Goal: Task Accomplishment & Management: Complete application form

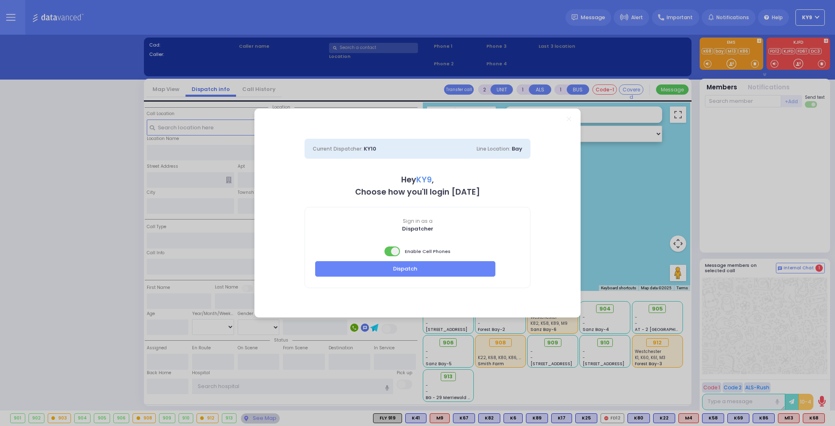
select select "15"
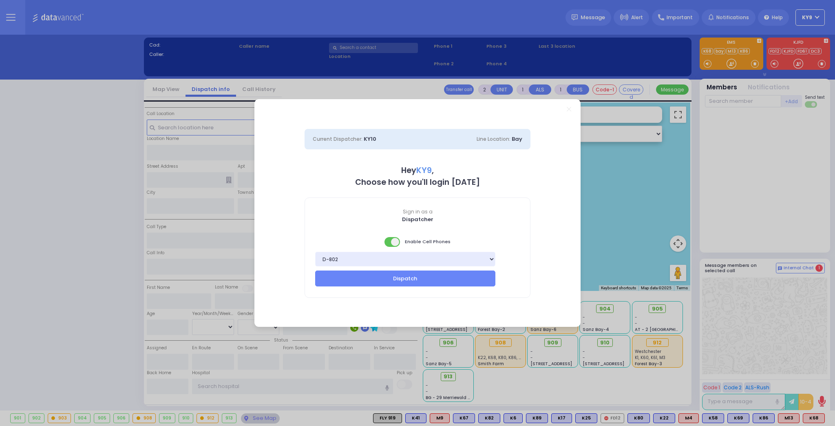
click at [386, 241] on span at bounding box center [392, 242] width 16 height 10
click at [384, 276] on button "Dispatch" at bounding box center [405, 277] width 180 height 15
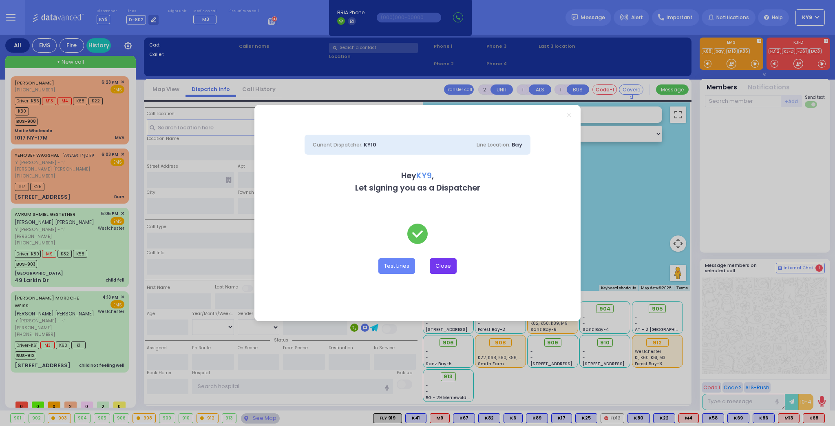
click at [445, 266] on button "Close" at bounding box center [443, 265] width 27 height 15
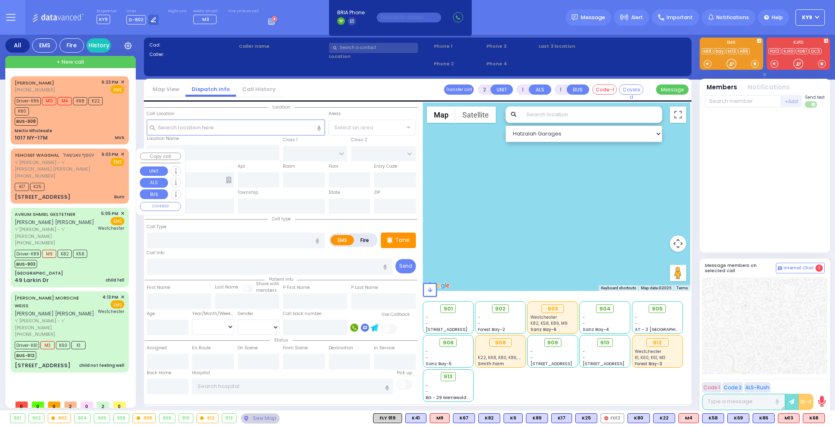
click at [88, 181] on div "K17 K25" at bounding box center [70, 186] width 110 height 10
type input "3"
type input "0"
select select
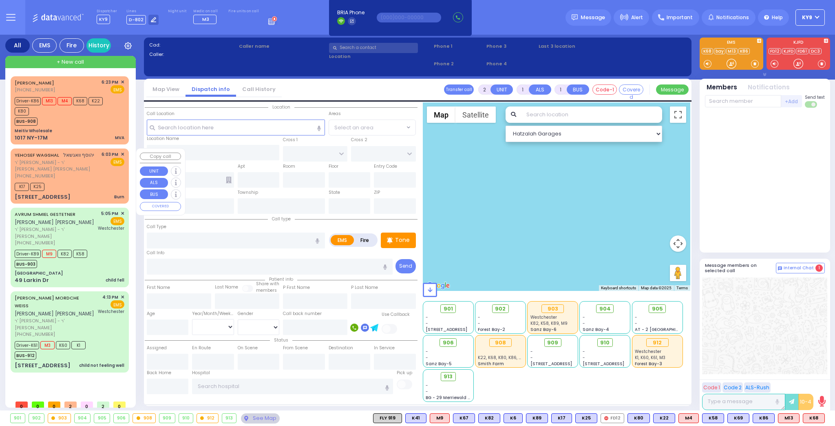
type input "Burn"
radio input "true"
type input "YEHOSEF"
type input "WAGSHAL"
select select
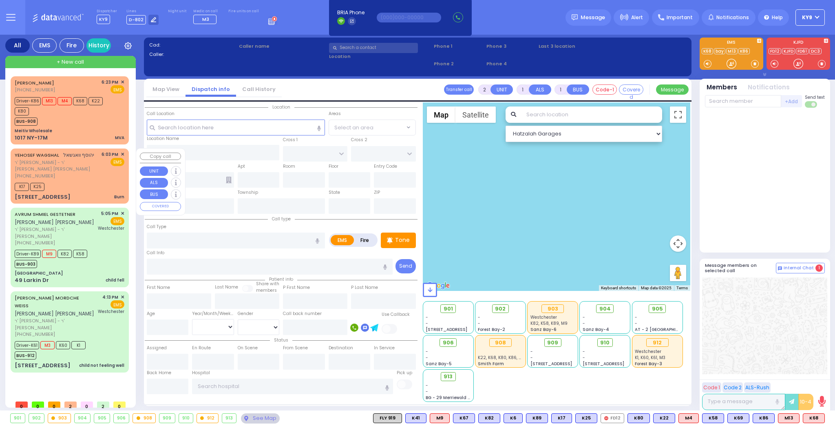
type input "18:03"
type input "18:04"
select select "Hatzalah Garages"
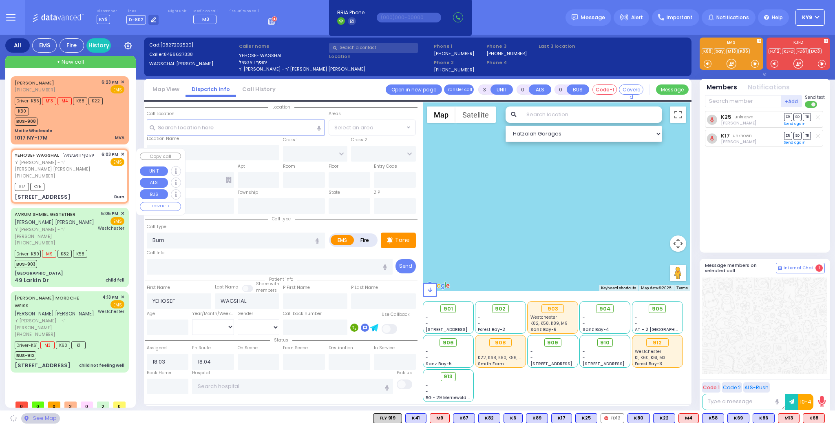
type input "PRAG BLVD"
type input "DAJ BLVD"
type input "18 MERON DR"
type input "102"
type input "Monroe"
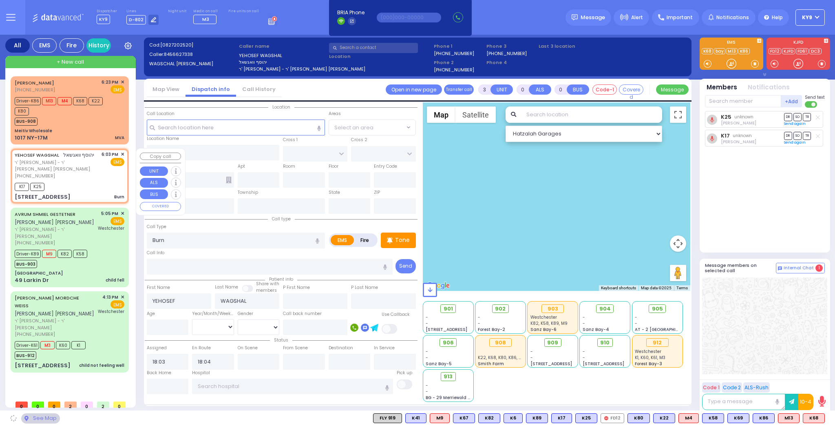
type input "[US_STATE]"
type input "10950"
select select "SECTION 6"
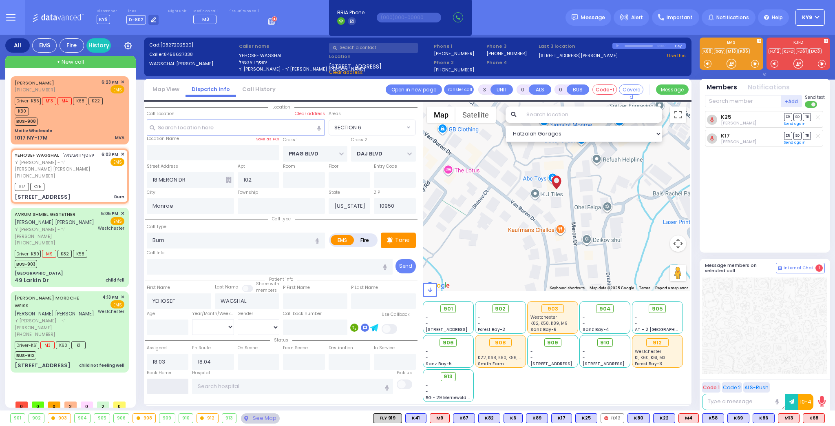
click at [159, 390] on input "text" at bounding box center [168, 385] width 42 height 15
type input "18:54"
select select
radio input "true"
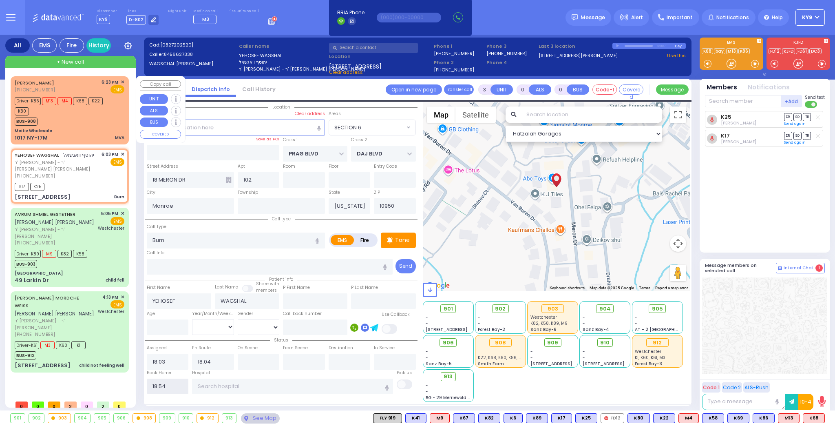
select select
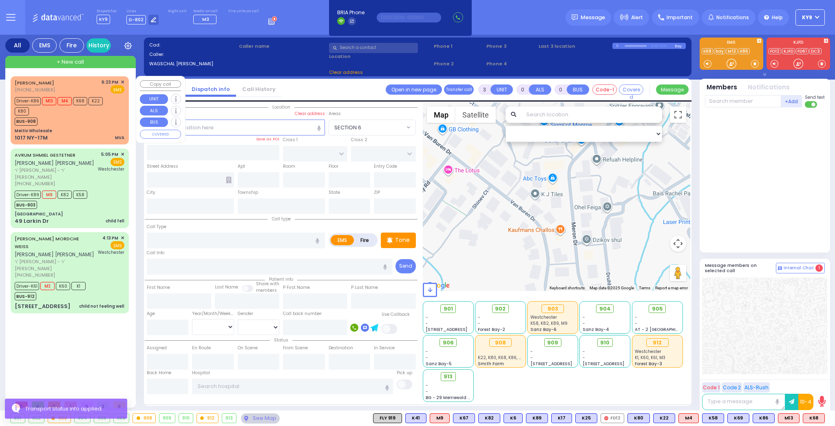
click at [68, 117] on div "BUS-908" at bounding box center [66, 120] width 102 height 10
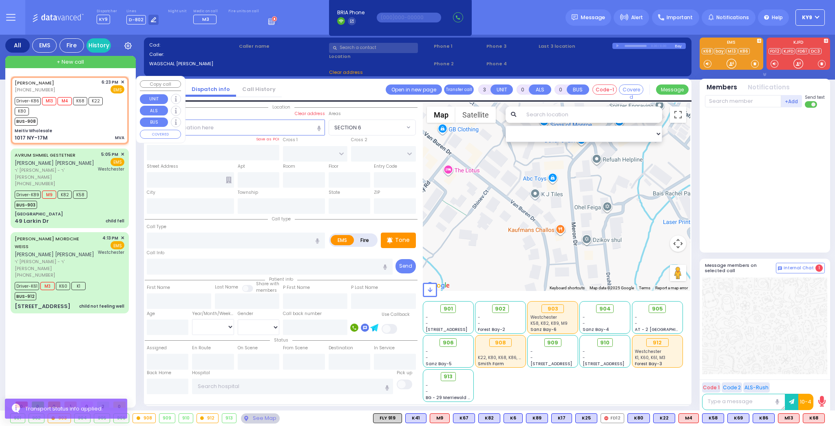
type input "6"
select select
type input "MVA"
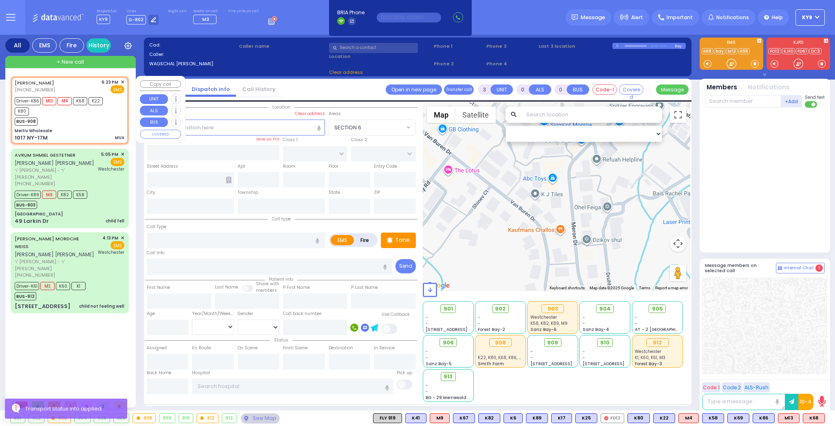
radio input "true"
type input "SHIMON ISRAEL"
type input "HOROWITZ"
type input "Simon"
type input "Horowitz"
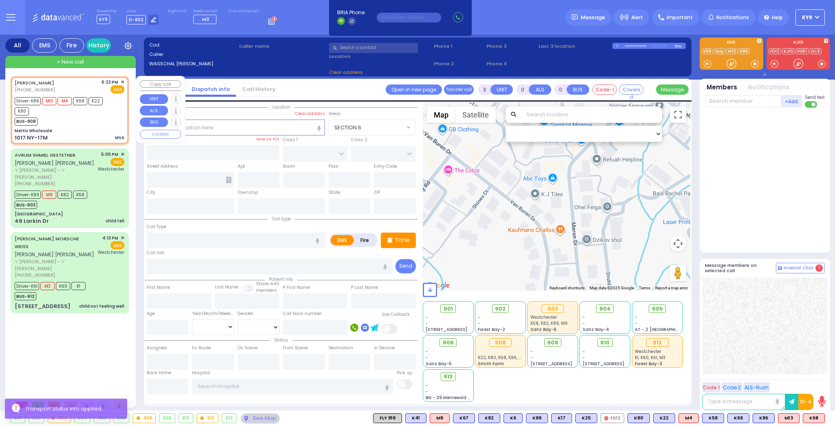
type input "20"
select select "Year"
select select "[DEMOGRAPHIC_DATA]"
type input "18:23"
type input "18:25"
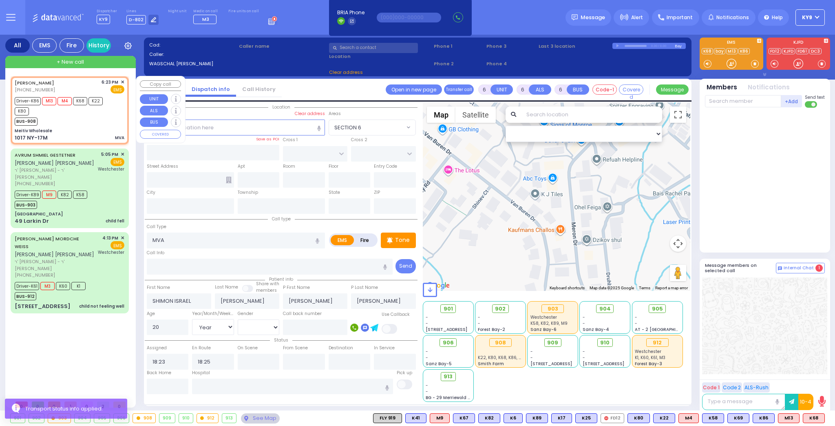
select select "Hatzalah Garages"
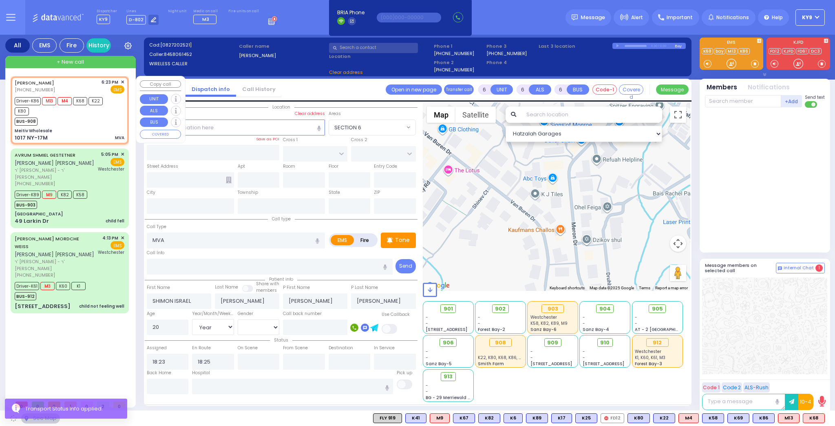
type input "Meitiv Wholesale"
type input "MUSEUM VILLAGE RD"
type input "STAIR WAY"
type input "1017 NY-17M"
type input "Monroe"
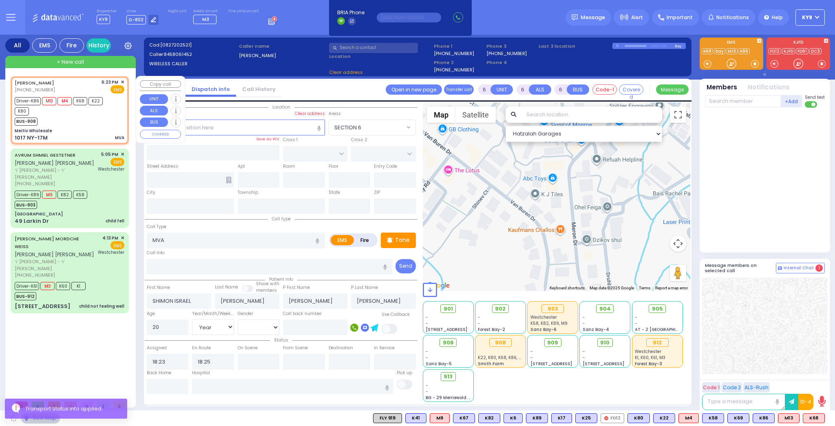
type input "[US_STATE]"
type input "10950"
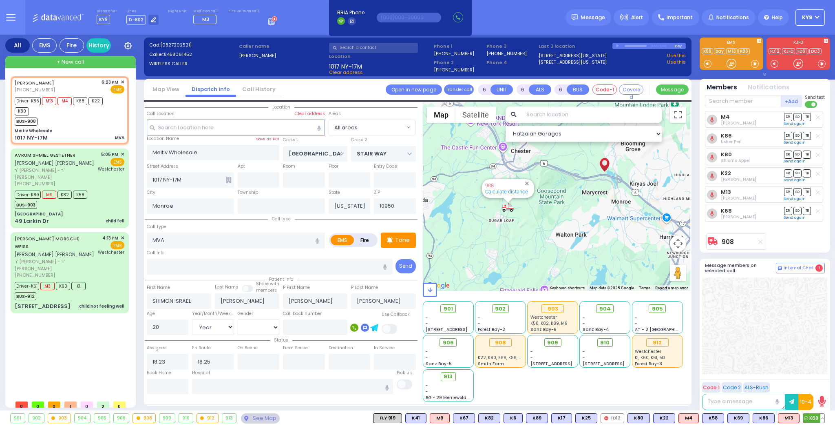
click at [822, 417] on button at bounding box center [822, 417] width 4 height 9
click at [817, 382] on icon at bounding box center [816, 381] width 9 height 9
click at [818, 371] on icon at bounding box center [816, 370] width 9 height 9
click at [817, 369] on icon at bounding box center [816, 370] width 9 height 9
click at [817, 358] on icon at bounding box center [816, 359] width 9 height 9
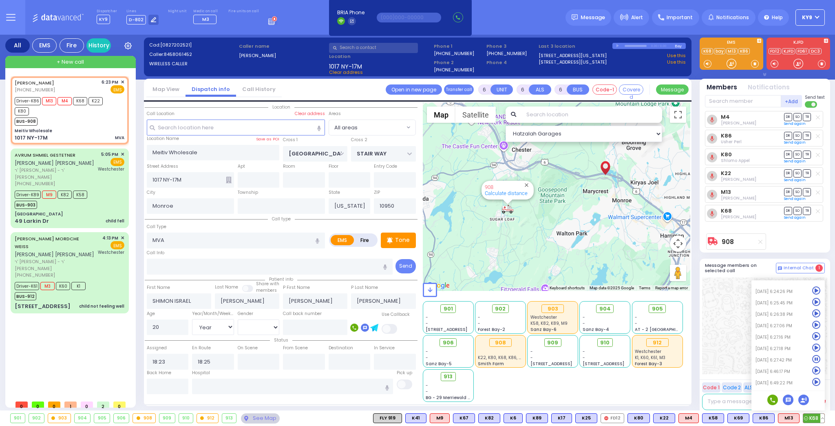
click at [816, 346] on icon at bounding box center [816, 347] width 9 height 9
click at [815, 345] on icon at bounding box center [816, 347] width 9 height 9
click at [817, 347] on icon at bounding box center [816, 347] width 9 height 9
click at [816, 333] on icon at bounding box center [816, 336] width 9 height 9
click at [299, 385] on input "text" at bounding box center [292, 385] width 201 height 15
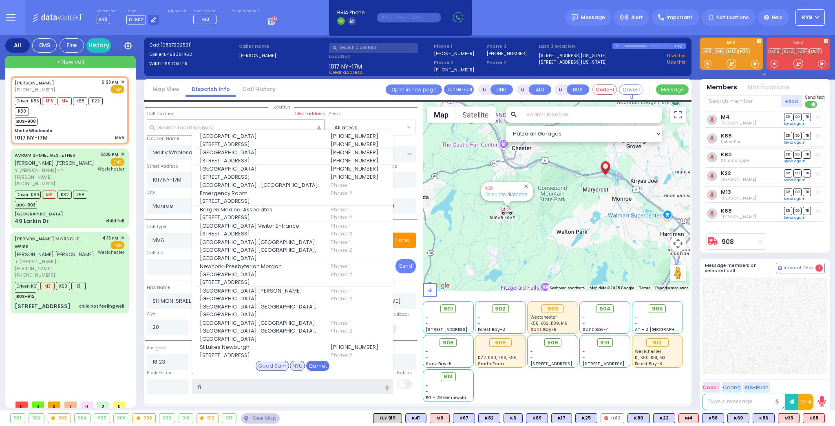
type input "g"
click at [314, 364] on div "Garnet" at bounding box center [317, 365] width 23 height 11
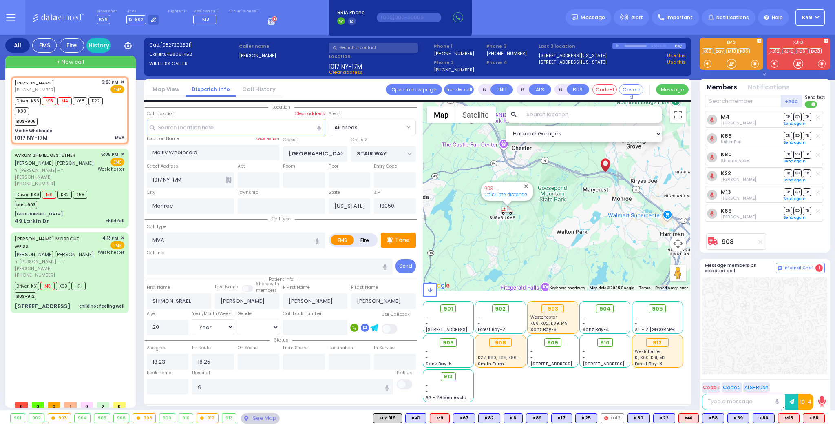
select select
radio input "true"
select select "Year"
select select "[DEMOGRAPHIC_DATA]"
type input "Orange Regional Medical Center"
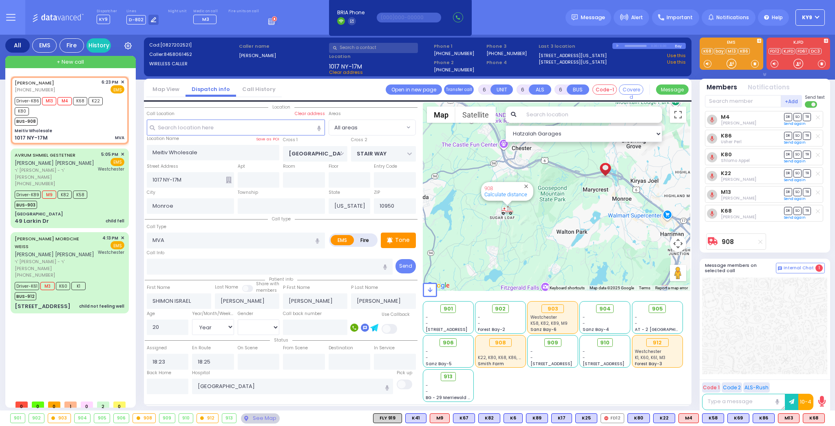
select select "Hatzalah Garages"
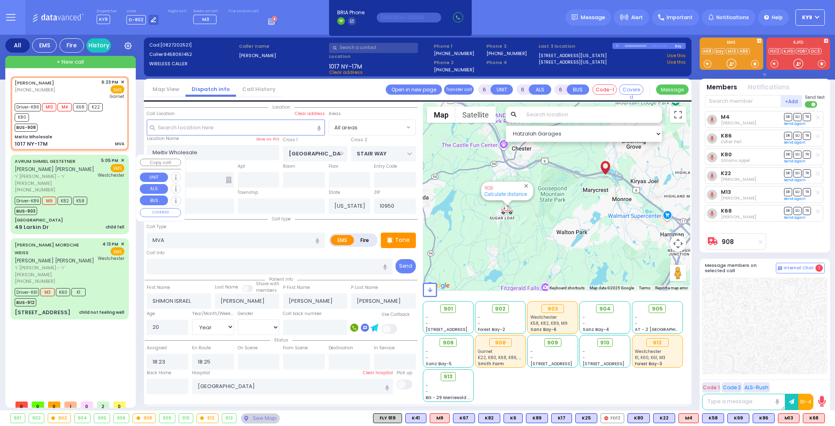
click at [93, 209] on div "AVRUM SHMIEL GESTETNER אברהם שמואל געשטעטנער ר' עזריאל נפתלי - ר' עמרם יודא ווי…" at bounding box center [69, 194] width 115 height 77
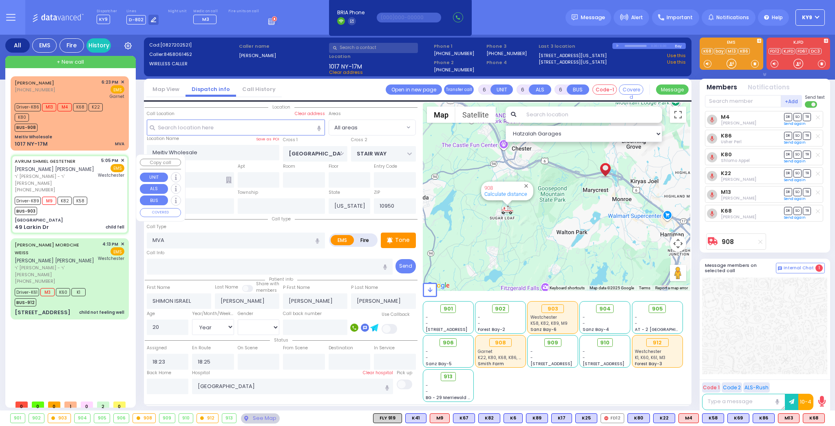
select select
type input "child fell"
radio input "true"
type input "AVRUM SHMIEL"
type input "GESTETNER"
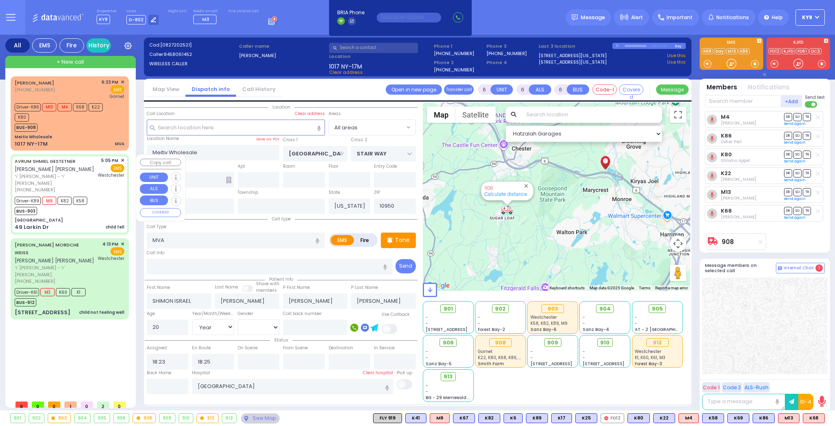
type input "Shaye"
type input "Rubinstein"
type input "2"
select select "Year"
select select "[DEMOGRAPHIC_DATA]"
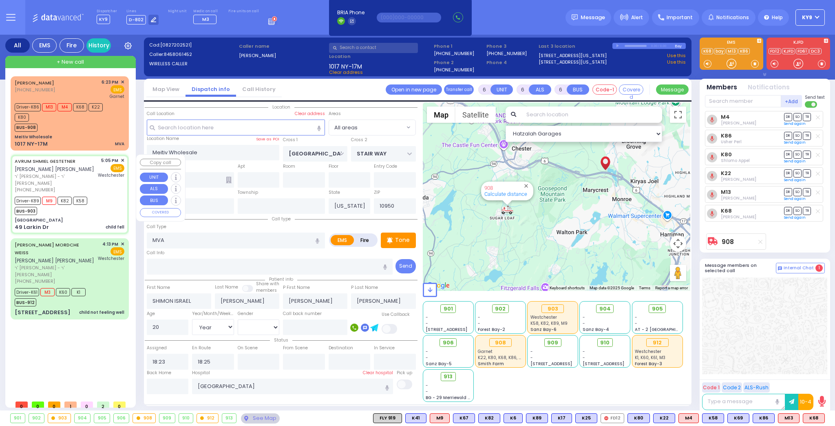
type input "17:05"
type input "17:07"
type input "17:10"
type input "17:25"
type input "18:11"
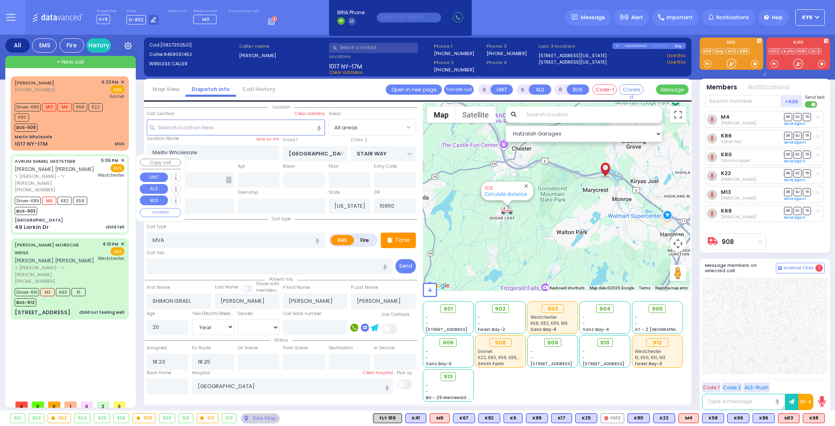
type input "Westchester Medical Center-Woods Road"
select select "Hatzalah Garages"
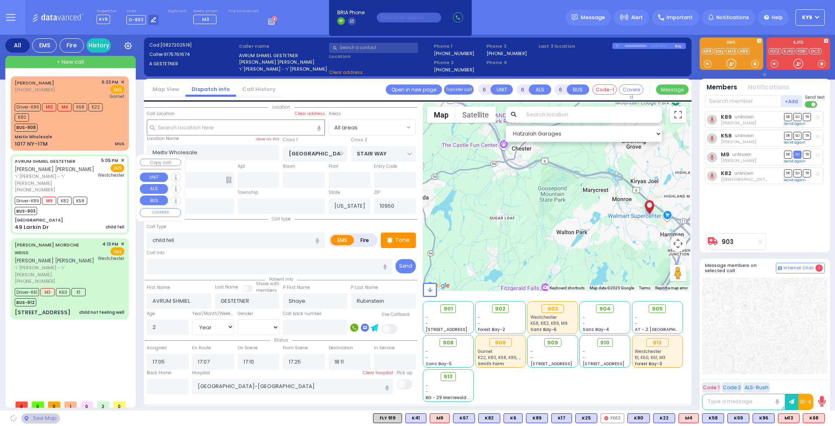
type input "[GEOGRAPHIC_DATA]"
type input "OLD COUNTRY RD"
type input "49 Larkin Dr"
select select "MONROE"
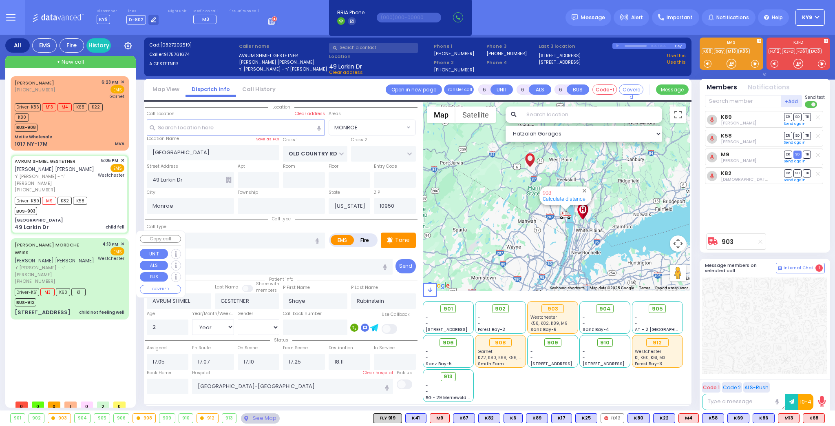
click at [98, 260] on div "CHAIM MORDCHE WEISS חיים מרדכי ווייס ר' אליעזר יוסף - ר' דוד זינגער (845) 545-4…" at bounding box center [70, 263] width 110 height 44
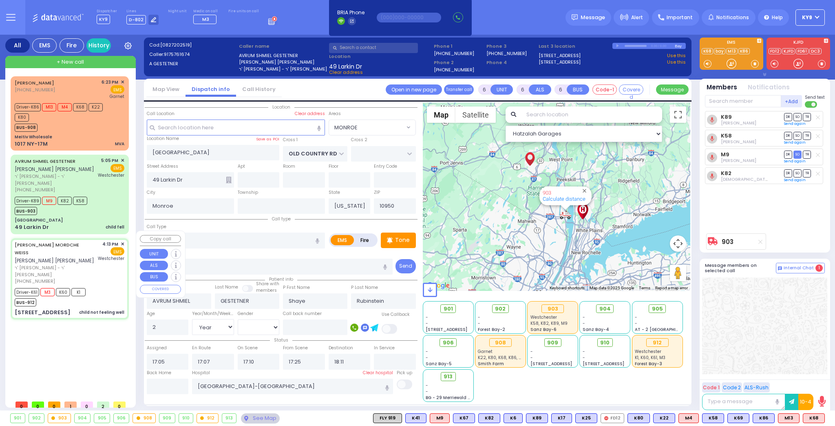
select select
type input "child not feeling well"
radio input "true"
type input "CHAIM MORDCHE"
type input "WEISS"
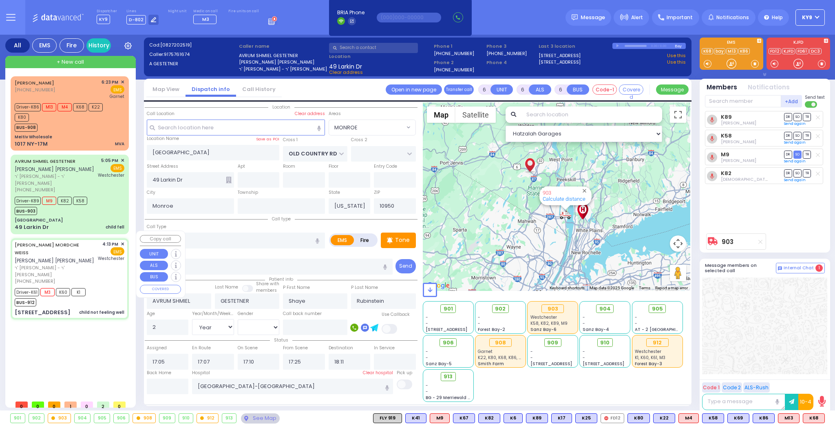
type input "Yitzchuk"
type input "Gotlieb"
type input "4"
select select "Year"
select select "[DEMOGRAPHIC_DATA]"
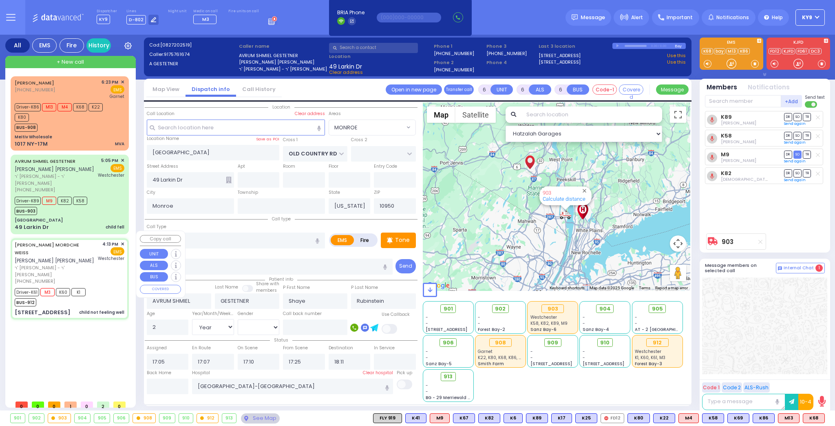
type input "16:13"
type input "16:15"
type input "16:22"
type input "16:40"
type input "17:31"
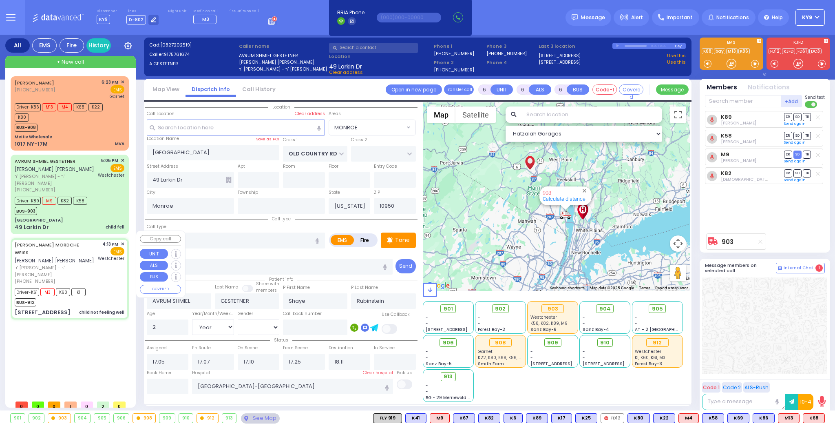
type input "17:40"
select select "Hatzalah Garages"
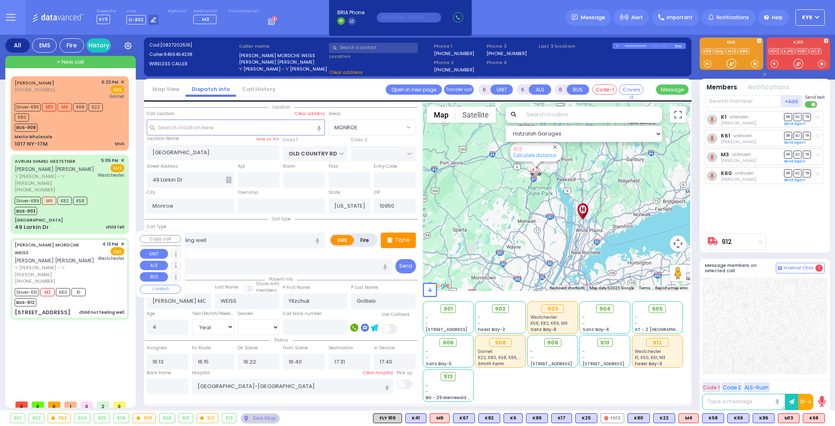
type input "MOUNTAINVIEW DR"
type input "[GEOGRAPHIC_DATA]"
type input "37 RAYWOOD DR"
type input "202"
select select "MONROE"
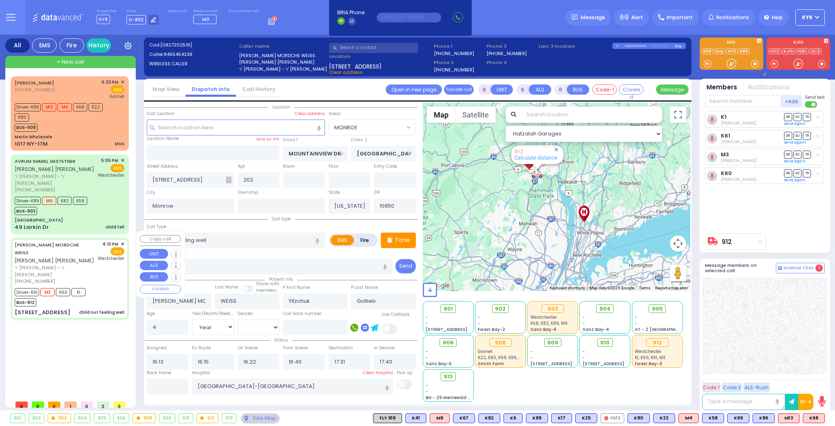
click at [98, 260] on div "CHAIM MORDCHE WEISS חיים מרדכי ווייס ר' אליעזר יוסף - ר' דוד זינגער (845) 545-4…" at bounding box center [70, 263] width 110 height 44
select select
radio input "true"
select select "Year"
select select "[DEMOGRAPHIC_DATA]"
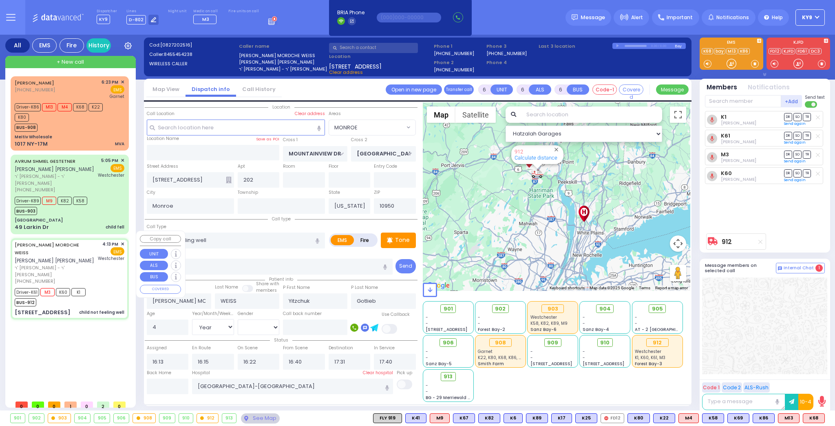
select select "Hatzalah Garages"
select select "MONROE"
click at [250, 414] on div "See Map" at bounding box center [260, 418] width 38 height 10
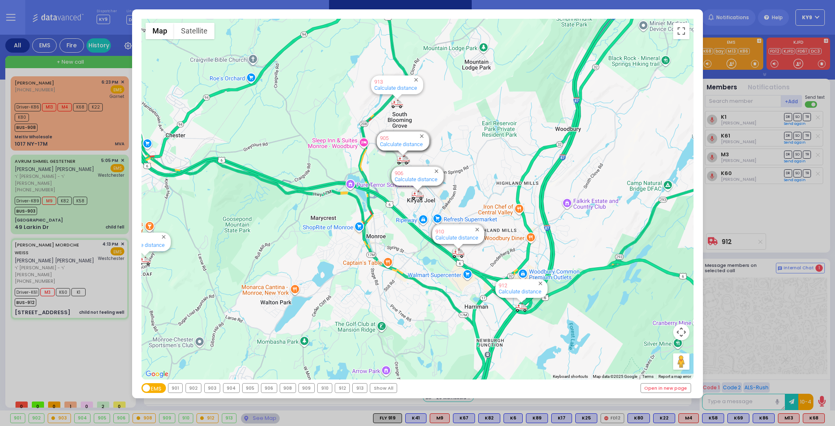
click at [336, 387] on div "912" at bounding box center [342, 387] width 14 height 9
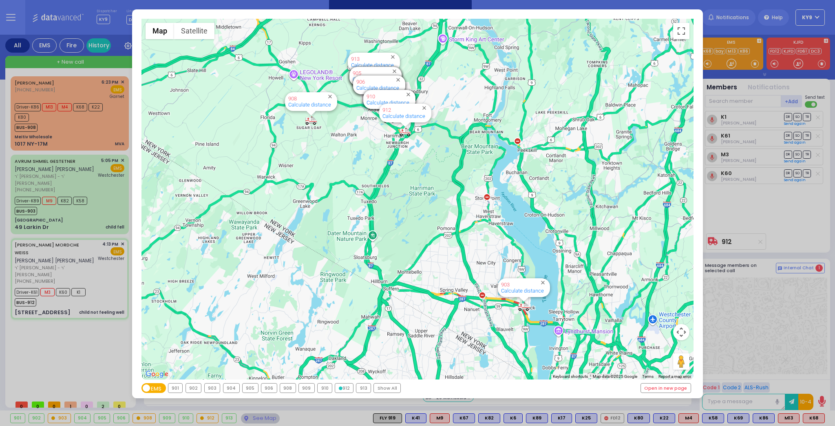
click at [339, 387] on icon at bounding box center [341, 388] width 4 height 4
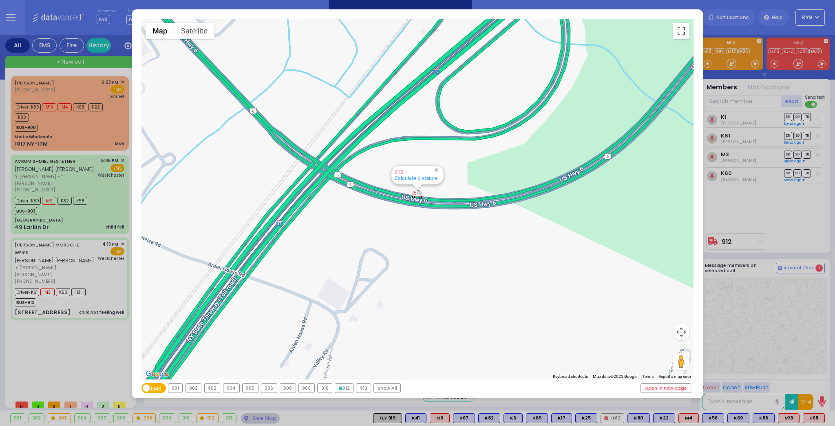
click at [339, 387] on icon at bounding box center [341, 388] width 4 height 4
click at [267, 418] on div "← Move left → Move right ↑ Move up ↓ Move down + Zoom in - Zoom out Home Jump l…" at bounding box center [417, 213] width 835 height 426
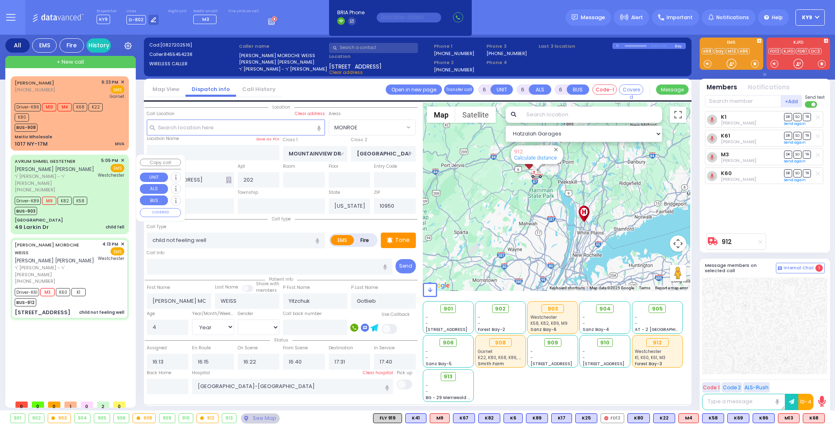
click at [91, 207] on div "Driver-K89 M9 K82 K58 BUS-903" at bounding box center [54, 204] width 78 height 20
select select
type input "child fell"
radio input "true"
type input "AVRUM SHMIEL"
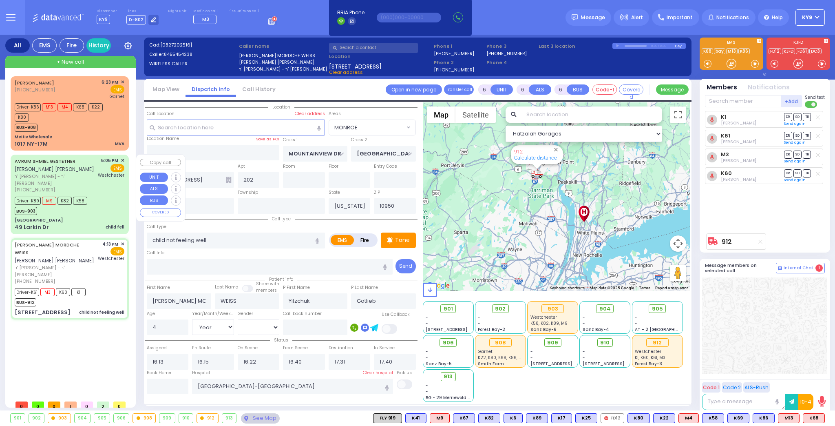
type input "GESTETNER"
type input "Shaye"
type input "Rubinstein"
type input "2"
select select "Year"
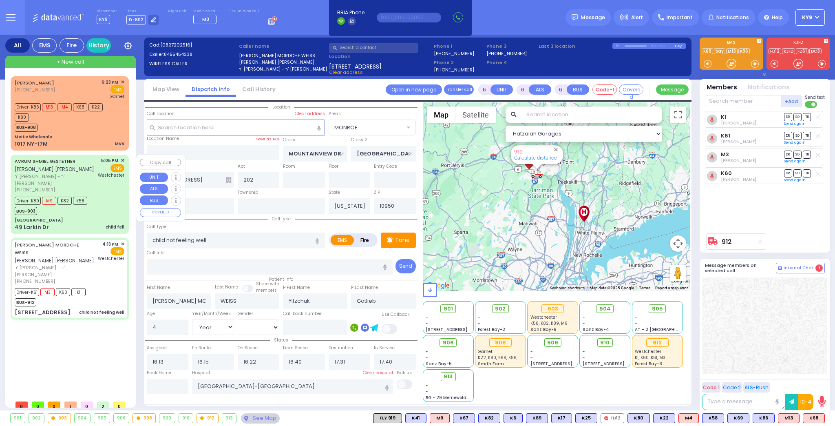
select select "[DEMOGRAPHIC_DATA]"
type input "17:05"
type input "17:07"
type input "17:10"
type input "17:25"
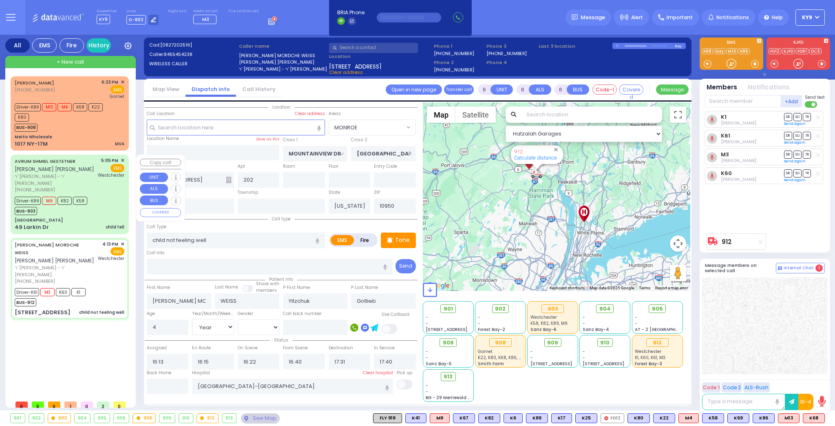
type input "18:11"
select select "Hatzalah Garages"
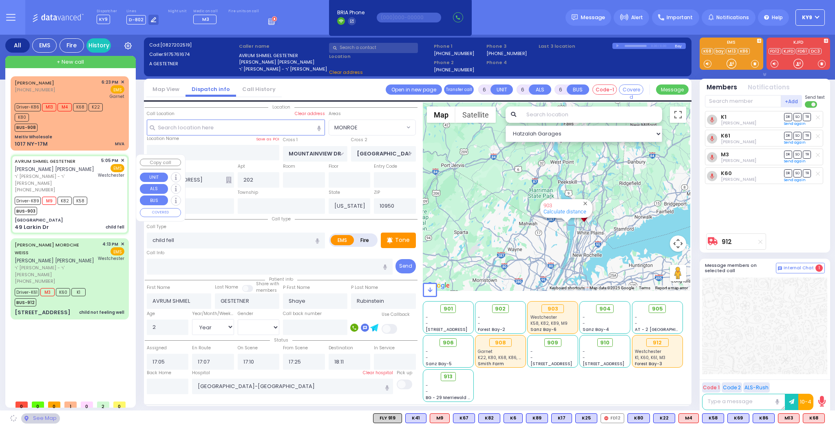
type input "[GEOGRAPHIC_DATA]"
type input "OLD COUNTRY RD"
type input "49 Larkin Dr"
select select "MONROE"
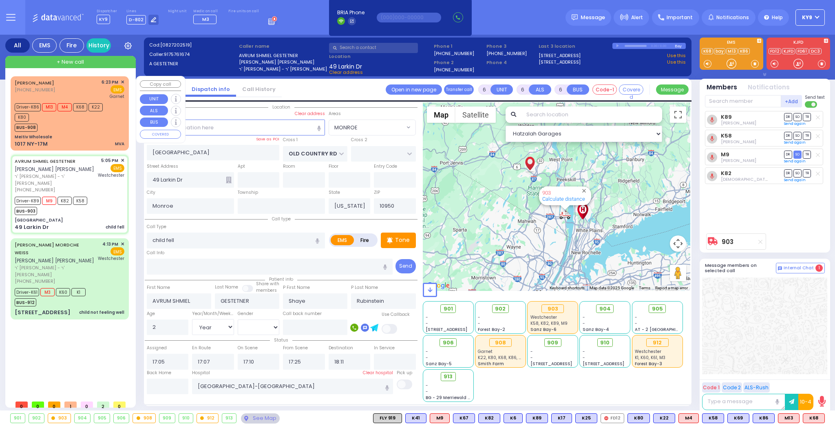
click at [60, 124] on div "BUS-908" at bounding box center [66, 126] width 102 height 10
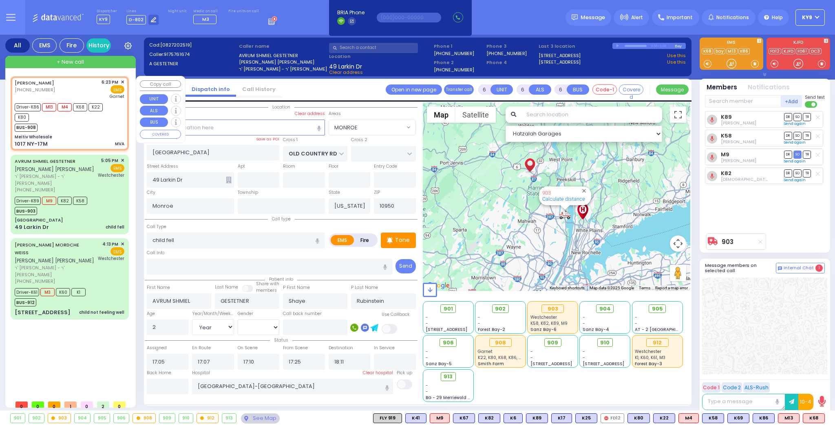
select select
type input "MVA"
radio input "true"
type input "SHIMON ISRAEL"
type input "HOROWITZ"
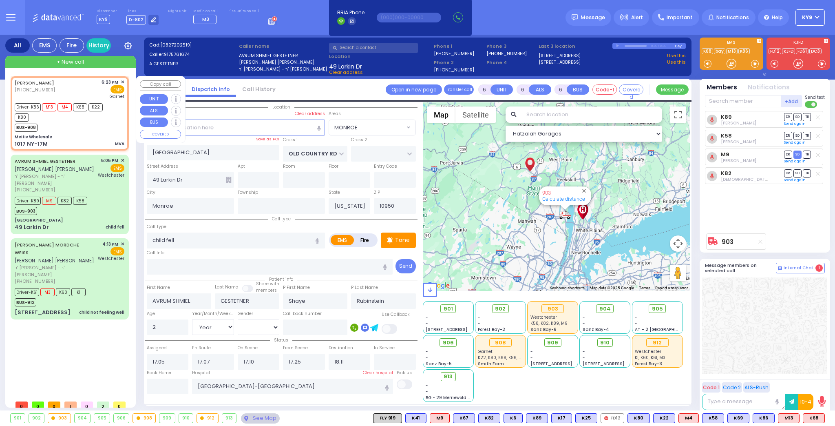
type input "Simon"
type input "Horowitz"
type input "20"
select select "Year"
select select "[DEMOGRAPHIC_DATA]"
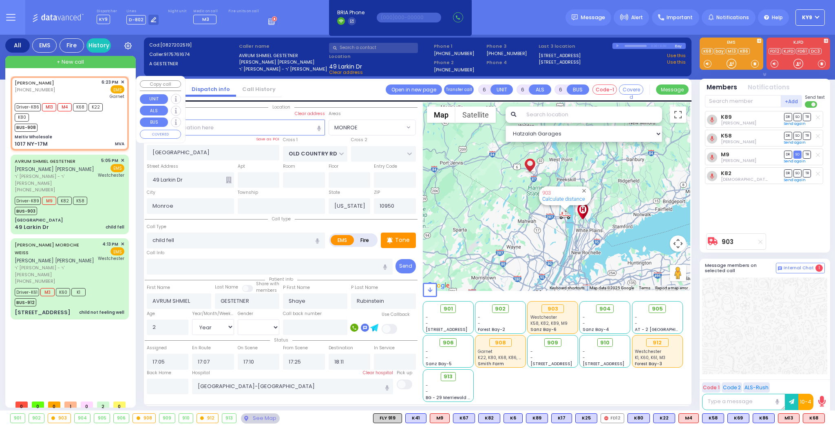
type input "18:23"
type input "18:25"
type input "Orange Regional Medical Center"
type input "Meitiv Wholesale"
type input "MUSEUM VILLAGE RD"
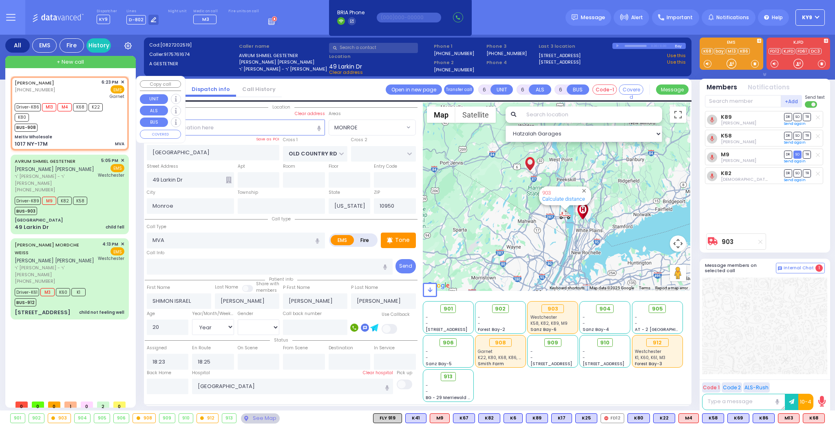
type input "STAIR WAY"
type input "1017 NY-17M"
select select "Hatzalah Garages"
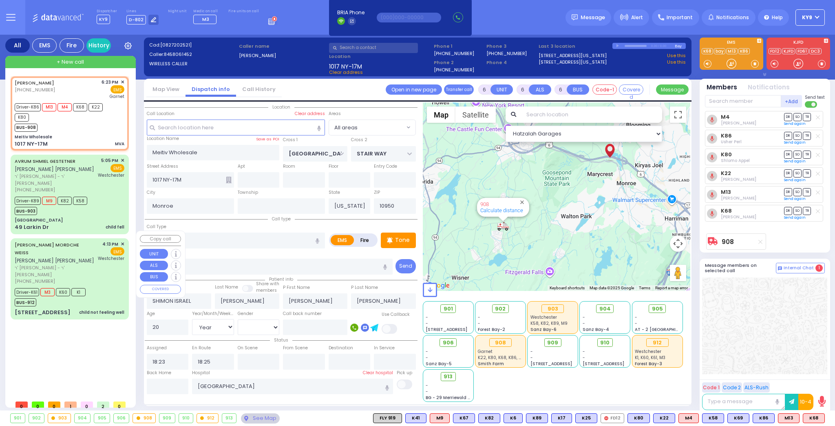
select select
radio input "true"
select select "Year"
select select "[DEMOGRAPHIC_DATA]"
select select "Hatzalah Garages"
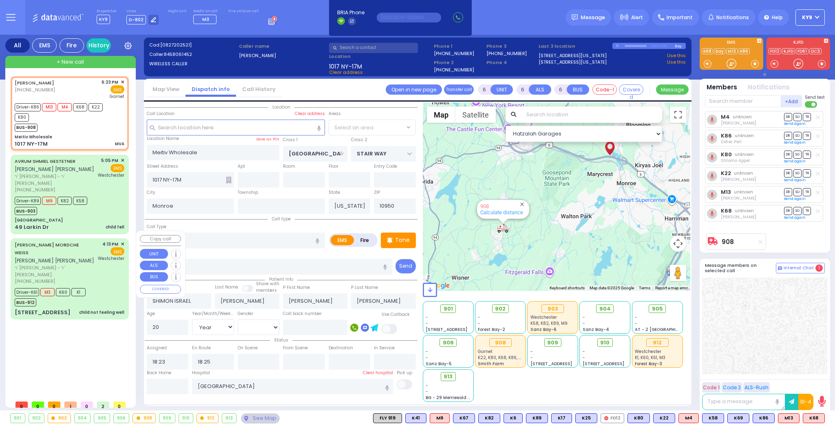
radio input "true"
select select "Year"
select select "[DEMOGRAPHIC_DATA]"
select select
select select "Hatzalah Garages"
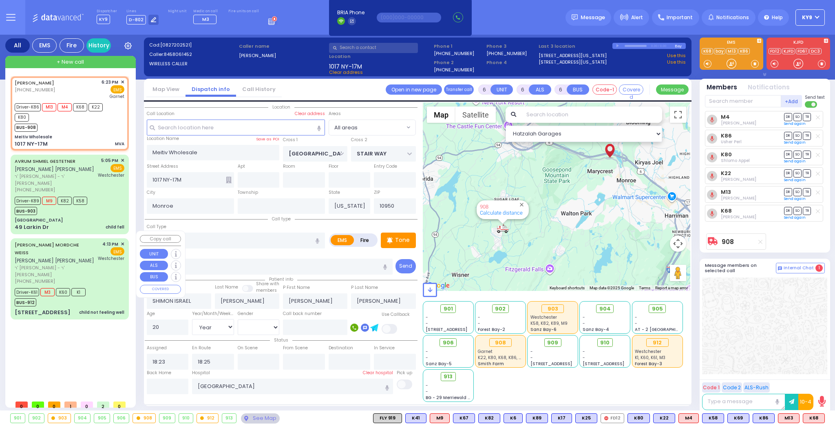
select select
radio input "true"
select select "Year"
select select "[DEMOGRAPHIC_DATA]"
select select "Hatzalah Garages"
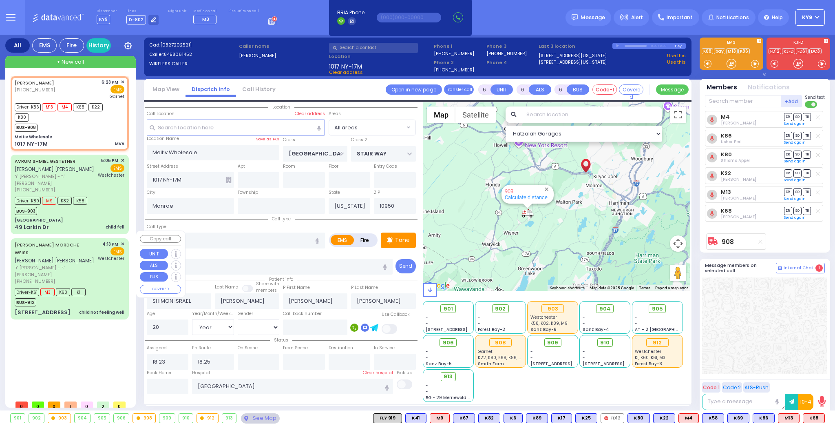
select select
radio input "true"
select select "Year"
select select "[DEMOGRAPHIC_DATA]"
select select "Hatzalah Garages"
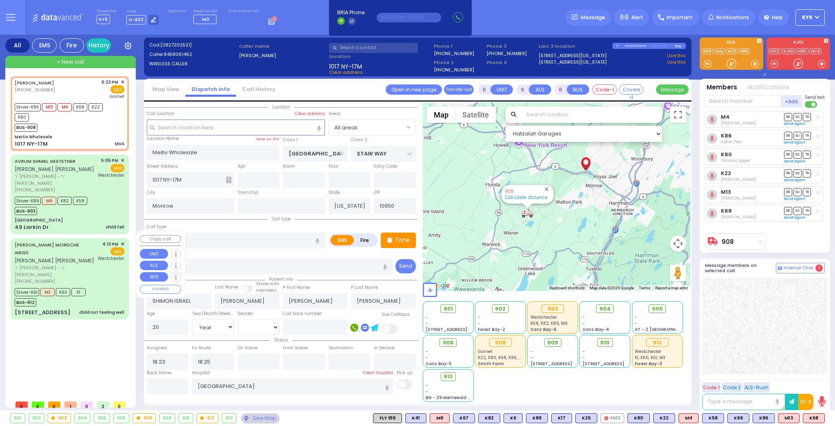
select select
radio input "true"
select select "Year"
select select "[DEMOGRAPHIC_DATA]"
select select "Hatzalah Garages"
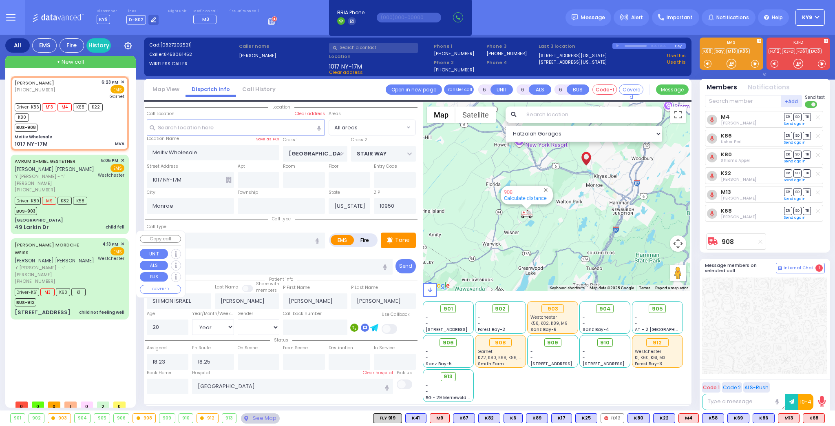
select select
radio input "true"
select select "Year"
select select "[DEMOGRAPHIC_DATA]"
select select "Hatzalah Garages"
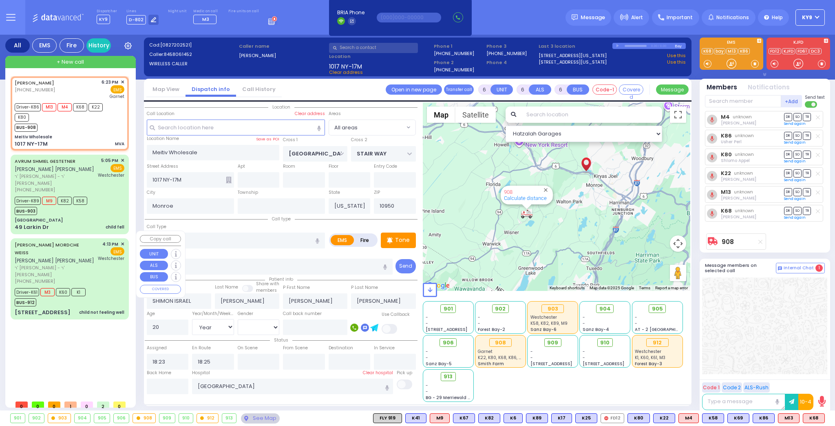
select select
radio input "true"
select select "Year"
select select "[DEMOGRAPHIC_DATA]"
select select "Hatzalah Garages"
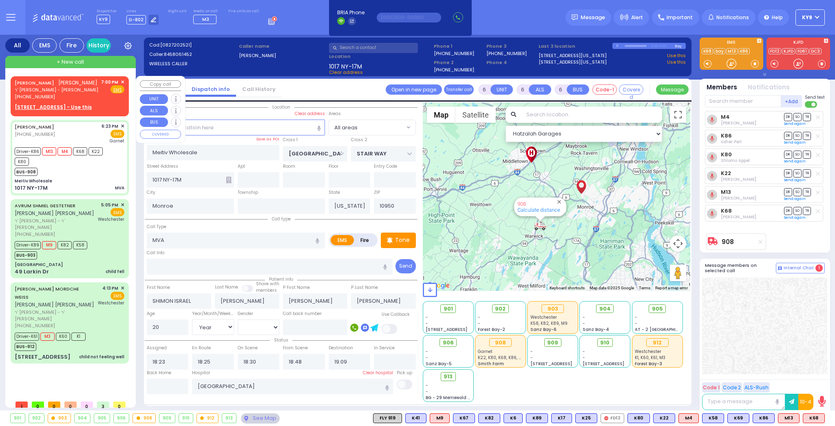
click at [124, 81] on span "✕" at bounding box center [123, 82] width 4 height 7
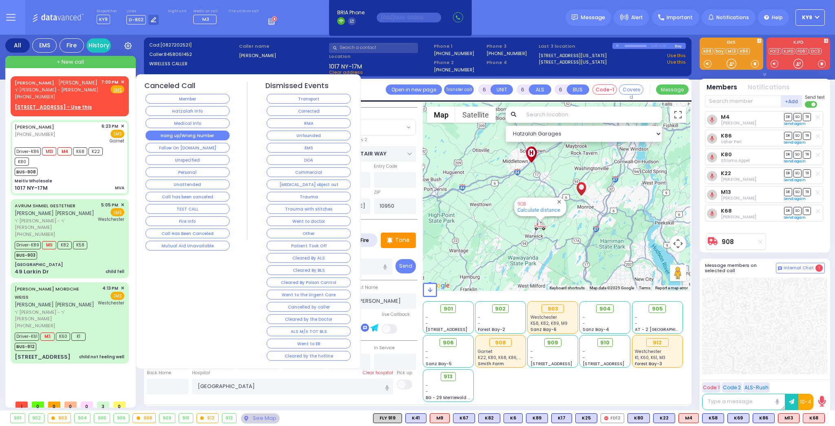
click at [162, 133] on button "Hang up/Wrong Number" at bounding box center [188, 135] width 84 height 10
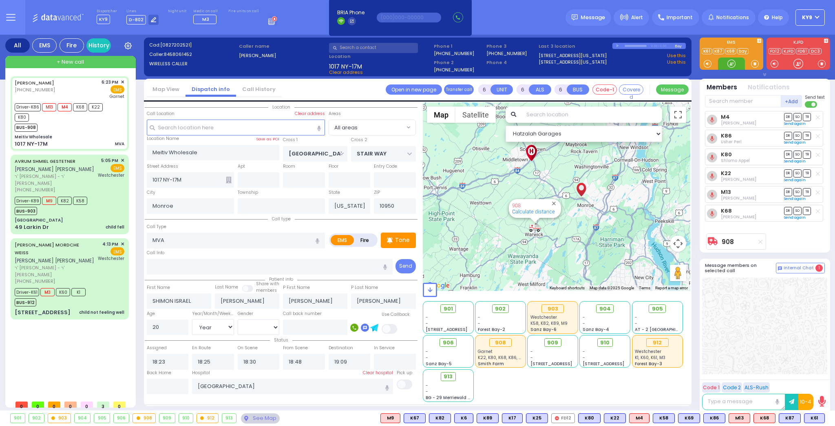
click at [731, 60] on div at bounding box center [731, 64] width 8 height 8
click at [96, 286] on div "Driver-K61 M3 K60 K1 BUS-912" at bounding box center [70, 296] width 110 height 20
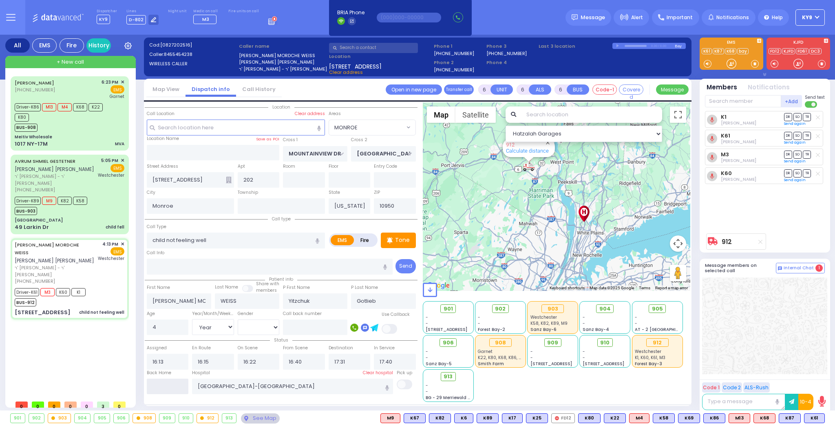
click at [155, 386] on input "text" at bounding box center [168, 385] width 42 height 15
click at [155, 387] on input "text" at bounding box center [168, 385] width 42 height 15
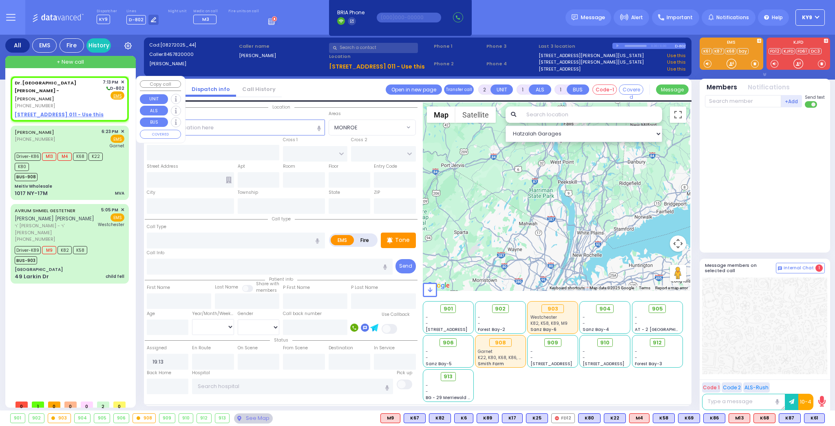
click at [83, 102] on div "Dr. Markowitz - ZelCare - ZELENKO VLADIMI (845) 782-0000 7:13 PM ✕ D-802 EMS" at bounding box center [69, 98] width 115 height 42
click at [80, 111] on u "3 HAMASPIK WAY 011 - Use this" at bounding box center [59, 114] width 89 height 7
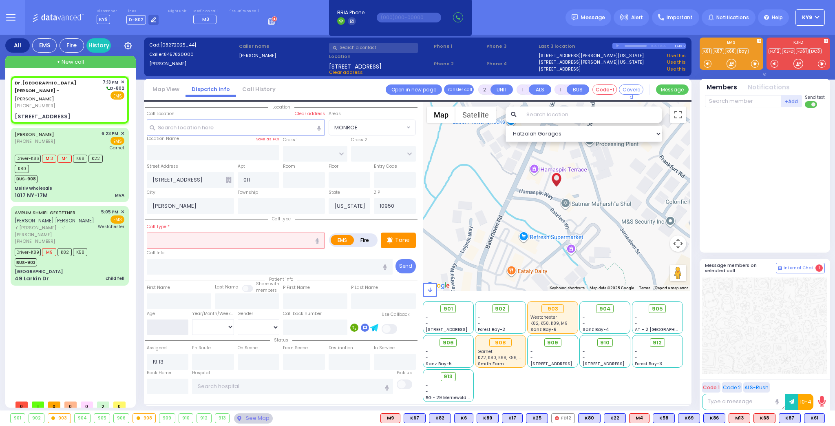
click at [177, 325] on input "number" at bounding box center [168, 326] width 42 height 15
click at [215, 326] on select "Year Month Week Day" at bounding box center [213, 326] width 42 height 15
click at [192, 319] on select "Year Month Week Day" at bounding box center [213, 326] width 42 height 15
click at [245, 325] on select "[DEMOGRAPHIC_DATA] [DEMOGRAPHIC_DATA]" at bounding box center [259, 326] width 42 height 15
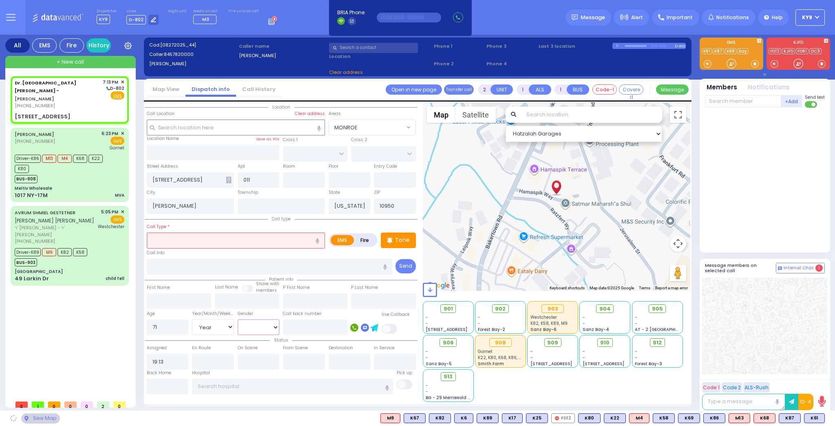
click at [238, 319] on select "[DEMOGRAPHIC_DATA] [DEMOGRAPHIC_DATA]" at bounding box center [259, 326] width 42 height 15
click at [179, 238] on input "text" at bounding box center [236, 239] width 178 height 15
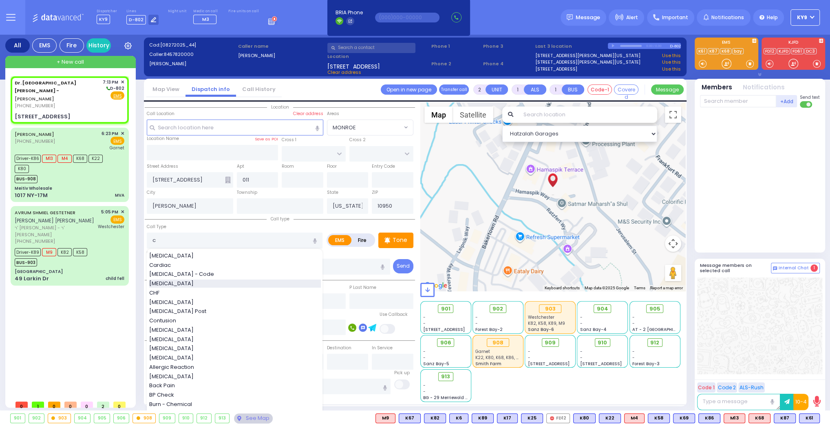
click at [179, 280] on span "[MEDICAL_DATA]" at bounding box center [172, 283] width 47 height 8
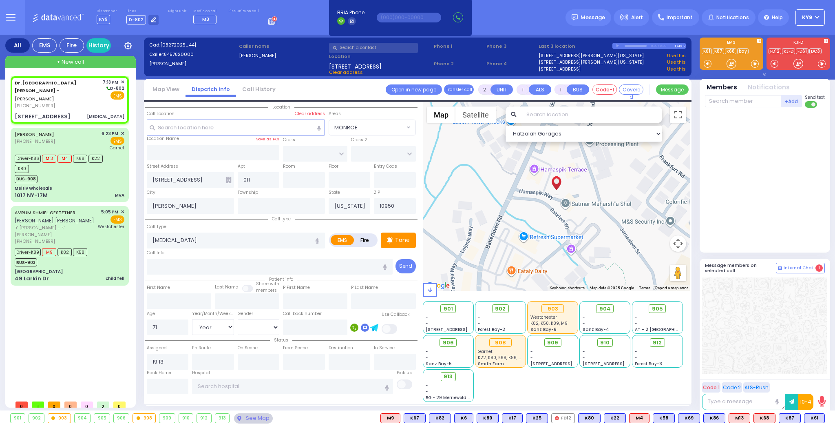
click at [371, 46] on input "text" at bounding box center [373, 48] width 89 height 10
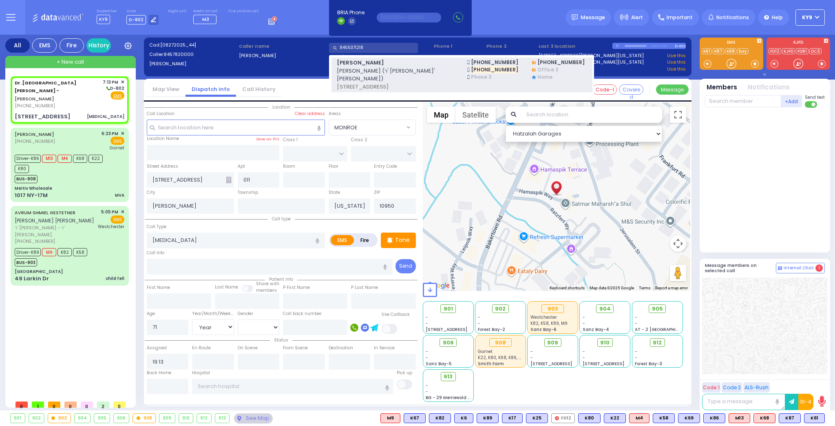
click at [356, 83] on span "[STREET_ADDRESS]" at bounding box center [397, 87] width 120 height 8
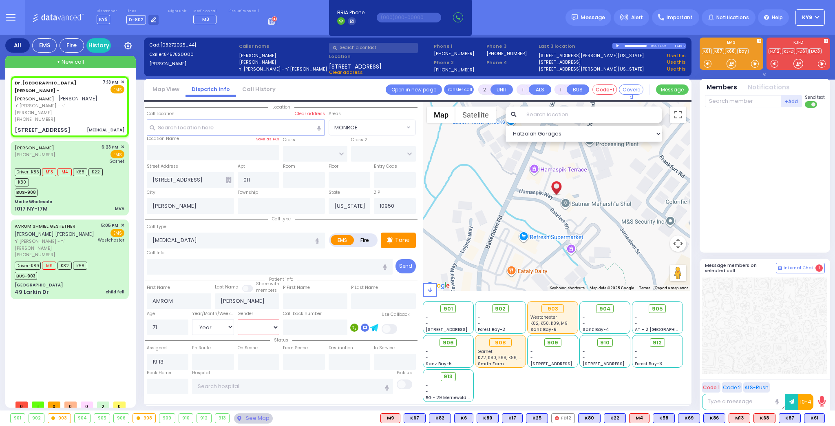
click at [246, 326] on select "[DEMOGRAPHIC_DATA] [DEMOGRAPHIC_DATA]" at bounding box center [259, 326] width 42 height 15
click at [238, 319] on select "[DEMOGRAPHIC_DATA] [DEMOGRAPHIC_DATA]" at bounding box center [259, 326] width 42 height 15
click at [401, 240] on p "Tone" at bounding box center [402, 240] width 15 height 9
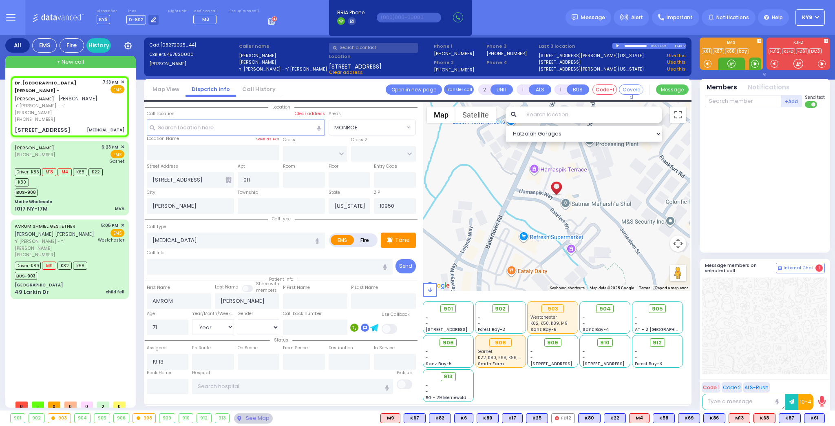
click at [755, 63] on span at bounding box center [755, 64] width 8 height 8
drag, startPoint x: 723, startPoint y: 62, endPoint x: 731, endPoint y: 63, distance: 7.4
click at [729, 63] on div at bounding box center [731, 63] width 27 height 12
click at [732, 64] on div at bounding box center [731, 64] width 8 height 8
click at [731, 65] on div at bounding box center [731, 64] width 8 height 8
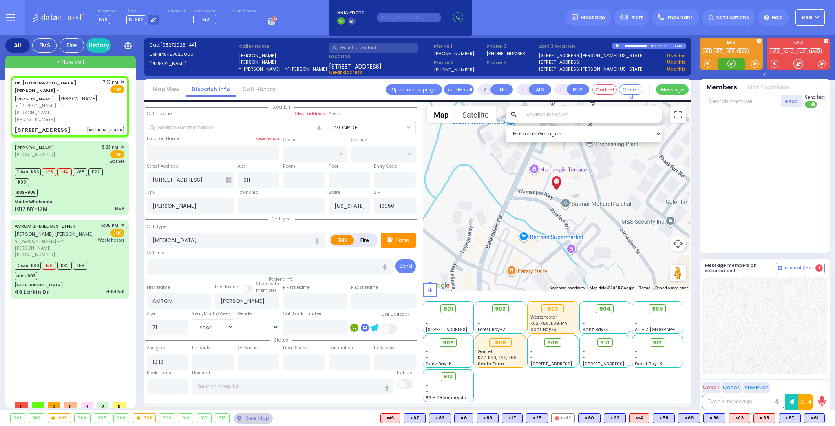
click at [730, 62] on div at bounding box center [731, 64] width 8 height 8
click at [752, 65] on span at bounding box center [755, 64] width 8 height 8
click at [731, 60] on div at bounding box center [731, 64] width 8 height 8
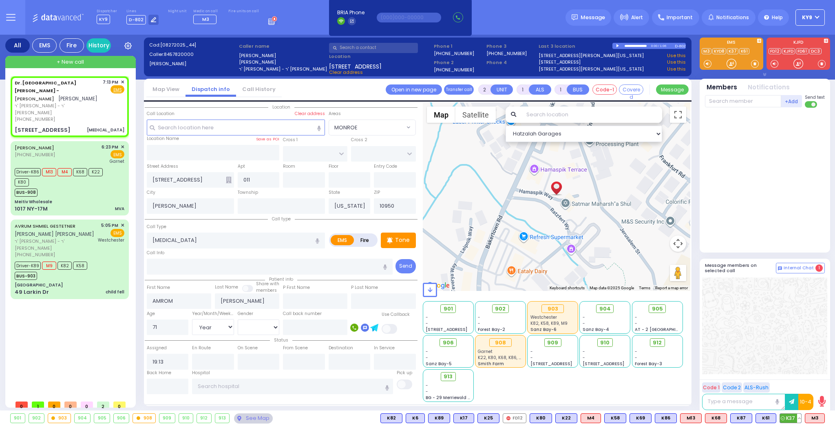
click at [791, 420] on span "K37" at bounding box center [790, 417] width 21 height 9
click at [812, 415] on span "M3" at bounding box center [814, 417] width 19 height 9
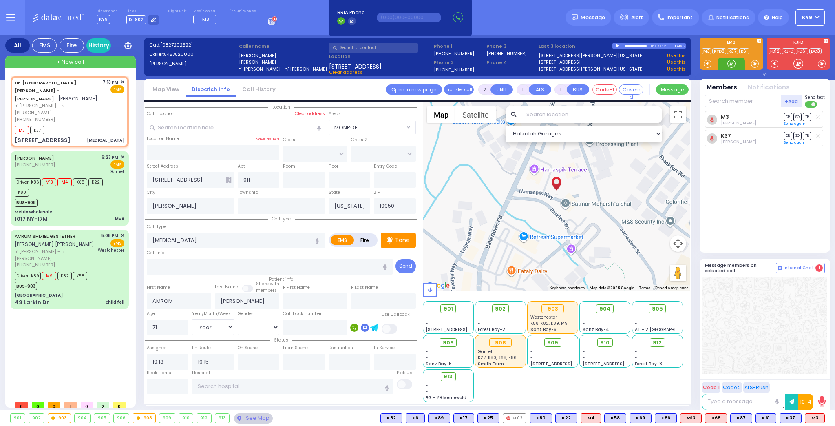
drag, startPoint x: 728, startPoint y: 59, endPoint x: 733, endPoint y: 74, distance: 16.0
click at [730, 62] on div at bounding box center [731, 64] width 8 height 8
click at [810, 415] on span "K63" at bounding box center [813, 417] width 21 height 9
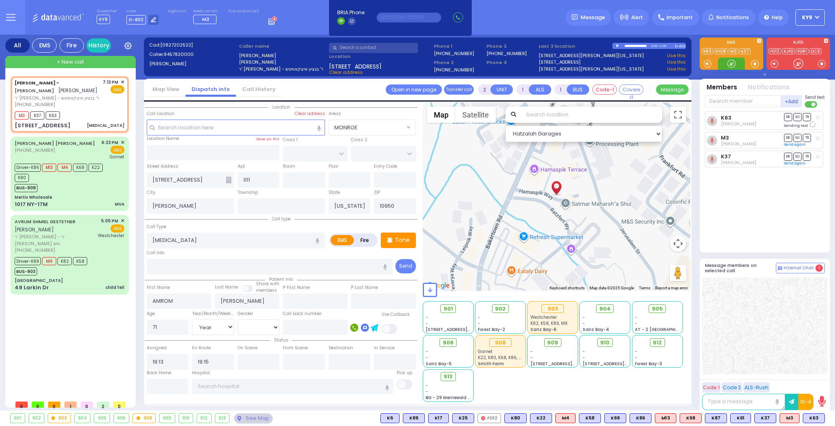
select select
select select "Year"
select select "[DEMOGRAPHIC_DATA]"
click at [729, 62] on div at bounding box center [731, 64] width 8 height 8
click at [731, 65] on div at bounding box center [731, 64] width 8 height 8
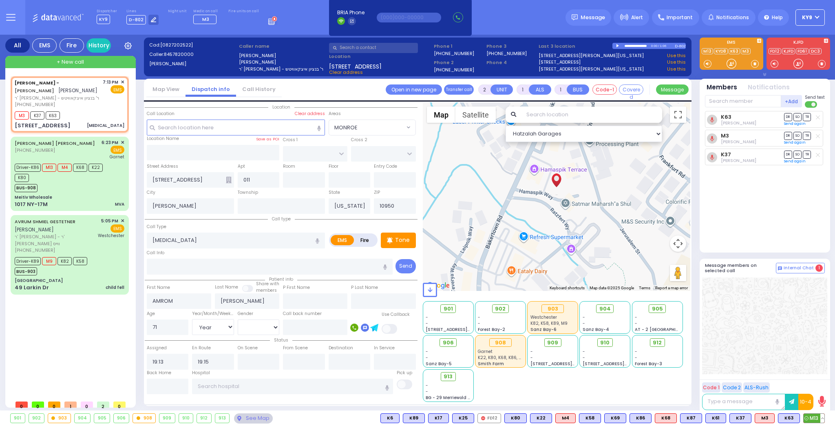
click at [811, 416] on span "M13" at bounding box center [813, 417] width 21 height 9
select select
radio input "true"
select select "Year"
select select "[DEMOGRAPHIC_DATA]"
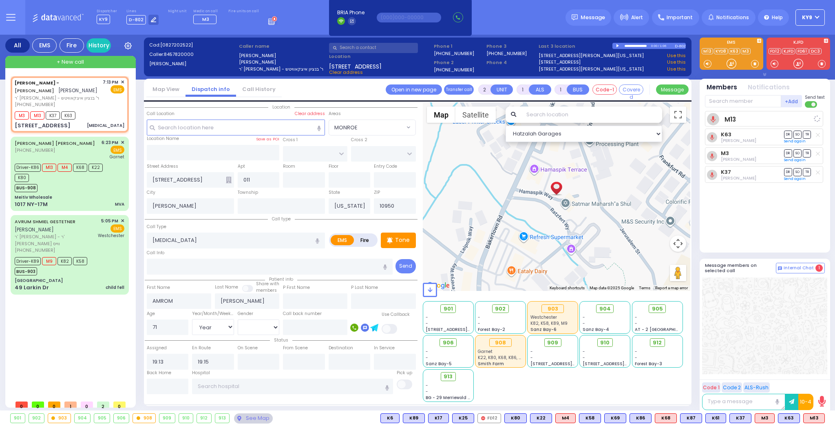
select select "Hatzalah Garages"
click at [662, 342] on span "912" at bounding box center [660, 342] width 9 height 8
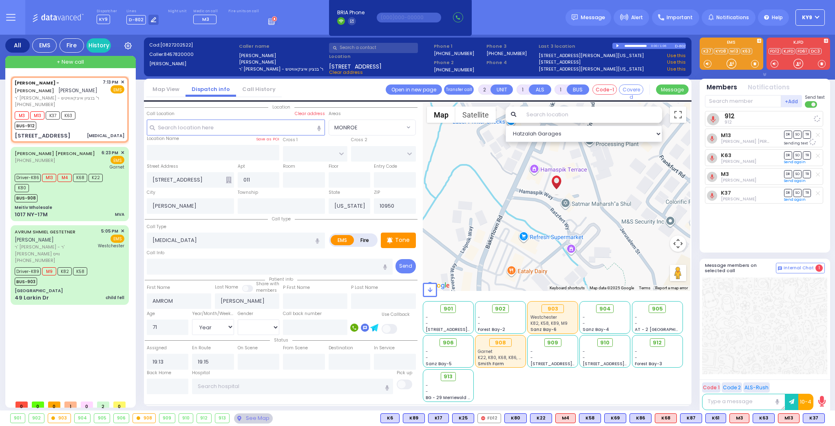
select select
radio input "true"
select select "Year"
select select "[DEMOGRAPHIC_DATA]"
select select "Hatzalah Garages"
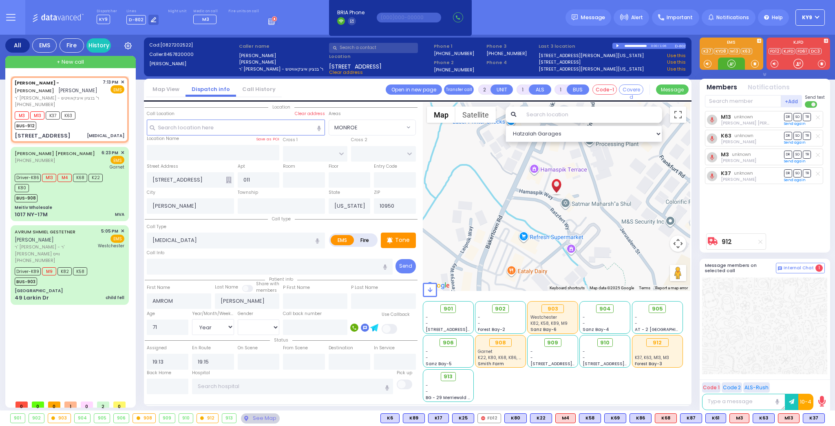
click at [731, 62] on div at bounding box center [731, 64] width 8 height 8
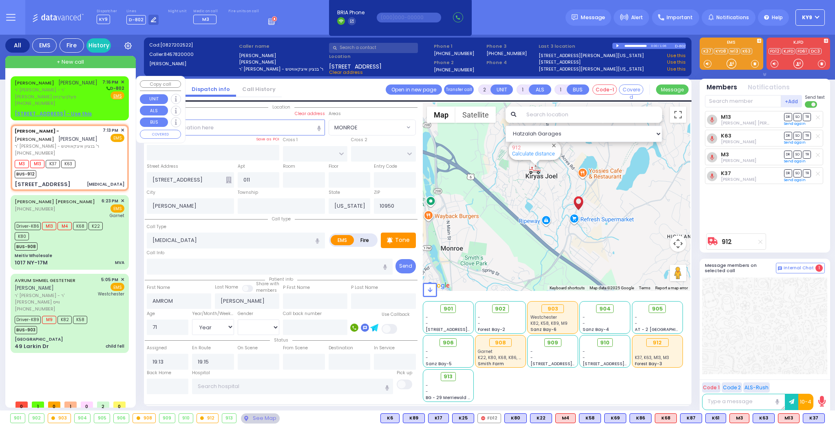
click at [91, 101] on div "ISRAEL HOROWITZ ישראל האראוויץ ר' שמואל דוד - ר' זלמן לייב פעלבערבוים (845) 662…" at bounding box center [69, 98] width 115 height 42
select select
radio input "true"
type input "ISRAEL"
type input "HOROWITZ"
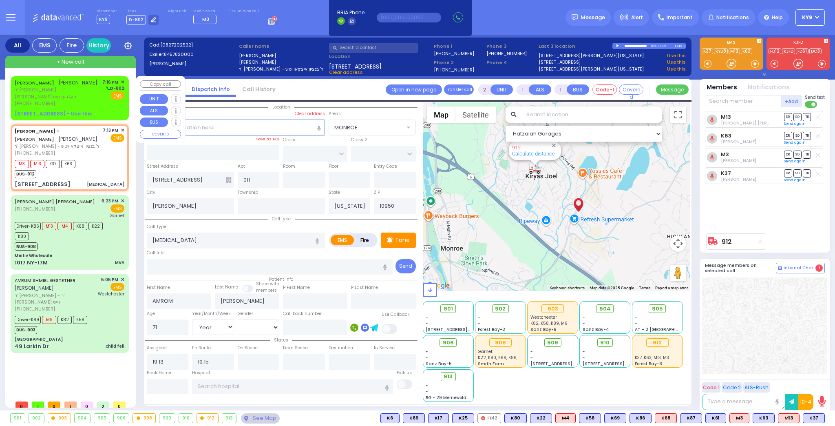
select select
type input "19:16"
select select "Hatzalah Garages"
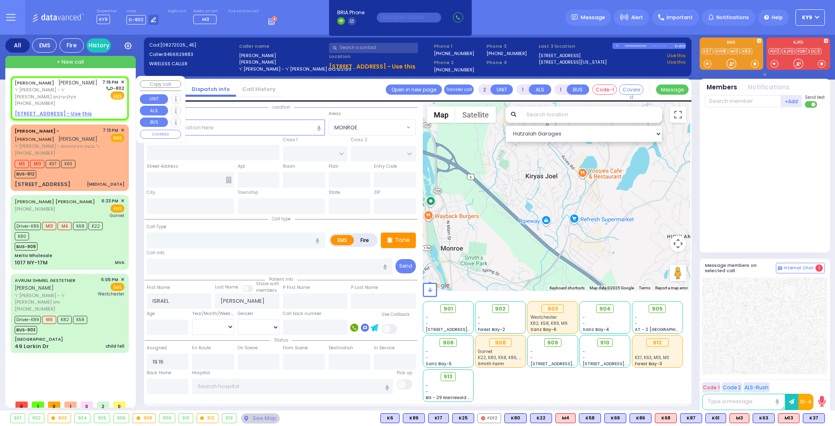
click at [84, 110] on u "8 BEER SHAVA ST 403 - Use this" at bounding box center [53, 113] width 77 height 7
select select
radio input "true"
select select
select select "Hatzalah Garages"
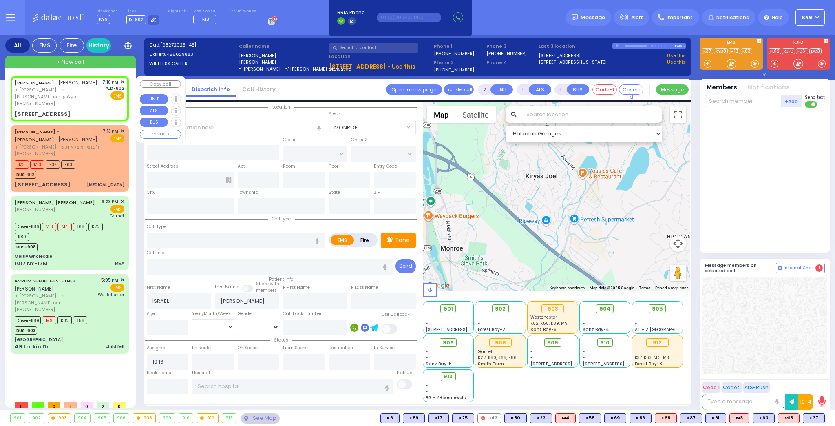
select select
radio input "true"
select select
select select "Hatzalah Garages"
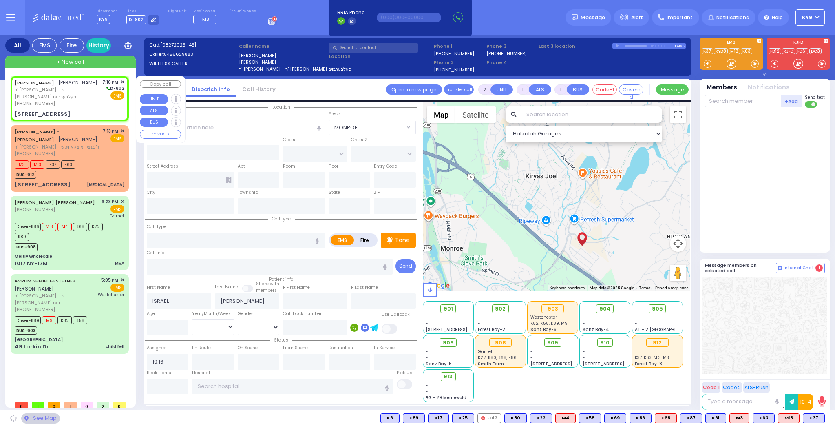
type input "S.M. ROSMER RD"
type input "BEER SHAVA ST"
type input "8 BEER SHAVA ST"
type input "403"
type input "[PERSON_NAME]"
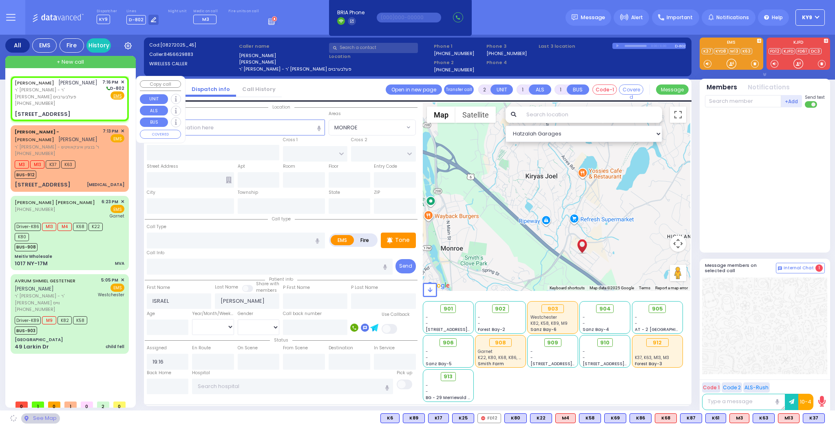
type input "[US_STATE]"
type input "10950"
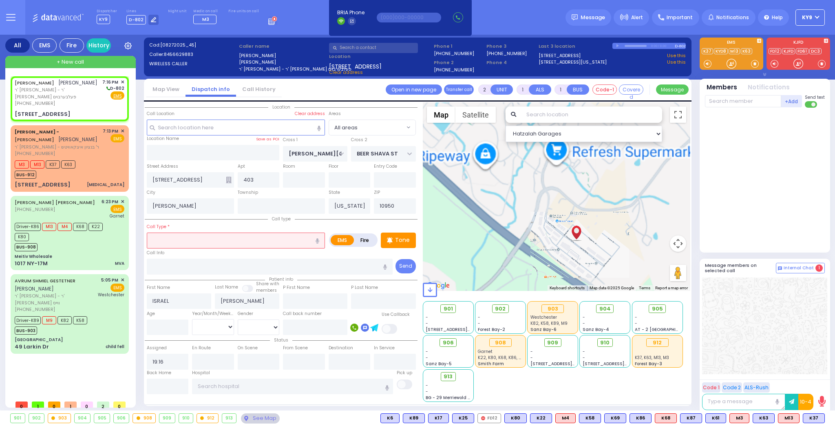
click at [217, 242] on input "text" at bounding box center [236, 239] width 178 height 15
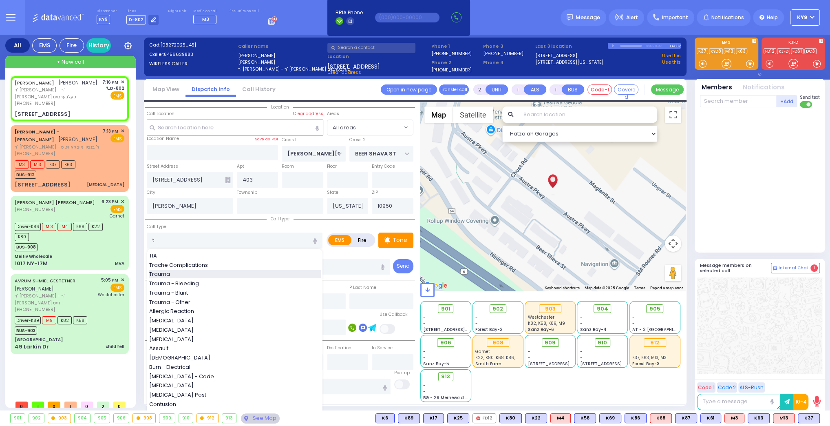
click at [190, 272] on div "Trauma" at bounding box center [235, 274] width 172 height 8
type input "Trauma"
type input "0"
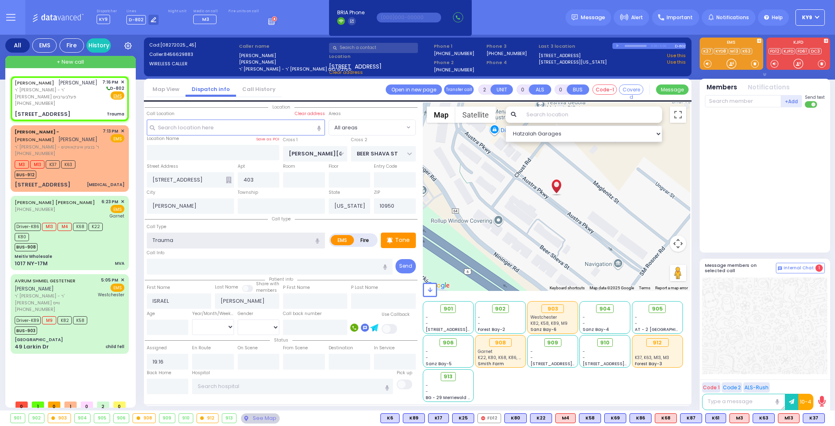
select select
radio input "true"
select select
select select "Hatzalah Garages"
click at [175, 325] on input "number" at bounding box center [168, 326] width 42 height 15
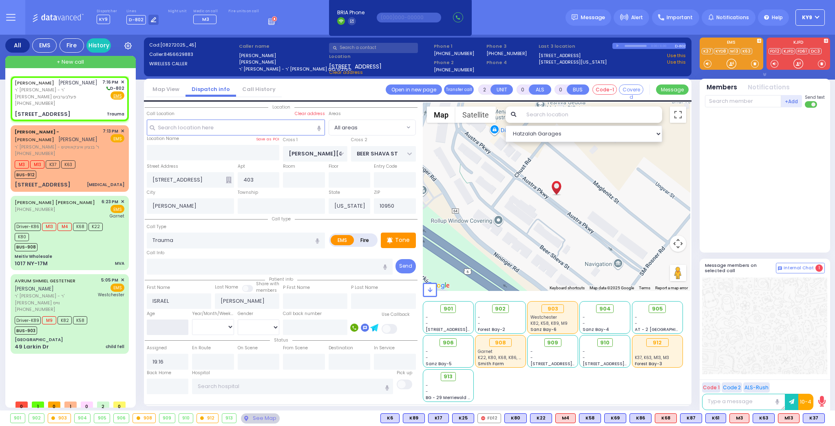
select select
radio input "true"
select select
select select "Hatzalah Garages"
type input "3"
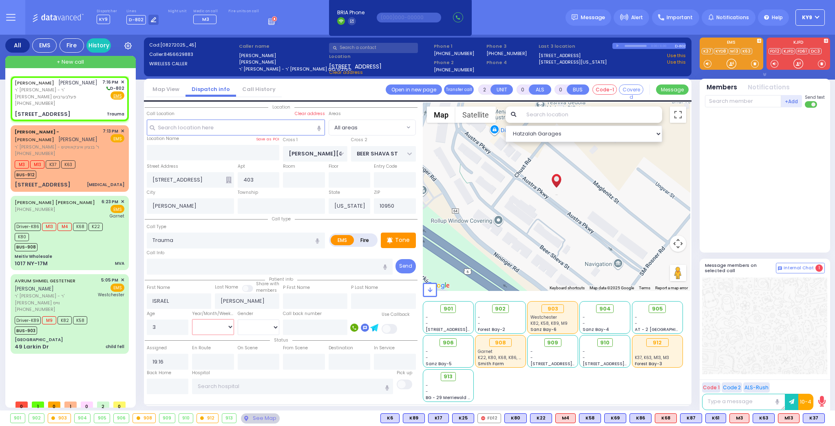
click at [220, 327] on select "Year Month Week Day" at bounding box center [213, 326] width 42 height 15
select select "Year"
click at [192, 319] on select "Year Month Week Day" at bounding box center [213, 326] width 42 height 15
select select
radio input "true"
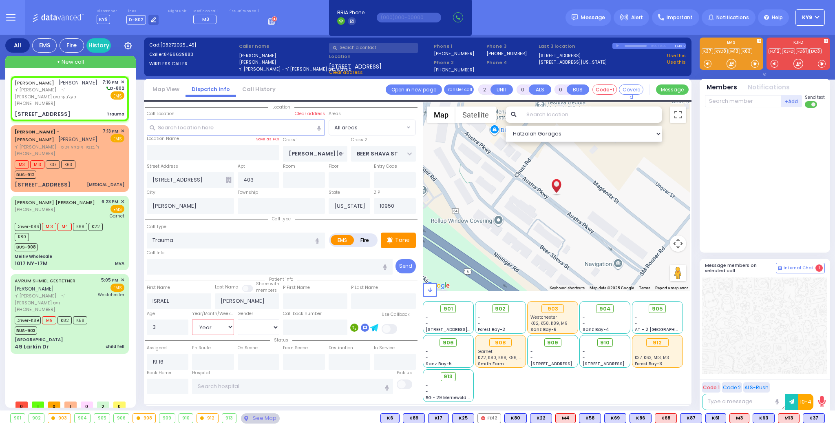
select select "Year"
select select "Hatzalah Garages"
click at [258, 323] on select "[DEMOGRAPHIC_DATA] [DEMOGRAPHIC_DATA]" at bounding box center [259, 326] width 42 height 15
select select "[DEMOGRAPHIC_DATA]"
click at [238, 319] on select "[DEMOGRAPHIC_DATA] [DEMOGRAPHIC_DATA]" at bounding box center [259, 326] width 42 height 15
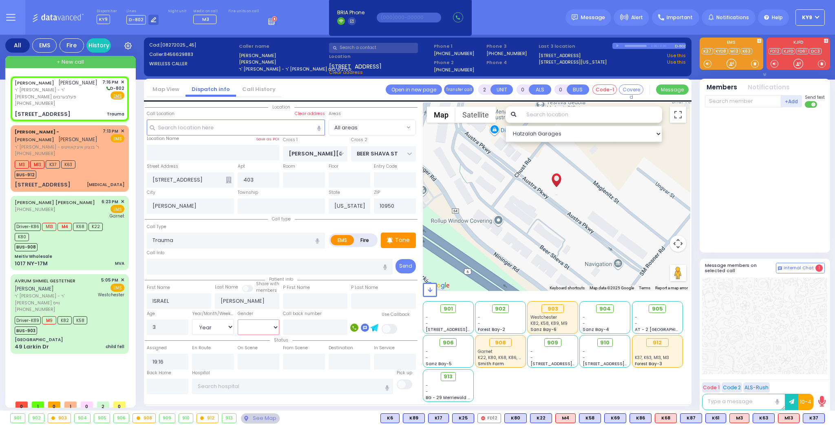
select select
radio input "true"
select select "Year"
select select "[DEMOGRAPHIC_DATA]"
select select "Hatzalah Garages"
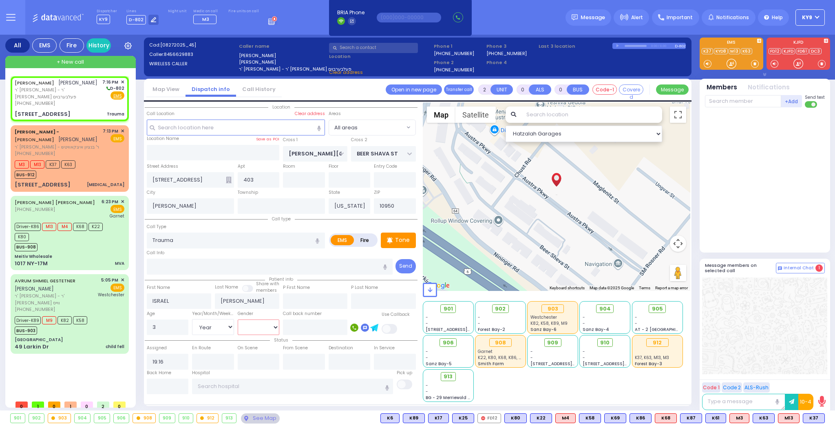
select select
radio input "true"
select select "Year"
select select "[DEMOGRAPHIC_DATA]"
select select "Hatzalah Garages"
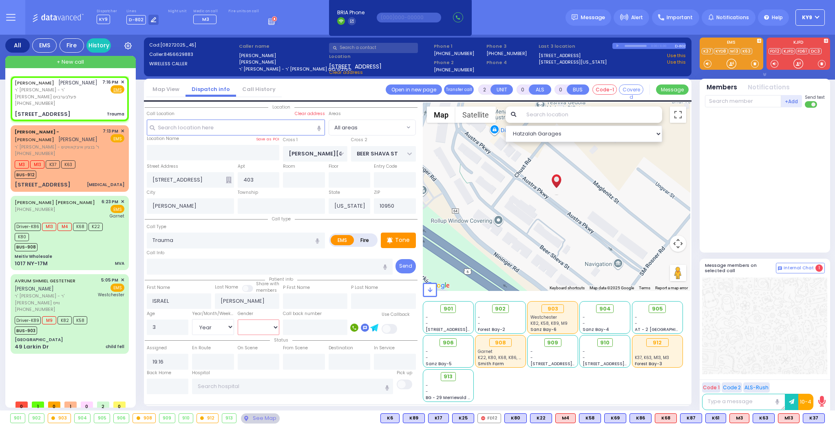
select select
radio input "true"
select select "Year"
select select "[DEMOGRAPHIC_DATA]"
select select "Hatzalah Garages"
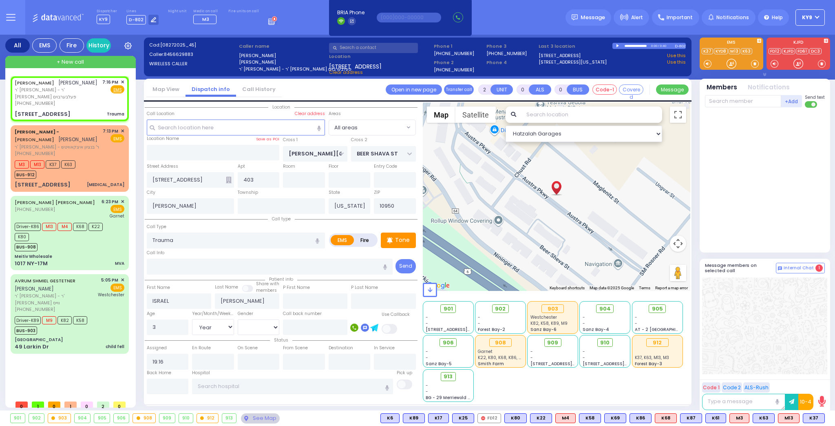
click at [755, 64] on span at bounding box center [755, 64] width 8 height 8
drag, startPoint x: 729, startPoint y: 60, endPoint x: 739, endPoint y: 55, distance: 10.6
click at [737, 55] on div at bounding box center [732, 54] width 64 height 32
click at [752, 62] on span at bounding box center [755, 64] width 8 height 8
click at [729, 63] on div at bounding box center [731, 64] width 8 height 8
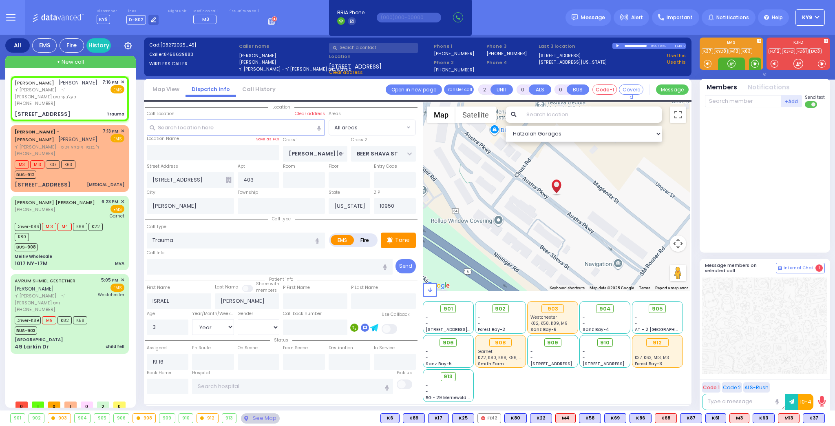
click at [755, 63] on span at bounding box center [755, 64] width 8 height 8
click at [731, 65] on div at bounding box center [731, 64] width 8 height 8
click at [813, 417] on span "K87" at bounding box center [813, 417] width 21 height 9
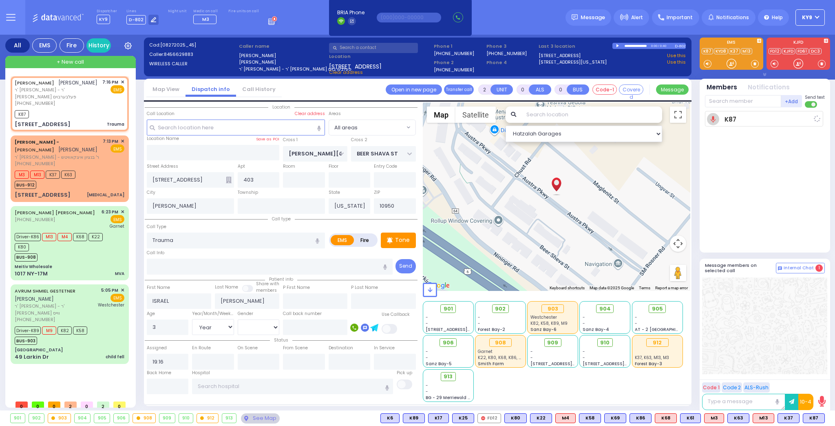
select select
radio input "true"
select select "Year"
select select "[DEMOGRAPHIC_DATA]"
type input "19:17"
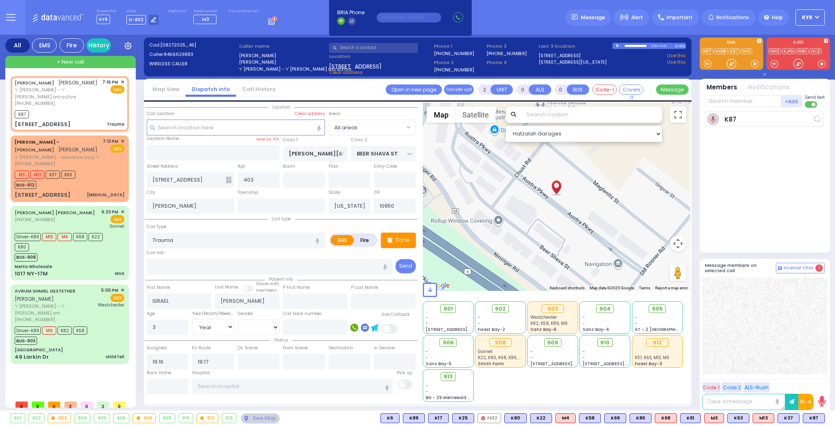
select select "Hatzalah Garages"
click at [735, 64] on div at bounding box center [731, 64] width 8 height 8
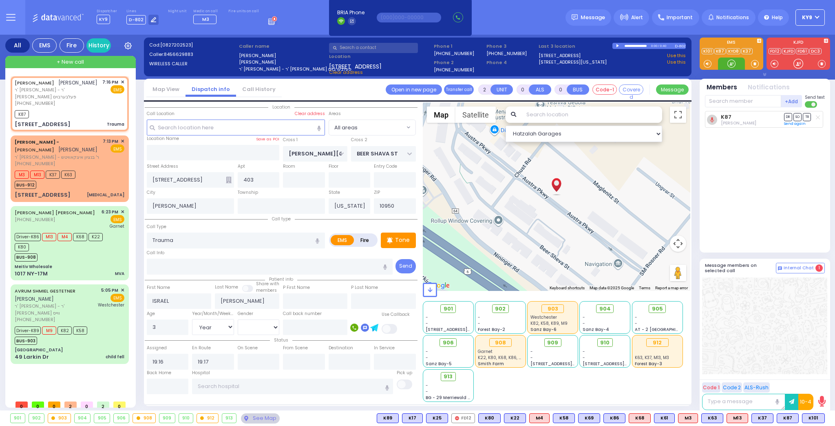
click at [731, 64] on div at bounding box center [731, 64] width 8 height 8
click at [814, 418] on span "K101" at bounding box center [813, 417] width 22 height 9
select select
radio input "true"
select select "Year"
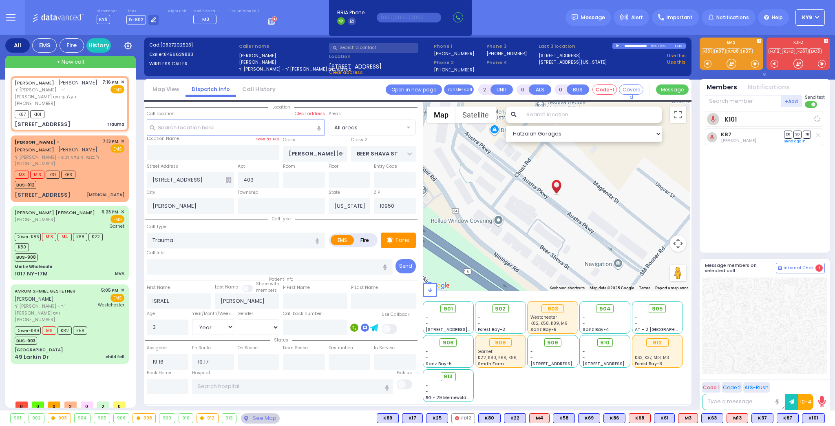
select select "[DEMOGRAPHIC_DATA]"
select select "Hatzalah Garages"
drag, startPoint x: 728, startPoint y: 64, endPoint x: 599, endPoint y: 46, distance: 130.2
click at [728, 61] on div at bounding box center [731, 64] width 8 height 8
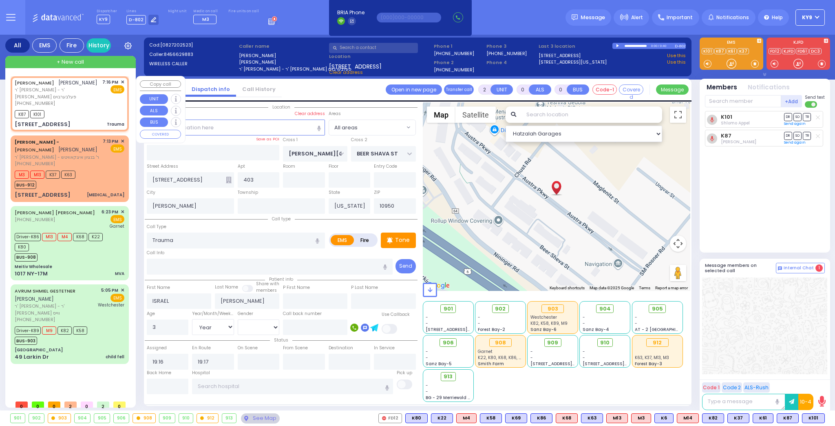
click at [106, 108] on div "K87 K101" at bounding box center [70, 113] width 110 height 10
select select
radio input "true"
select select "Year"
select select "[DEMOGRAPHIC_DATA]"
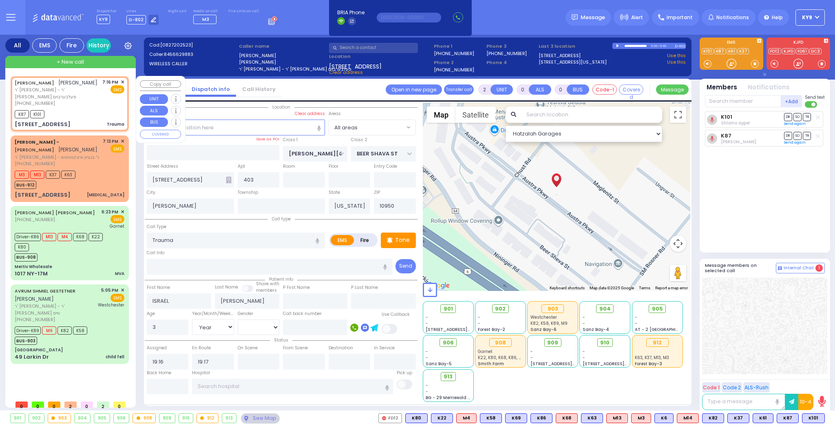
select select "Hatzalah Garages"
click at [175, 384] on input "text" at bounding box center [168, 385] width 42 height 15
type input "19:31"
select select
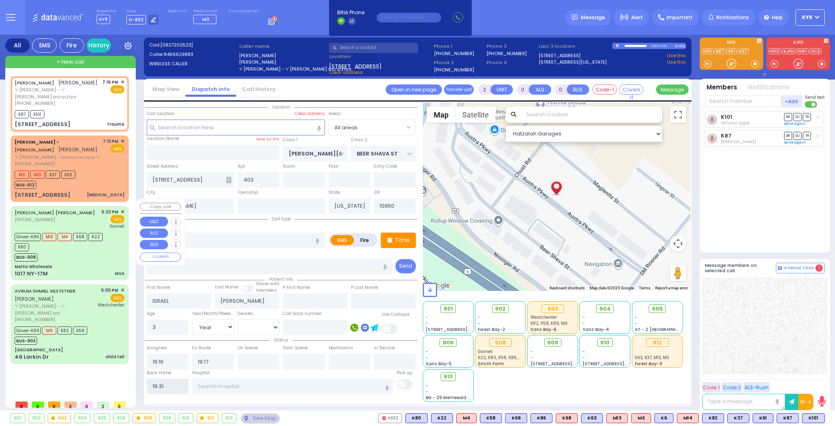
radio input "true"
select select
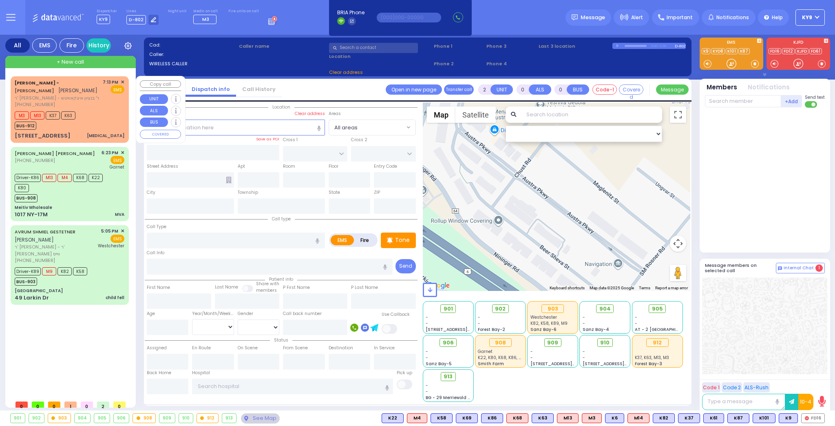
click at [107, 115] on div "M3 M13 K37 K63 BUS-912" at bounding box center [70, 119] width 110 height 20
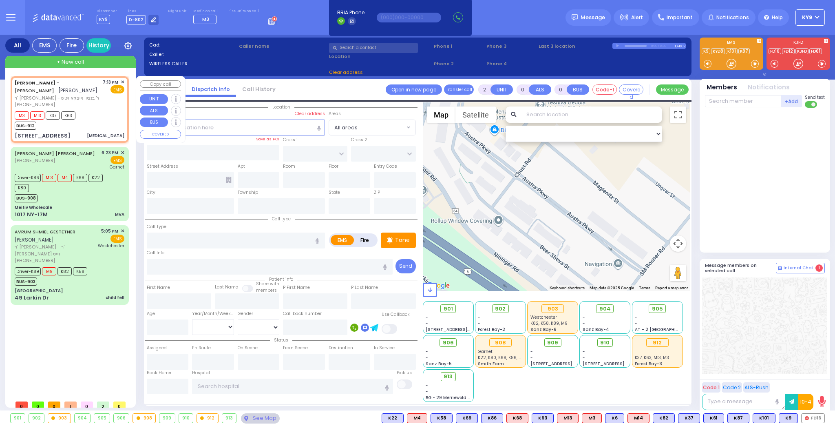
type input "1"
select select
type input "[MEDICAL_DATA]"
radio input "true"
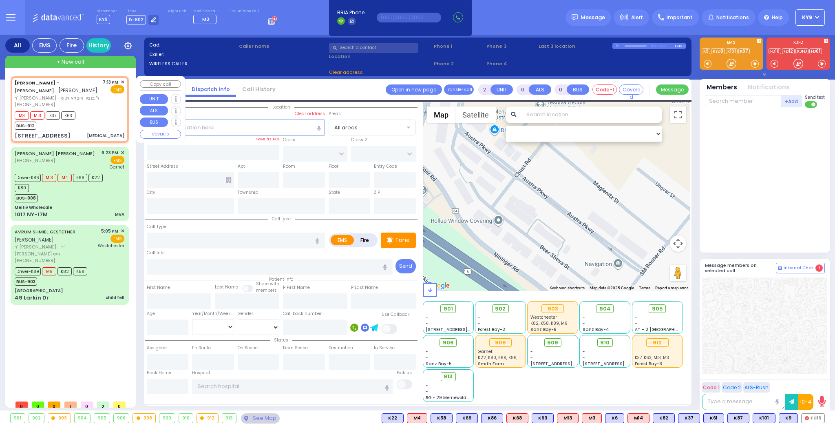
type input "AMROM"
type input "[PERSON_NAME]"
type input "71"
select select "Year"
select select "[DEMOGRAPHIC_DATA]"
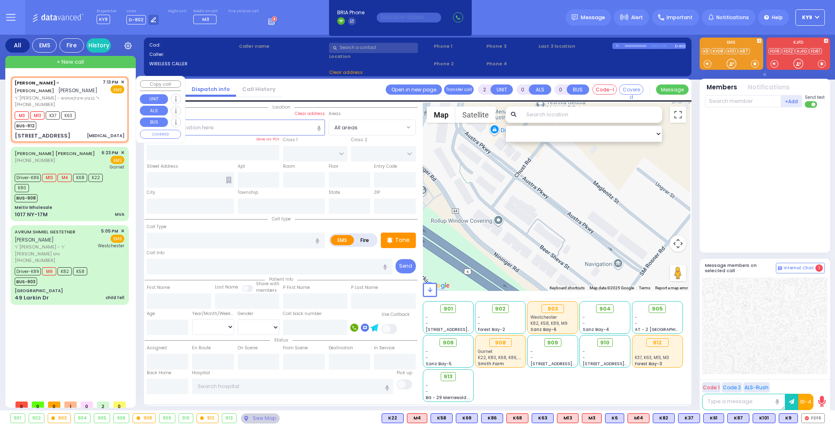
type input "19:13"
type input "19:15"
select select "Hatzalah Garages"
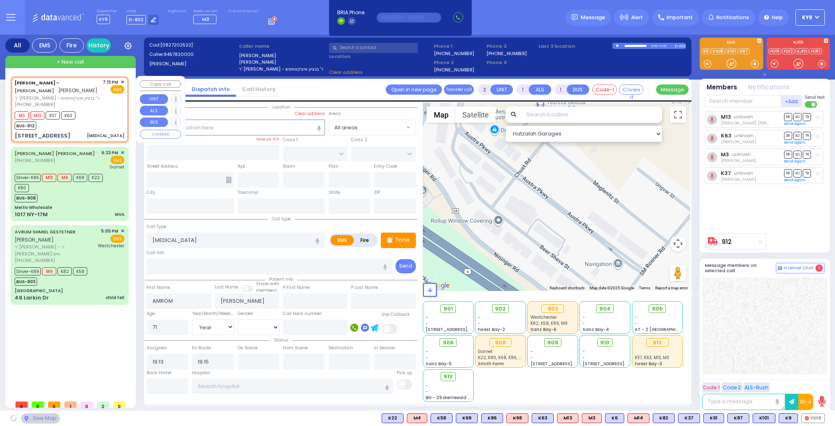
type input "[STREET_ADDRESS]"
type input "011"
type input "[PERSON_NAME]"
type input "[US_STATE]"
type input "10950"
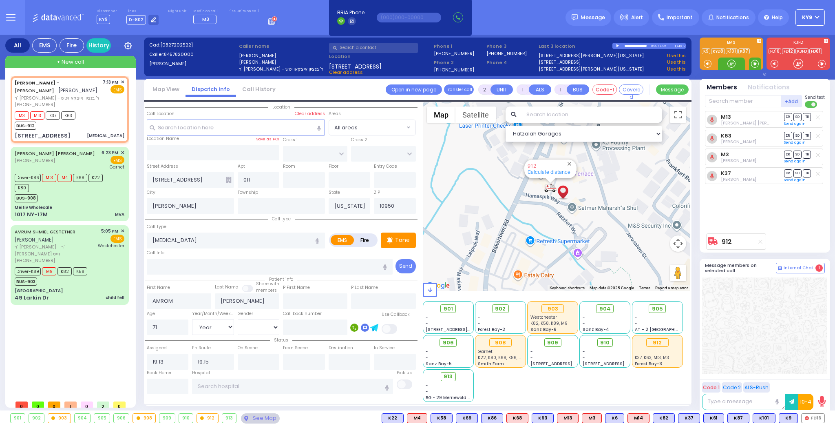
click at [754, 64] on span at bounding box center [755, 64] width 8 height 8
click at [727, 63] on div at bounding box center [731, 64] width 8 height 8
click at [753, 62] on span at bounding box center [755, 64] width 8 height 8
drag, startPoint x: 726, startPoint y: 63, endPoint x: 731, endPoint y: 62, distance: 4.1
click at [731, 62] on div at bounding box center [731, 64] width 8 height 8
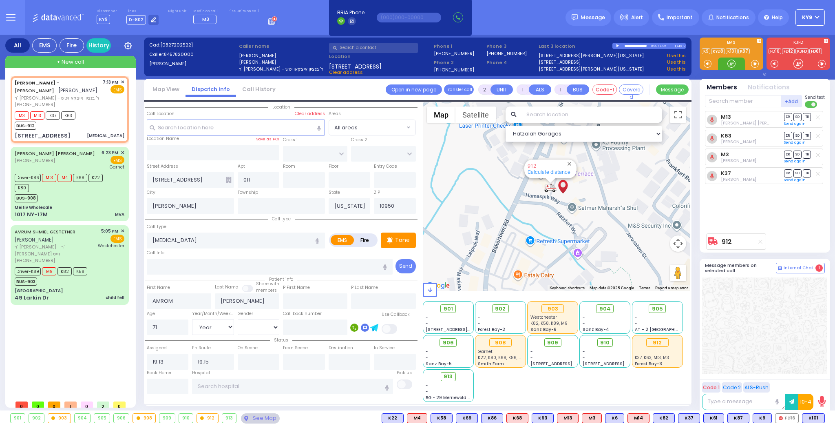
click at [733, 62] on div at bounding box center [731, 64] width 8 height 8
click at [799, 171] on span "SO" at bounding box center [797, 173] width 8 height 8
select select
radio input "true"
select select "Year"
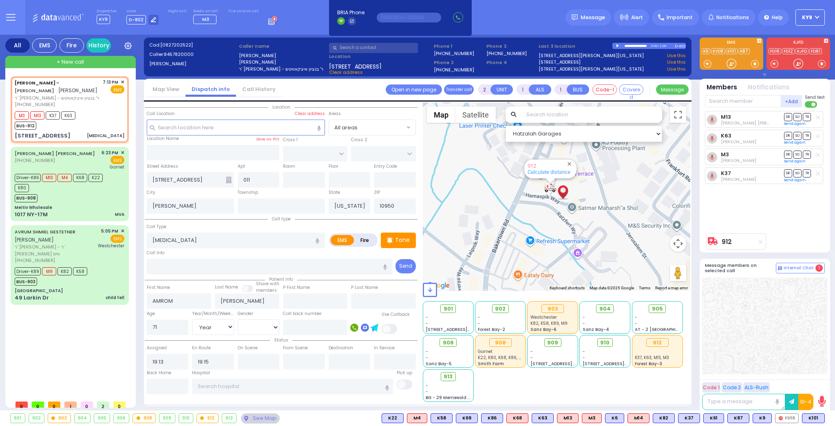
select select "[DEMOGRAPHIC_DATA]"
select select "Hatzalah Garages"
click at [815, 416] on span "K101" at bounding box center [813, 417] width 22 height 9
select select
radio input "true"
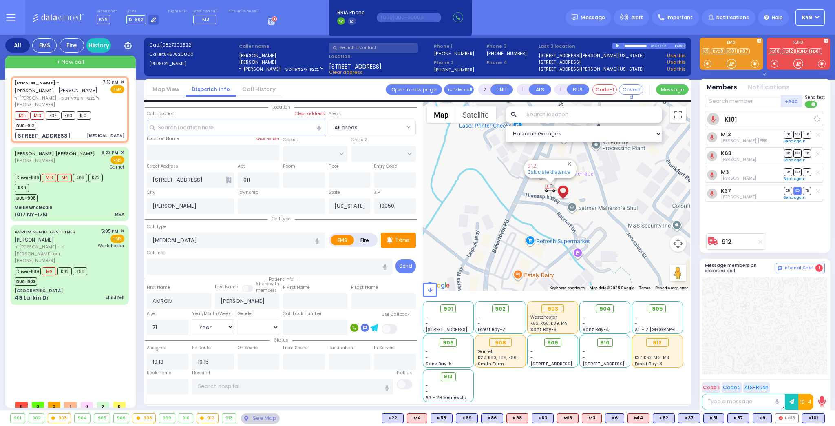
select select "Year"
select select "[DEMOGRAPHIC_DATA]"
select select "Hatzalah Garages"
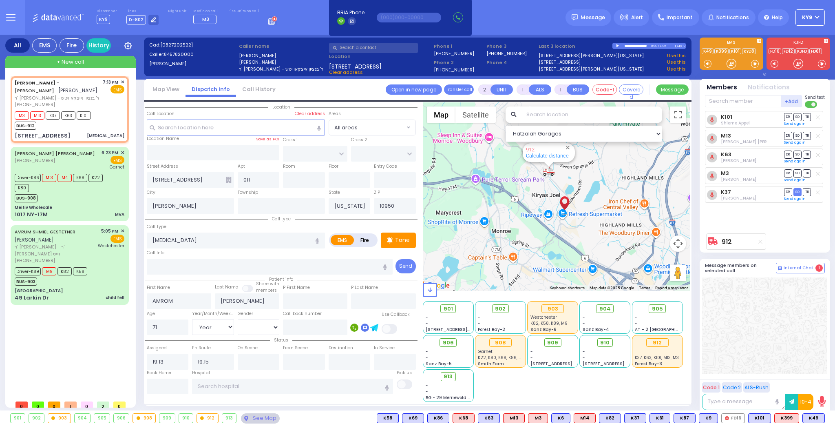
type input "6"
select select
radio input "true"
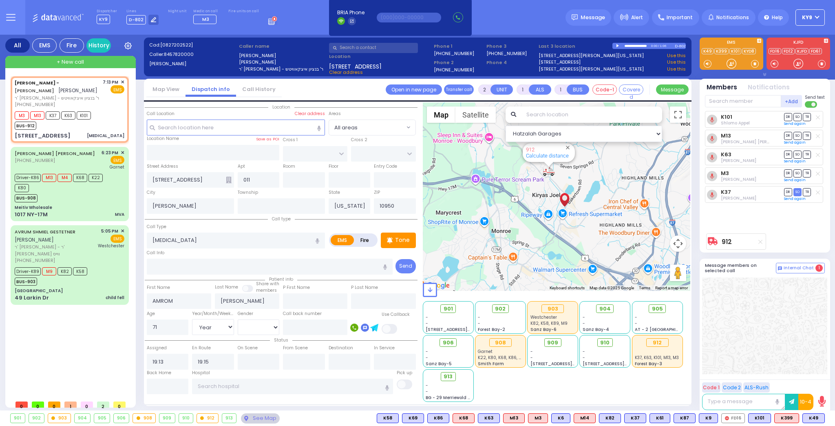
type input "Unknown"
select select "Year"
select select "[DEMOGRAPHIC_DATA]"
type input "19:40"
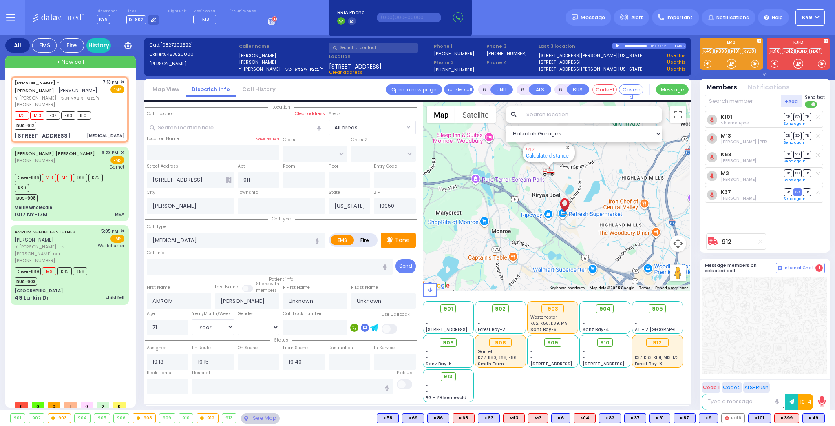
select select "Hatzalah Garages"
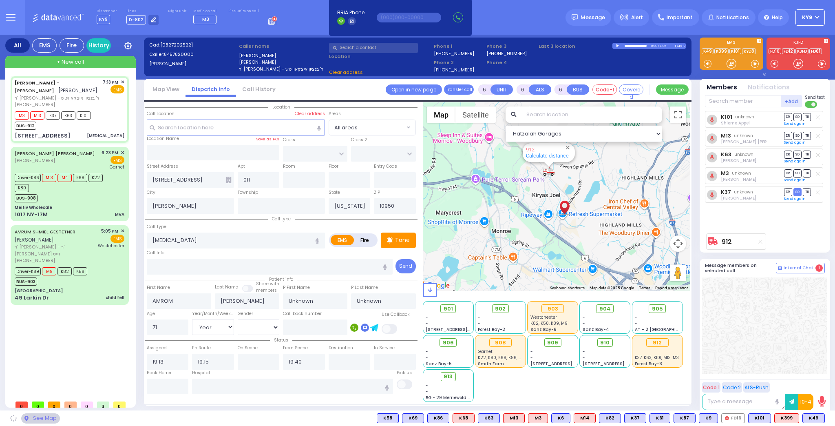
select select
radio input "true"
select select "Year"
select select "[DEMOGRAPHIC_DATA]"
select select "Hatzalah Garages"
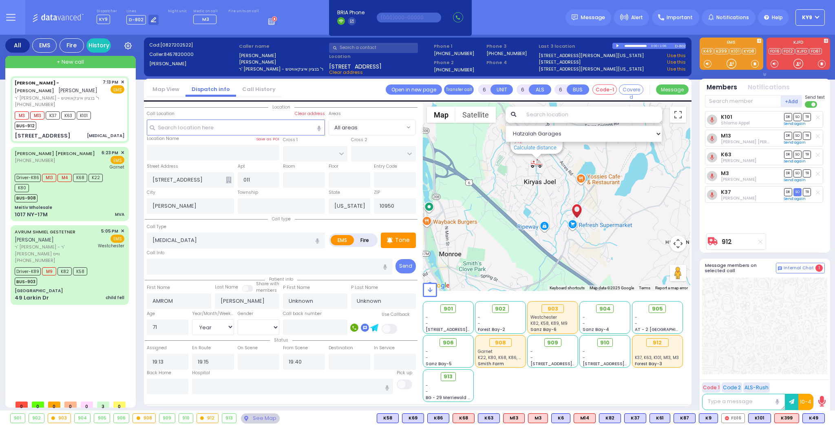
select select
radio input "true"
type input "Amron"
type input "Kohn"
select select "Year"
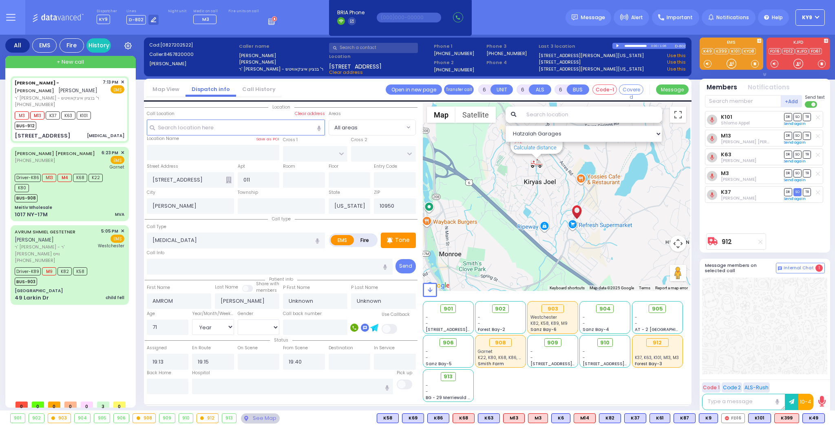
select select "[DEMOGRAPHIC_DATA]"
select select "Hatzalah Garages"
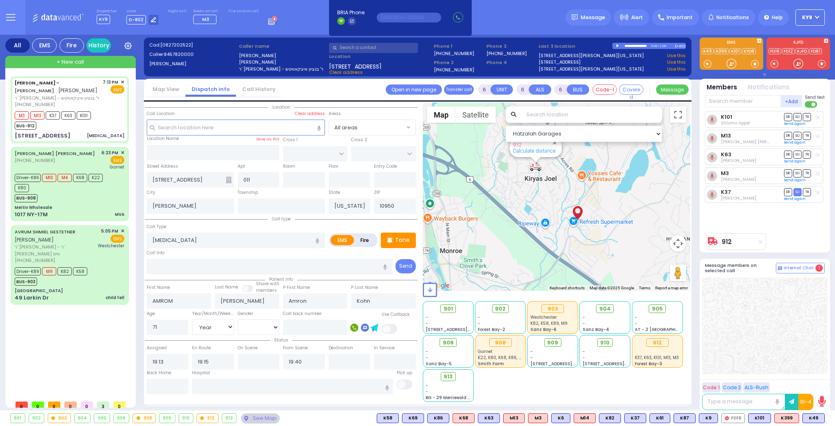
select select
radio input "true"
select select "Year"
select select "[DEMOGRAPHIC_DATA]"
select select "Hatzalah Garages"
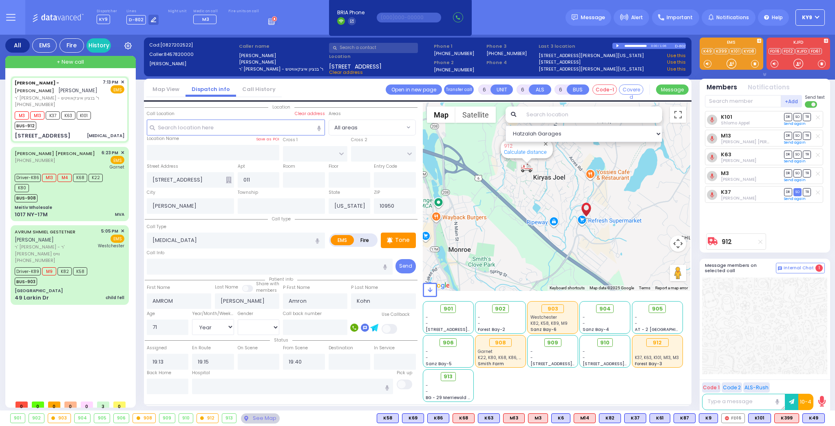
select select
radio input "true"
select select "Year"
select select "[DEMOGRAPHIC_DATA]"
select select "Hatzalah Garages"
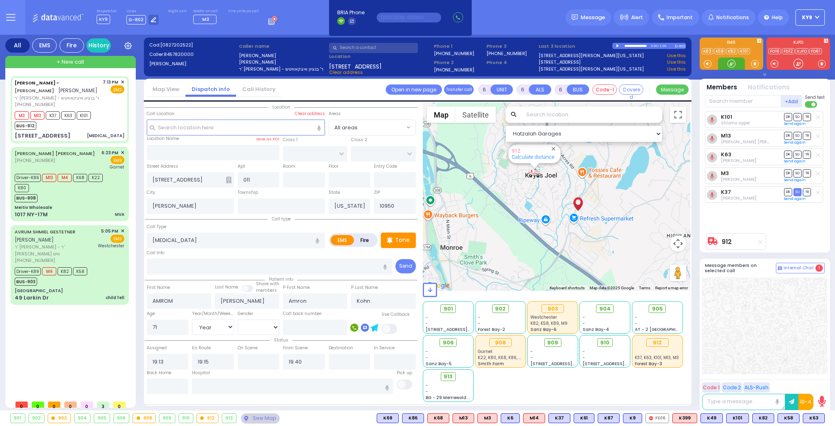
drag, startPoint x: 727, startPoint y: 68, endPoint x: 737, endPoint y: 66, distance: 10.2
click at [732, 67] on div at bounding box center [731, 63] width 27 height 12
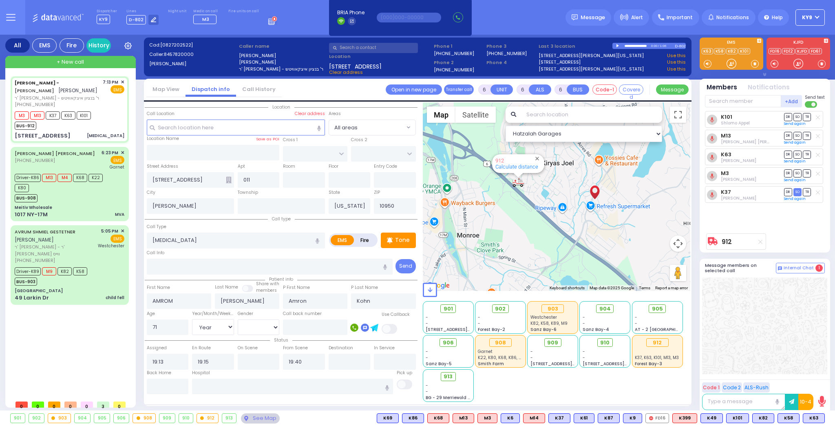
select select
radio input "true"
select select "Year"
select select "[DEMOGRAPHIC_DATA]"
select select "Hatzalah Garages"
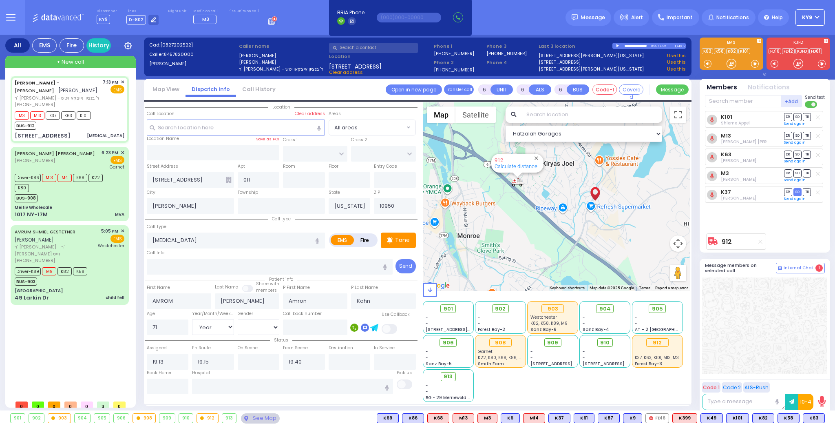
select select
radio input "true"
select select "Year"
select select "[DEMOGRAPHIC_DATA]"
select select "Hatzalah Garages"
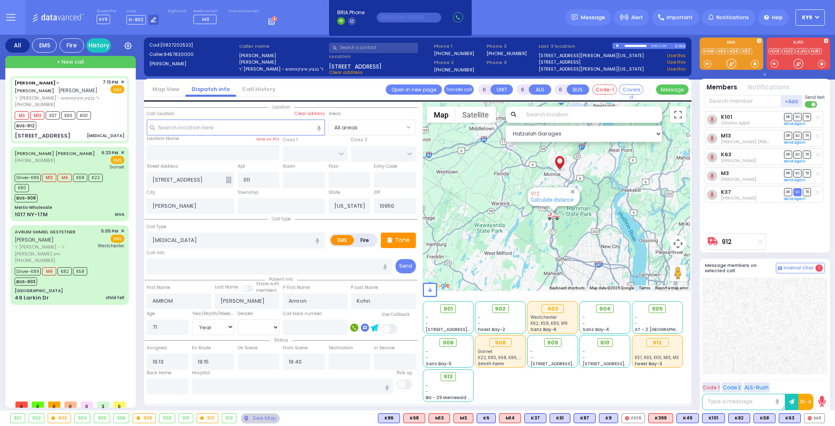
select select
radio input "true"
select select "Year"
select select "[DEMOGRAPHIC_DATA]"
select select "Hatzalah Garages"
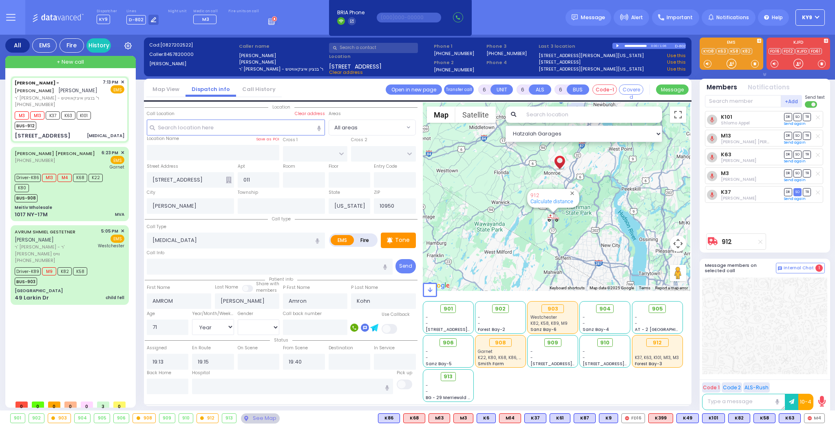
select select
radio input "true"
select select "Year"
select select "[DEMOGRAPHIC_DATA]"
select select "Hatzalah Garages"
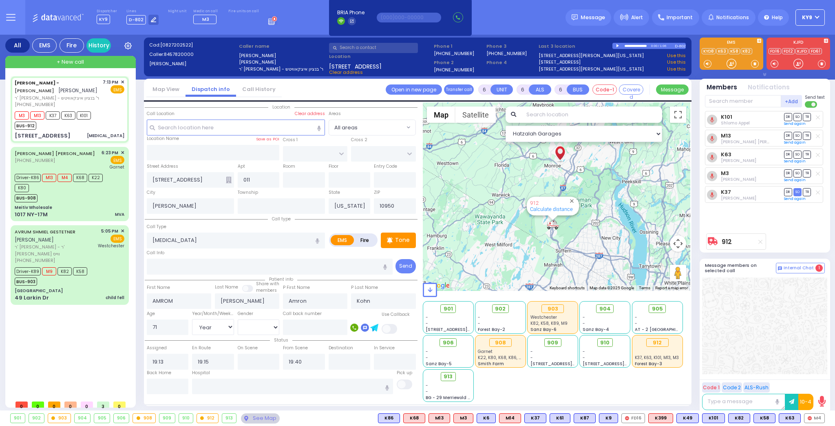
select select
radio input "true"
select select "Year"
select select "[DEMOGRAPHIC_DATA]"
select select "Hatzalah Garages"
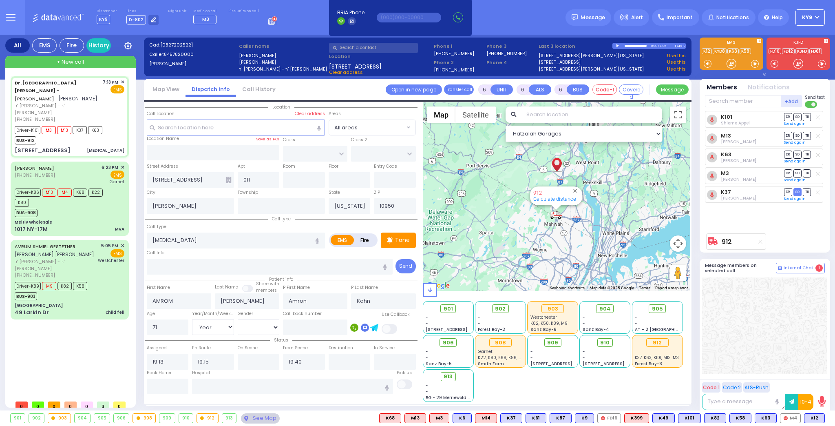
select select
select select "Year"
select select "[DEMOGRAPHIC_DATA]"
select select
radio input "true"
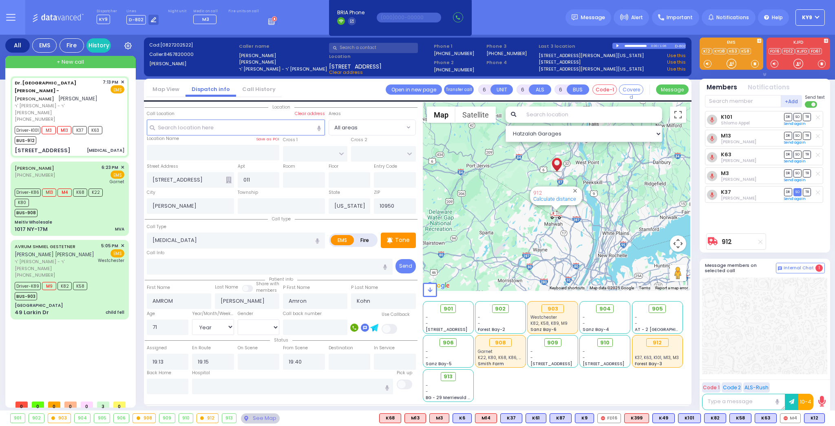
select select "Year"
select select "[DEMOGRAPHIC_DATA]"
select select "Hatzalah Garages"
select select
radio input "true"
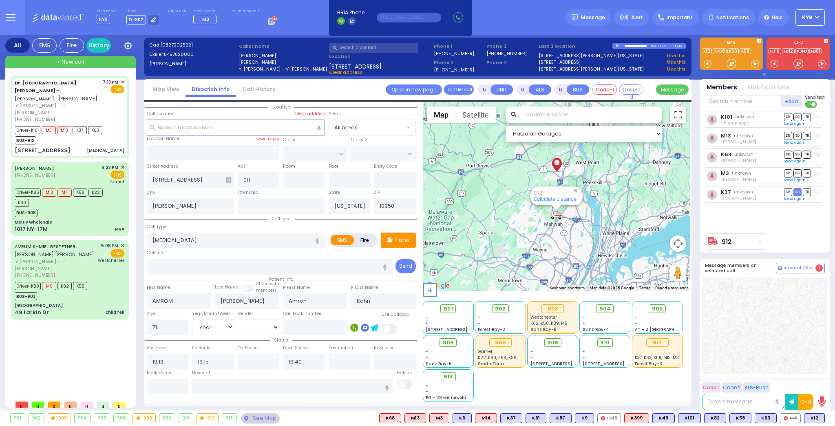
select select "Year"
select select "[DEMOGRAPHIC_DATA]"
select select "Hatzalah Garages"
select select
radio input "true"
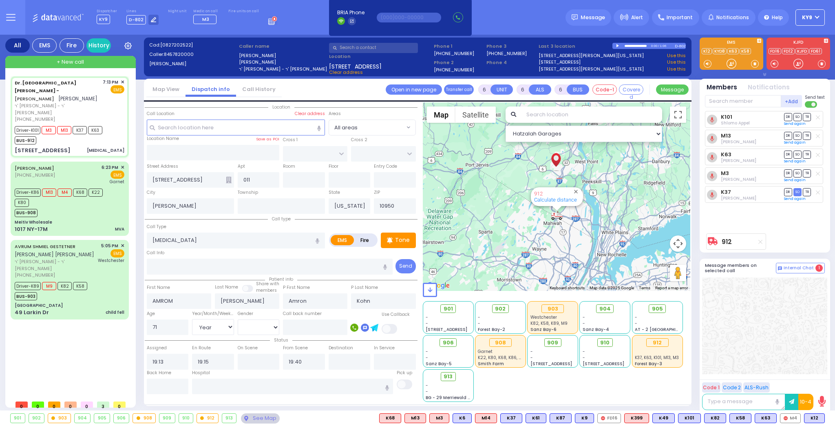
select select "Year"
select select "[DEMOGRAPHIC_DATA]"
select select "Hatzalah Garages"
select select
radio input "true"
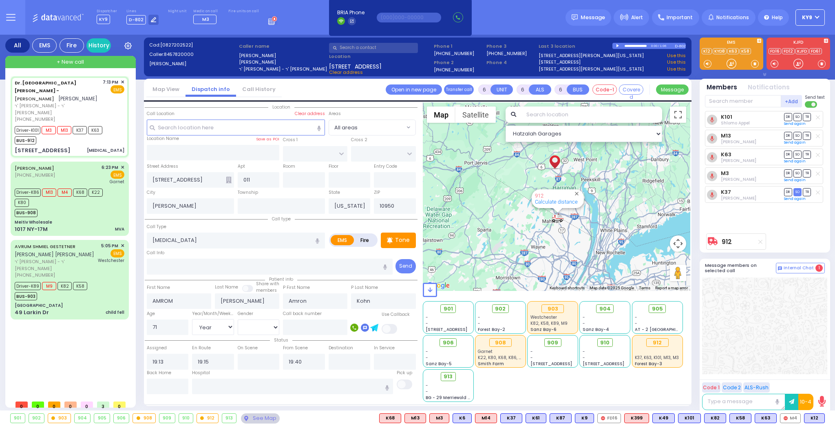
select select "Year"
select select "[DEMOGRAPHIC_DATA]"
select select "Hatzalah Garages"
select select
radio input "true"
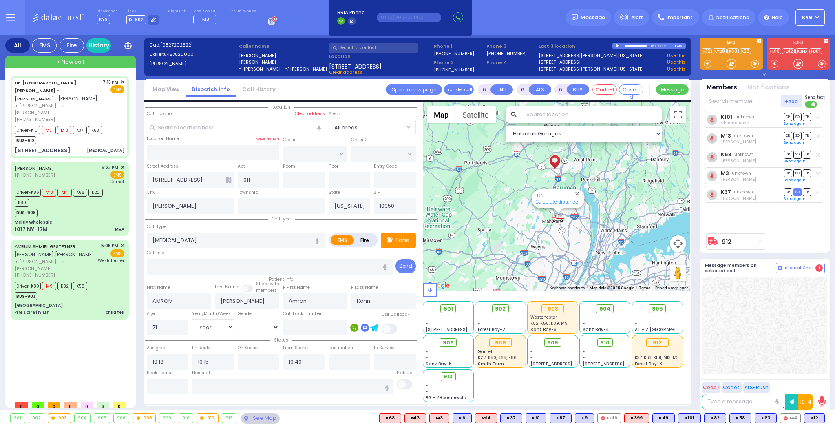
select select "Year"
select select "[DEMOGRAPHIC_DATA]"
select select "Hatzalah Garages"
select select
radio input "true"
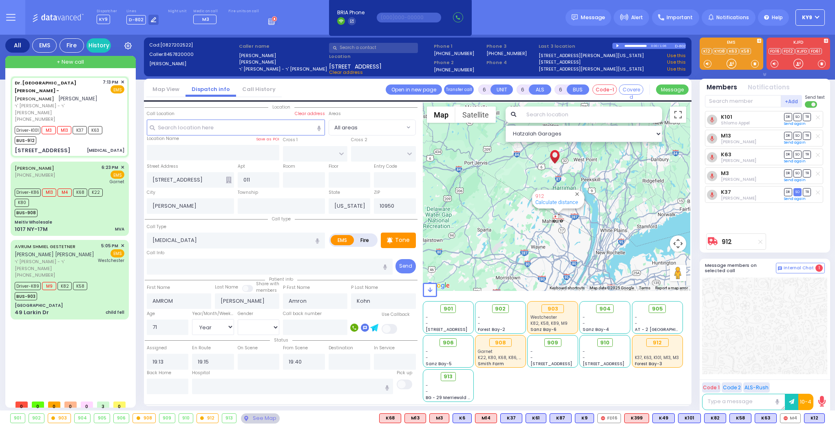
select select "Year"
select select "[DEMOGRAPHIC_DATA]"
select select "Hatzalah Garages"
select select
radio input "true"
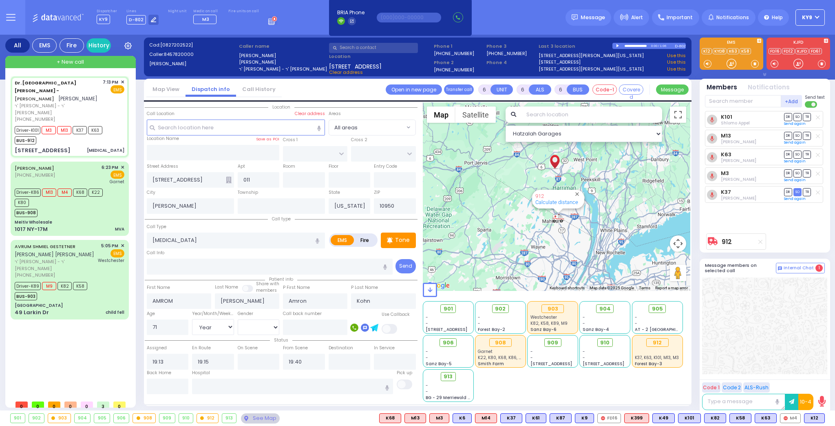
select select "Year"
select select "[DEMOGRAPHIC_DATA]"
select select "Hatzalah Garages"
select select
radio input "true"
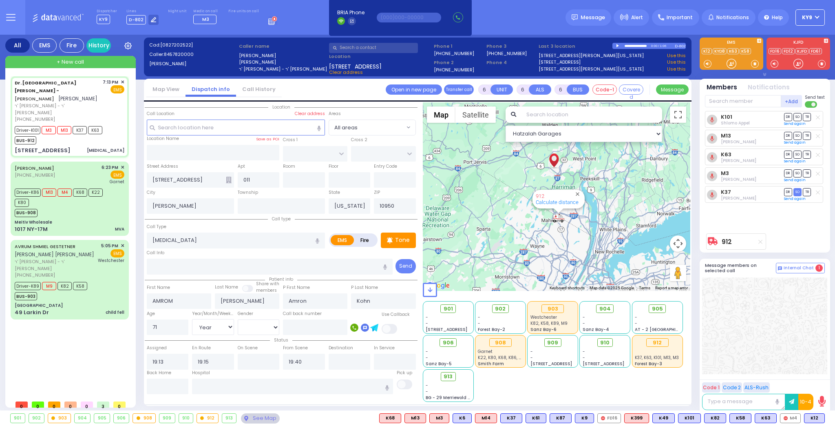
select select "Year"
select select "[DEMOGRAPHIC_DATA]"
select select "Hatzalah Garages"
select select
radio input "true"
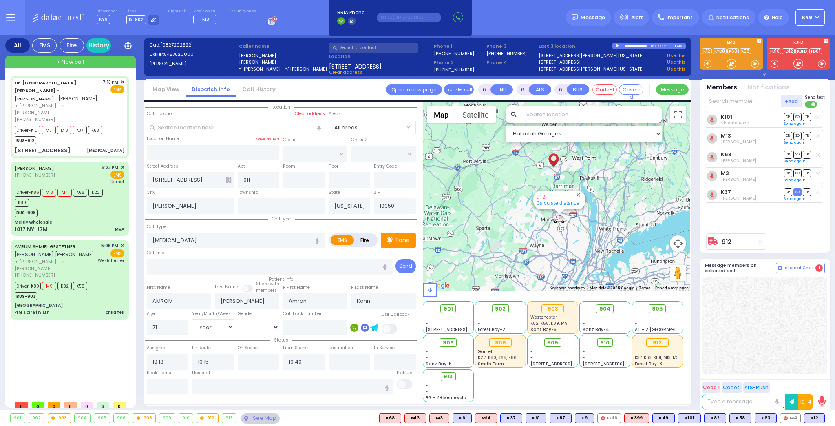
select select "Year"
select select "[DEMOGRAPHIC_DATA]"
select select "Hatzalah Garages"
select select
radio input "true"
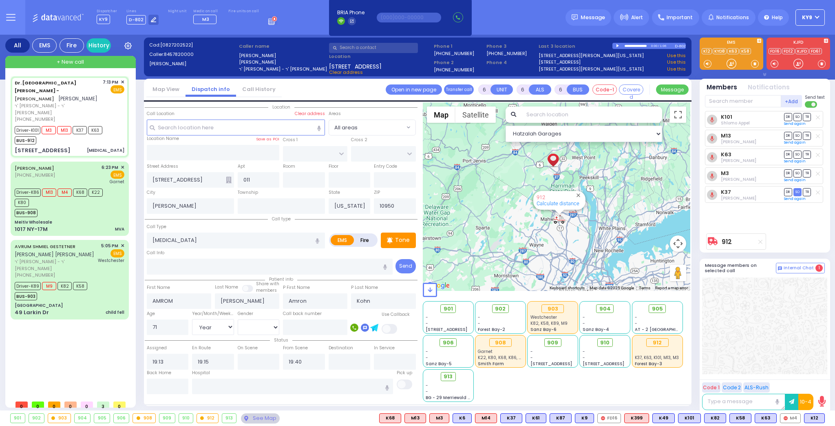
select select "Year"
select select "[DEMOGRAPHIC_DATA]"
select select "Hatzalah Garages"
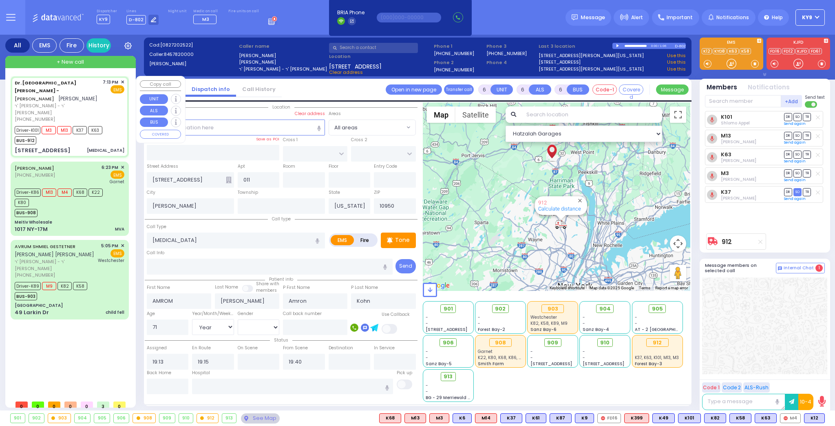
click at [72, 57] on div "+ New call" at bounding box center [70, 62] width 130 height 12
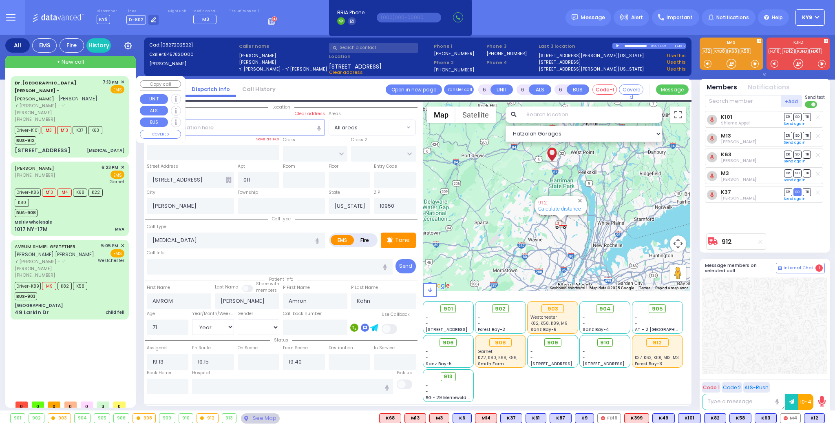
type input "2"
type input "1"
select select
radio input "true"
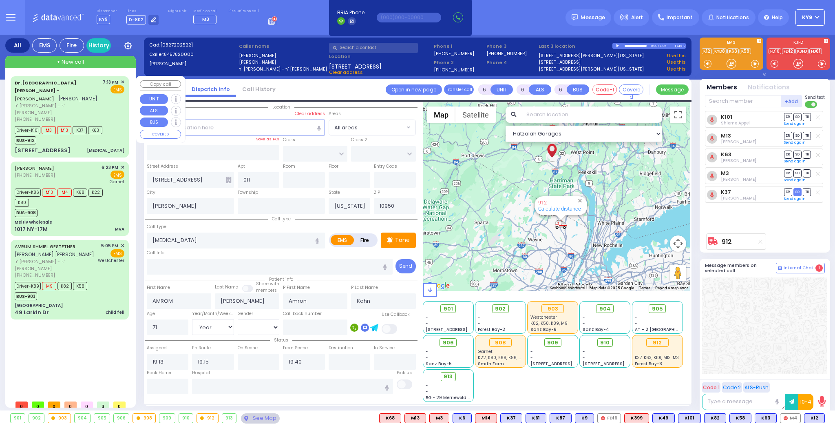
select select
type input "20:19"
select select "Hatzalah Garages"
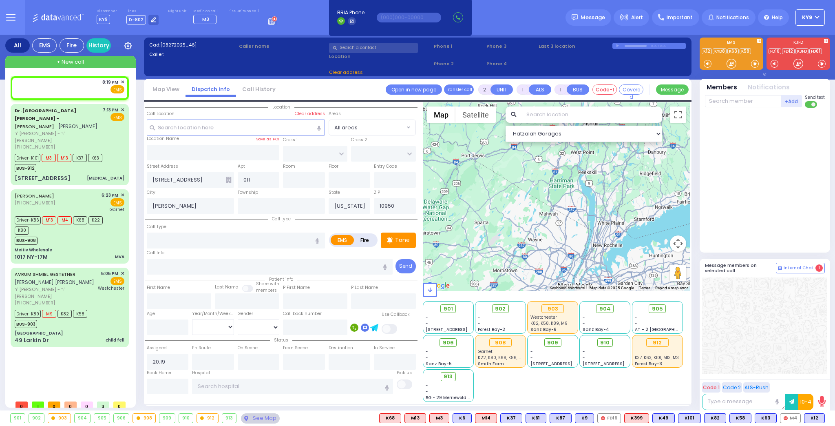
select select
radio input "true"
select select
select select "Hatzalah Garages"
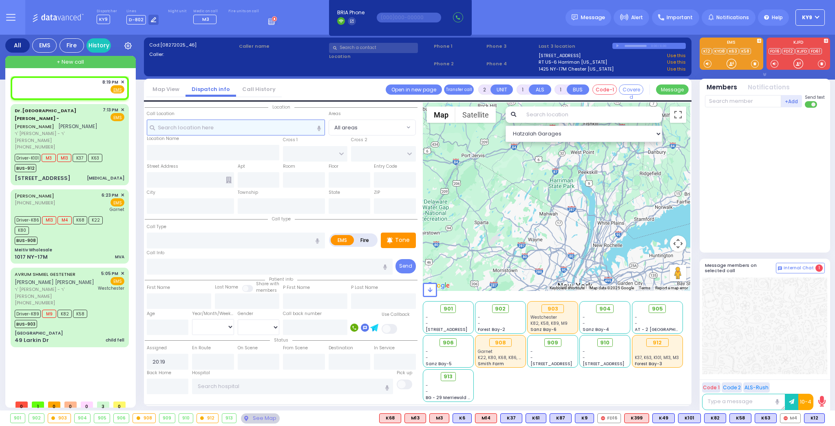
click at [165, 128] on input "text" at bounding box center [236, 126] width 178 height 15
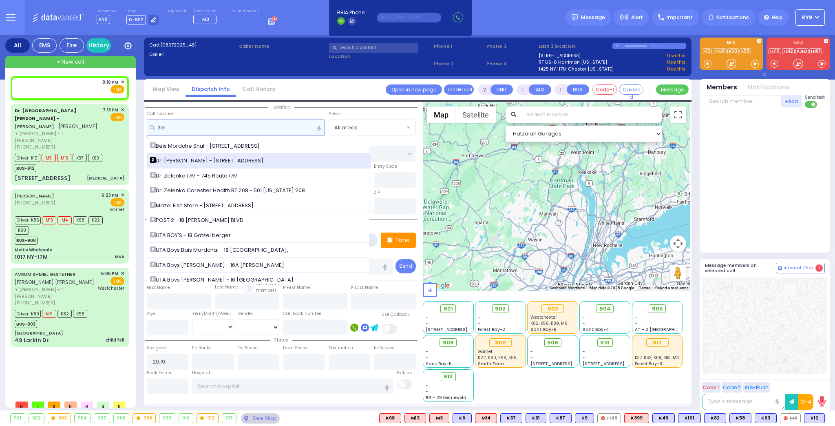
type input "zel"
click at [190, 159] on span "[PERSON_NAME] - [STREET_ADDRESS]" at bounding box center [208, 161] width 116 height 8
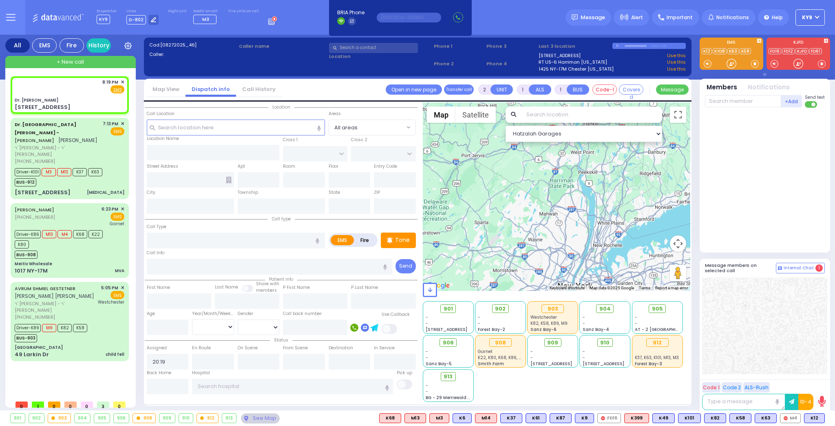
select select
radio input "true"
select select
select select "Hatzalah Garages"
type input "[PERSON_NAME]"
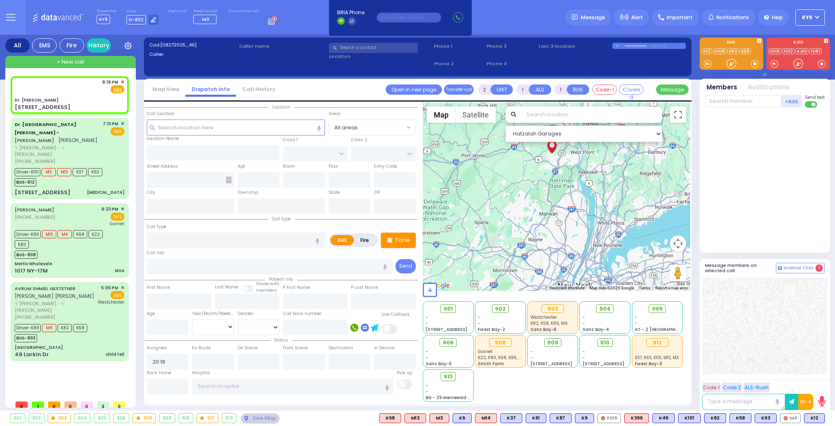
type input "[GEOGRAPHIC_DATA]"
type input "[STREET_ADDRESS]"
type input "011"
type input "[PERSON_NAME]"
type input "[US_STATE]"
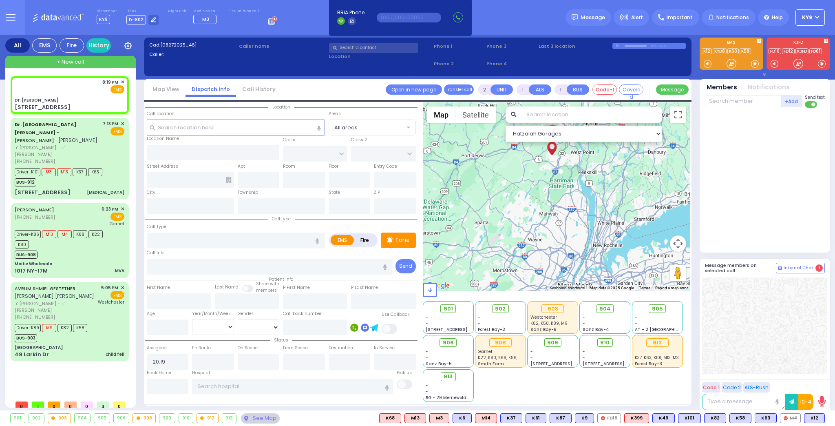
type input "10950"
select select "SECTION 4"
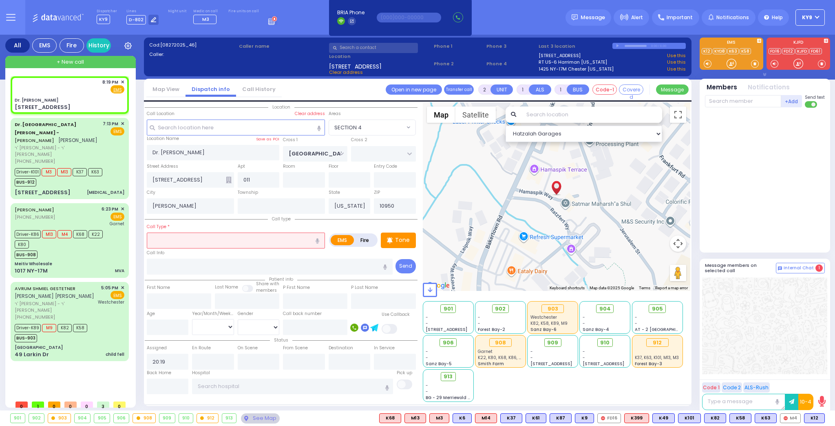
click at [395, 47] on input "text" at bounding box center [373, 48] width 89 height 10
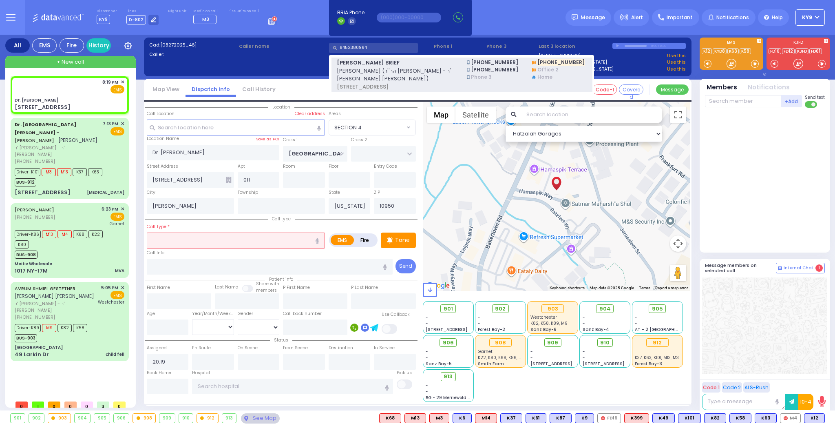
type input "8452380964"
click at [391, 72] on span "יואל בריעף (הר''ר משה מאיר - ר' משה יודא עקשטיין)" at bounding box center [397, 75] width 120 height 16
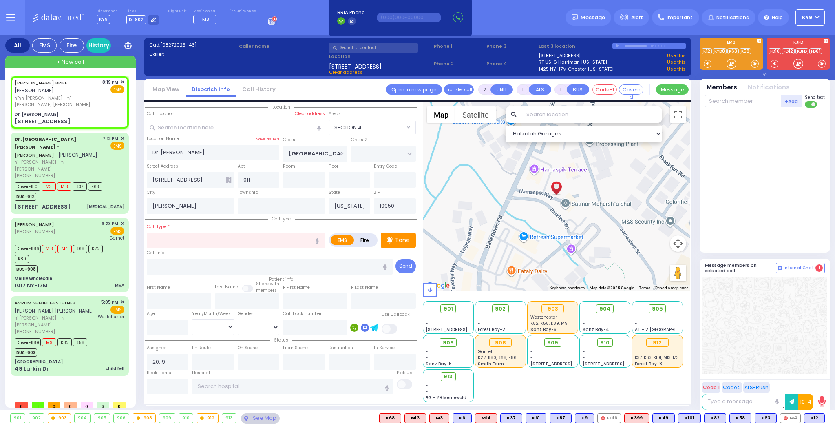
select select
radio input "true"
type input "[PERSON_NAME]"
type input "BRIEF"
select select
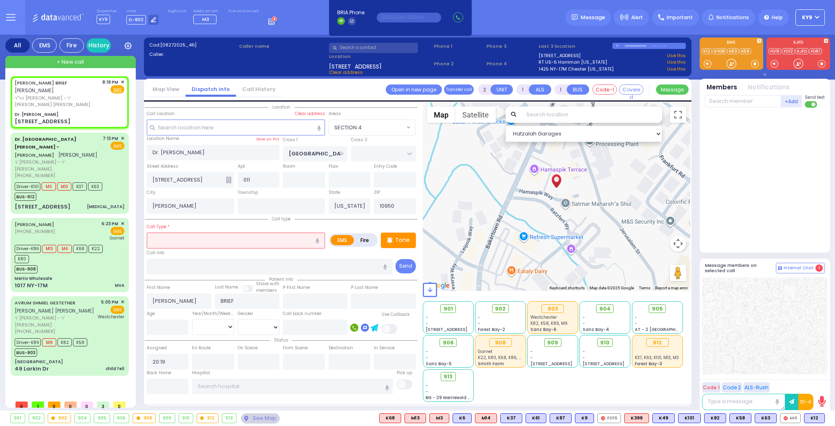
select select "Hatzalah Garages"
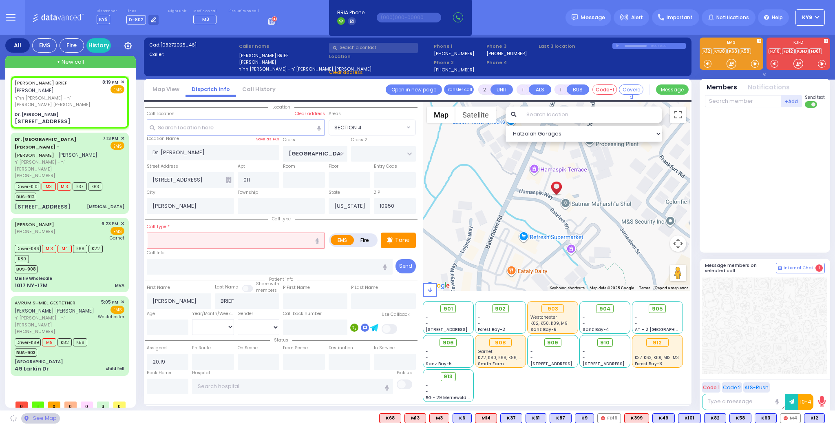
select select "SECTION 4"
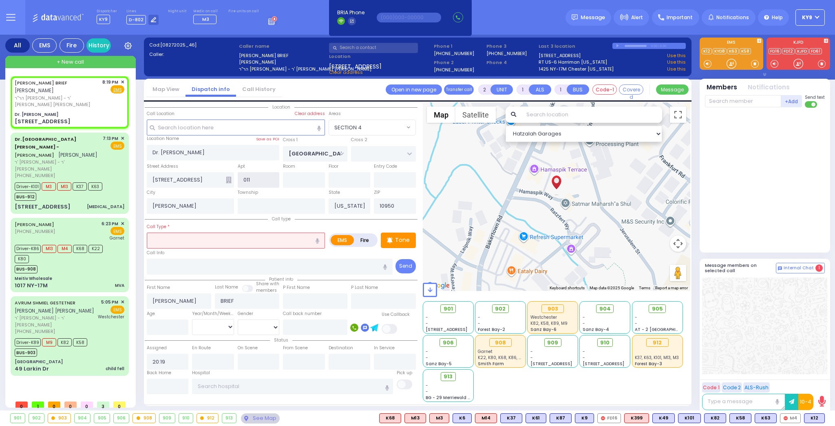
drag, startPoint x: 265, startPoint y: 181, endPoint x: 238, endPoint y: 180, distance: 26.9
click at [238, 180] on input "011" at bounding box center [259, 179] width 42 height 15
click at [310, 183] on input "text" at bounding box center [304, 179] width 42 height 15
select select
type input "5"
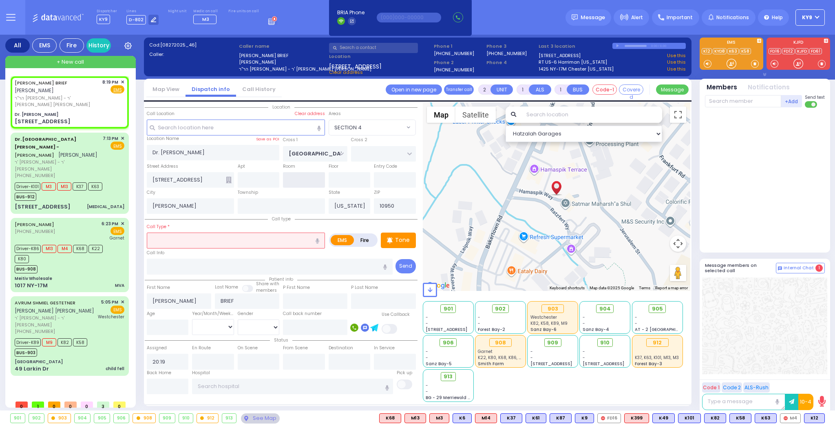
radio input "true"
select select
select select "Hatzalah Garages"
select select "SECTION 4"
type input "5"
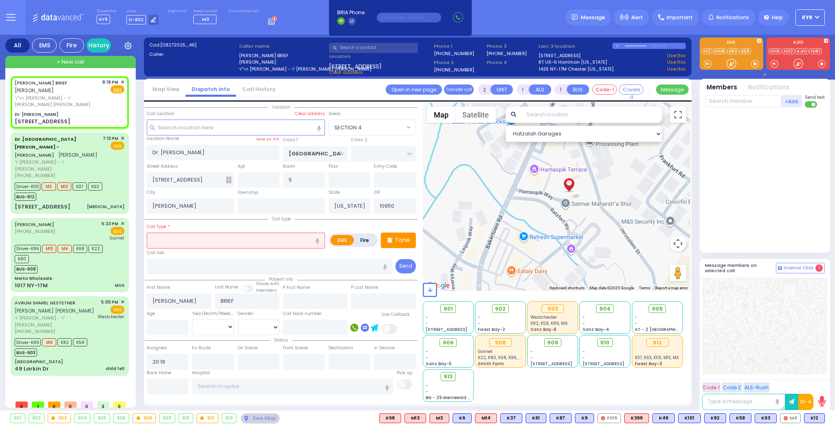
click at [214, 236] on input "text" at bounding box center [236, 239] width 178 height 15
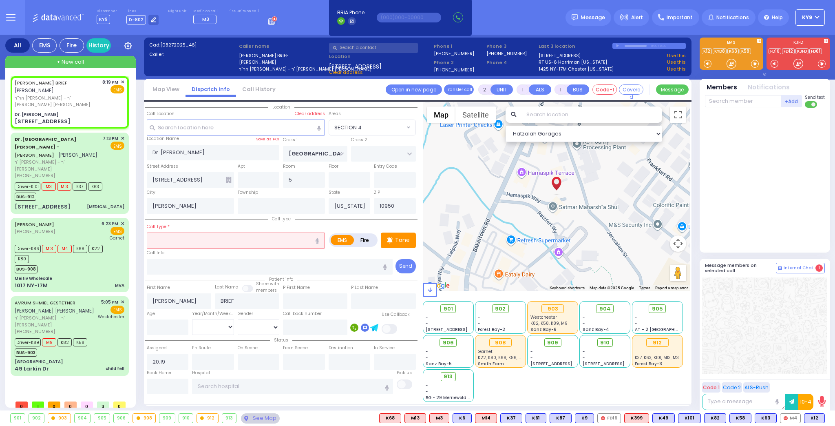
select select
radio input "true"
select select
select select "Hatzalah Garages"
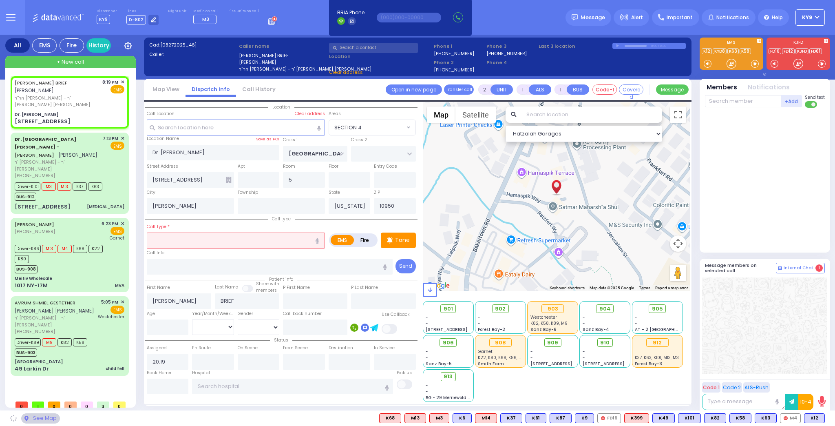
select select "SECTION 4"
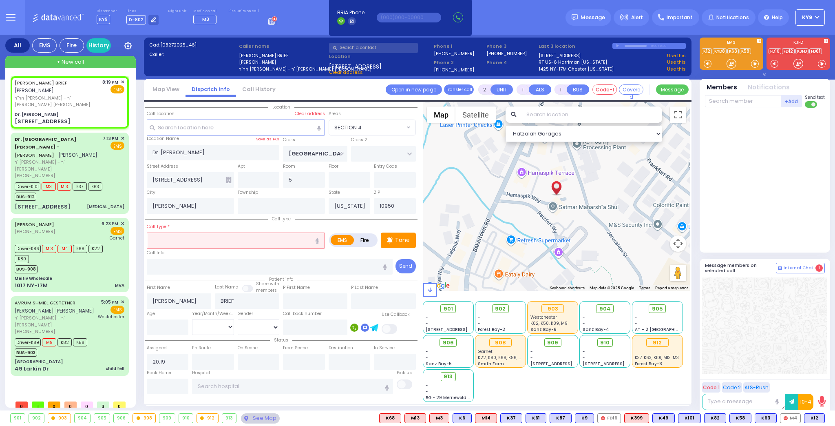
type input "p"
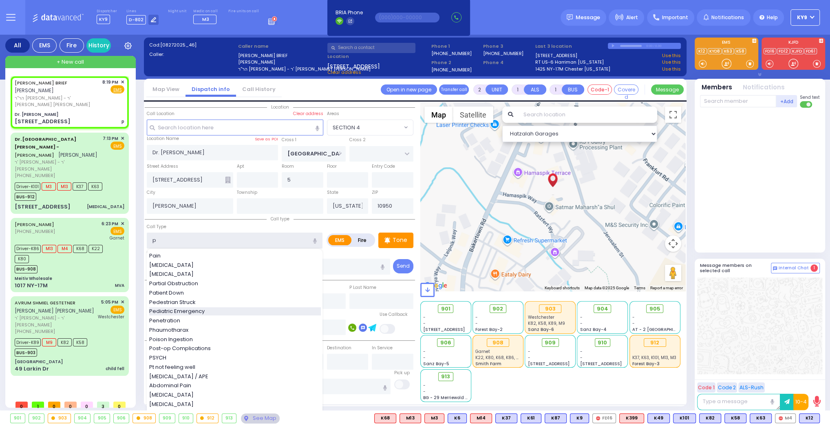
select select
radio input "true"
select select
select select "Hatzalah Garages"
select select "SECTION 4"
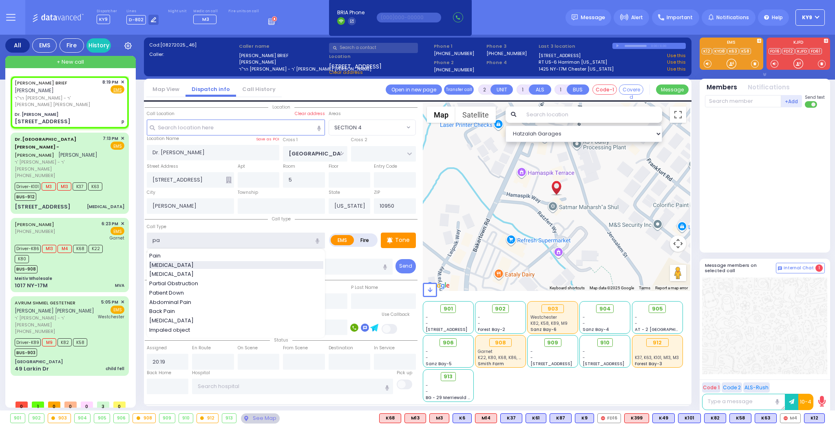
type input "p"
select select
radio input "true"
select select
select select "Hatzalah Garages"
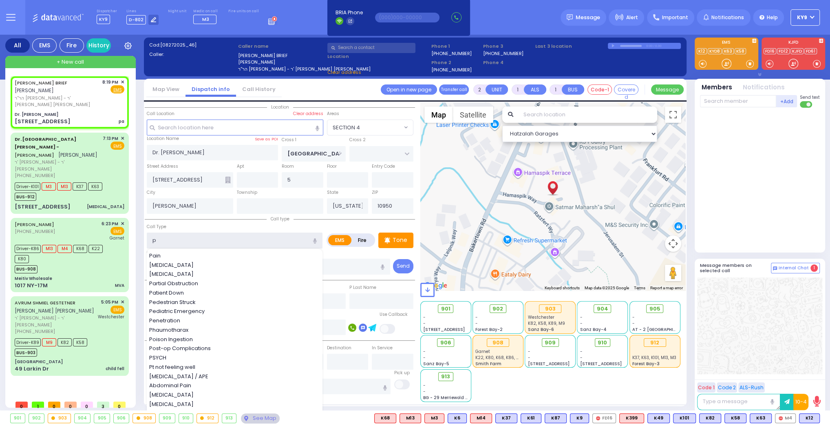
type input "pt"
select select "SECTION 4"
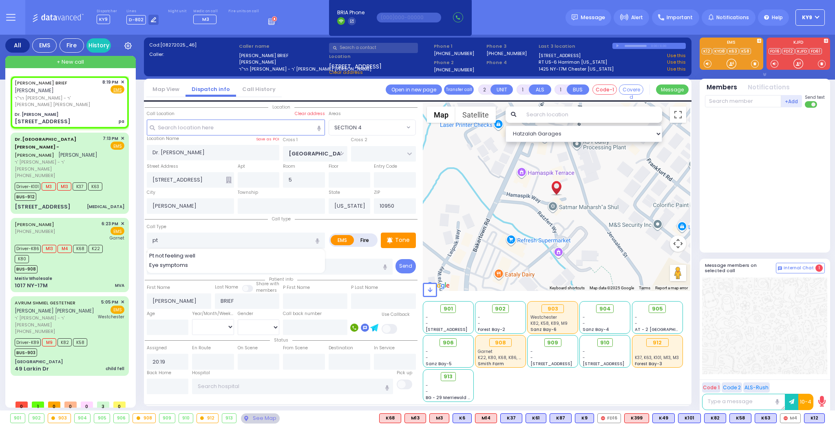
click at [177, 254] on span "Pt not feeling well" at bounding box center [173, 256] width 49 height 8
type input "Pt not feeling well"
type input "1"
type input "0"
click at [395, 237] on div "Tone" at bounding box center [398, 239] width 35 height 15
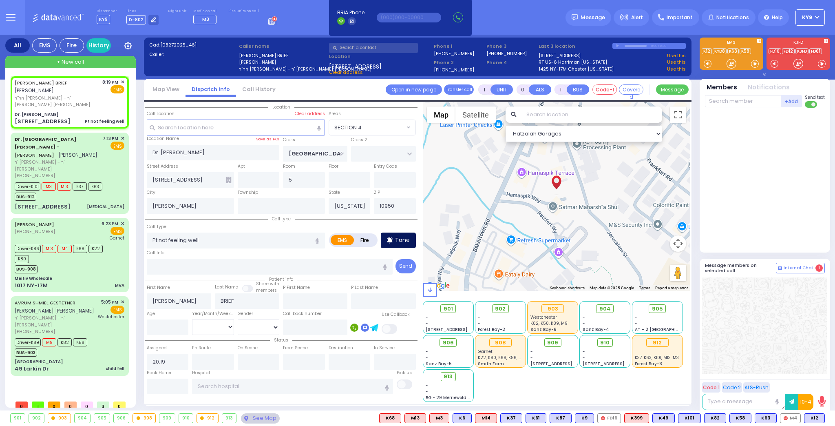
select select
radio input "true"
select select
select select "Hatzalah Garages"
select select
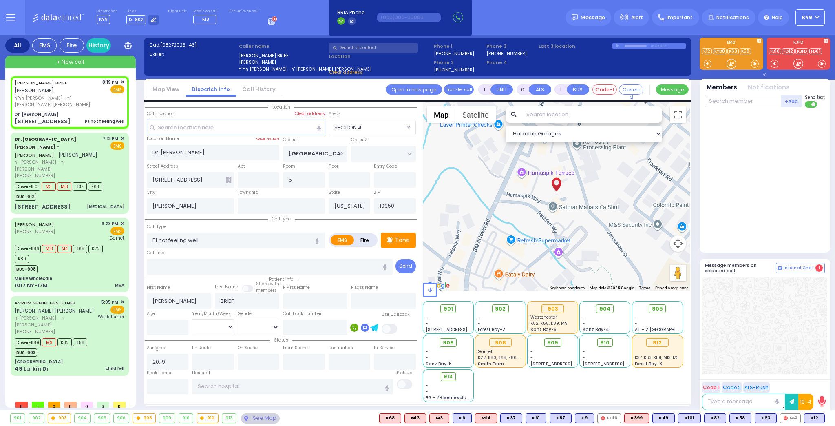
radio input "true"
select select
select select "Hatzalah Garages"
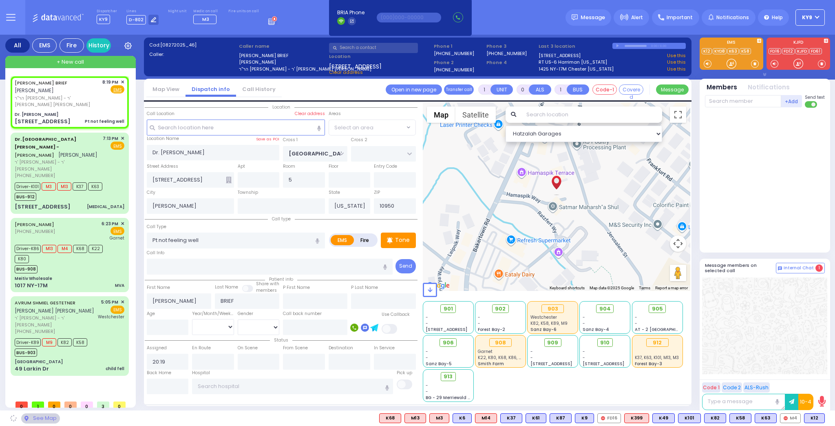
select select "SECTION 4"
select select
radio input "true"
select select
select select "SECTION 4"
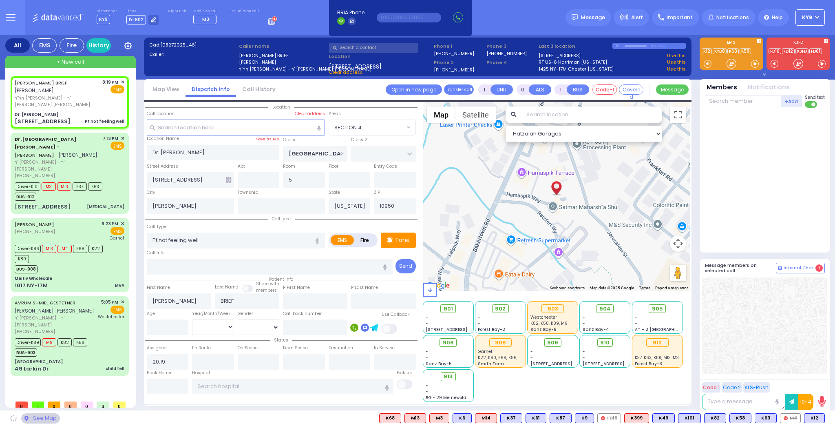
select select "Hatzalah Garages"
select select "SECTION 4"
click at [752, 62] on span at bounding box center [755, 64] width 8 height 8
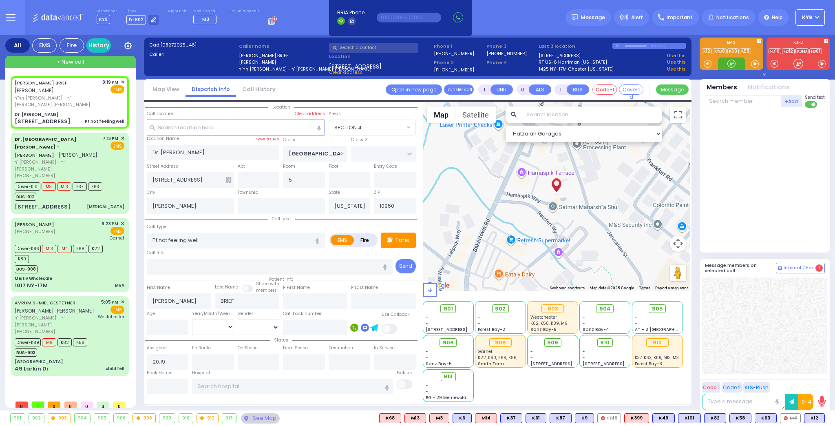
click at [732, 65] on div at bounding box center [731, 64] width 8 height 8
click at [757, 67] on span at bounding box center [755, 64] width 8 height 8
click at [729, 65] on div at bounding box center [731, 64] width 8 height 8
click at [754, 66] on span at bounding box center [755, 64] width 8 height 8
click at [731, 62] on div at bounding box center [731, 64] width 8 height 8
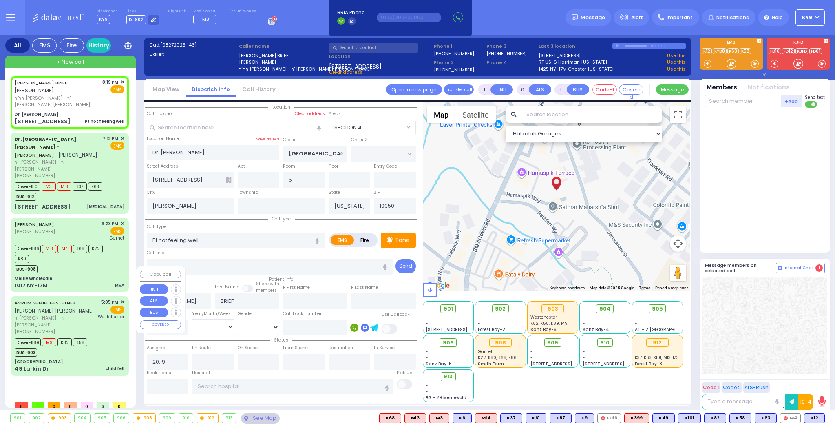
click at [87, 336] on div "Driver-K89 M9 K82 K58 BUS-903" at bounding box center [52, 346] width 75 height 20
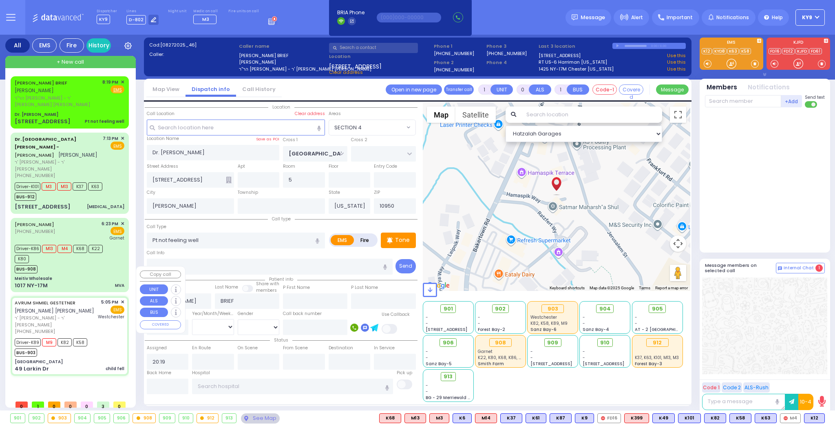
type input "6"
select select
type input "child fell"
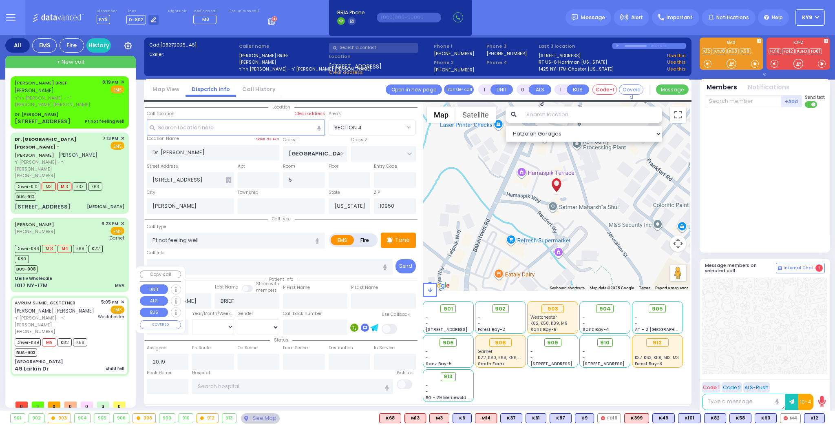
radio input "true"
type input "AVRUM SHMIEL"
type input "GESTETNER"
type input "Shaye"
type input "Rubinstein"
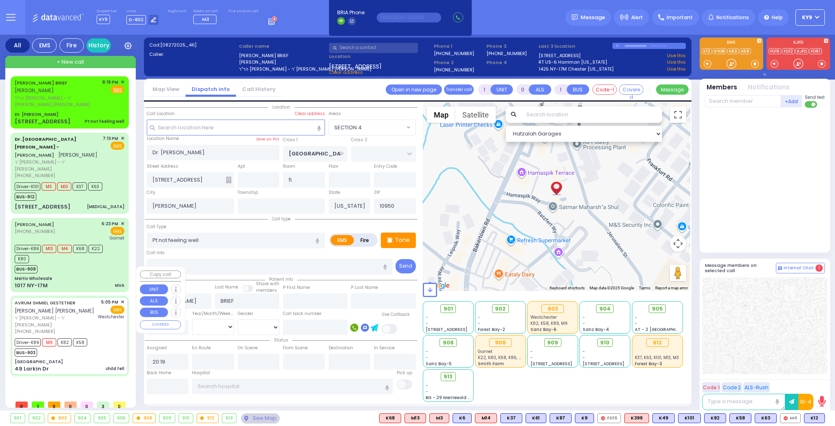
type input "2"
select select "Year"
select select "[DEMOGRAPHIC_DATA]"
type input "17:05"
type input "17:07"
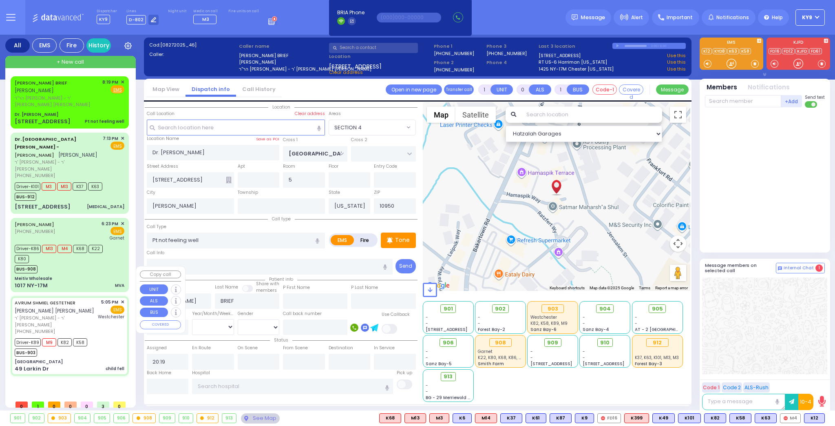
type input "17:10"
type input "17:25"
type input "18:11"
type input "Westchester Medical Center-Woods Road"
type input "[GEOGRAPHIC_DATA]"
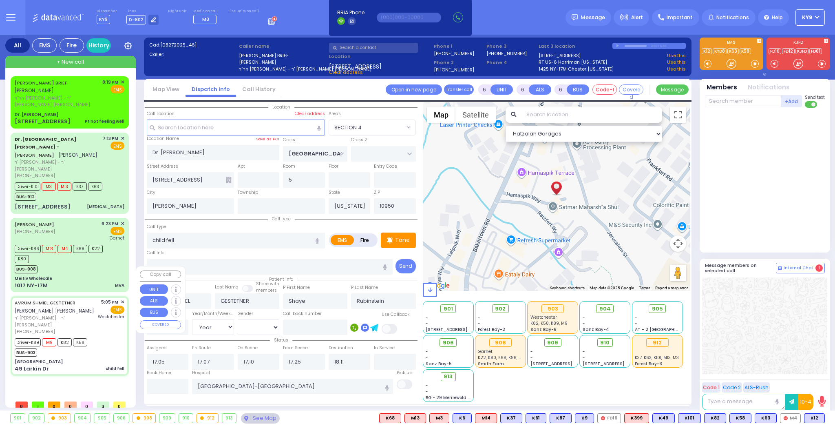
type input "OLD COUNTRY RD"
type input "49 Larkin Dr"
type input "Monroe"
select select "MONROE"
select select "Hatzalah Garages"
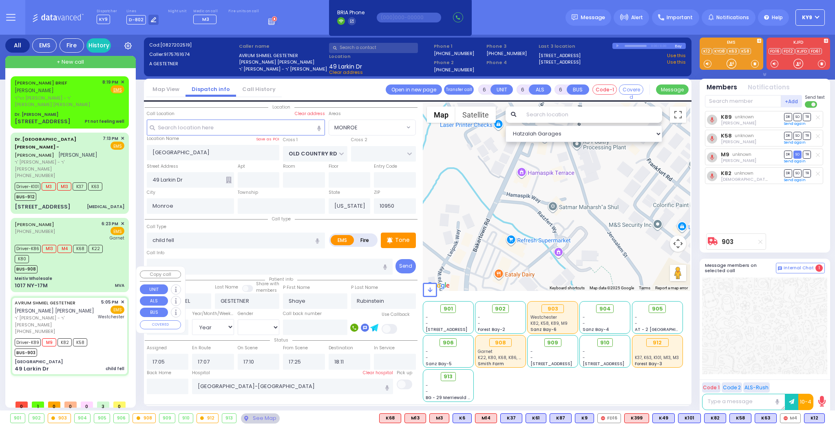
click at [87, 336] on div "Driver-K89 M9 K82 K58 BUS-903" at bounding box center [52, 346] width 75 height 20
select select
radio input "true"
select select "Year"
select select "[DEMOGRAPHIC_DATA]"
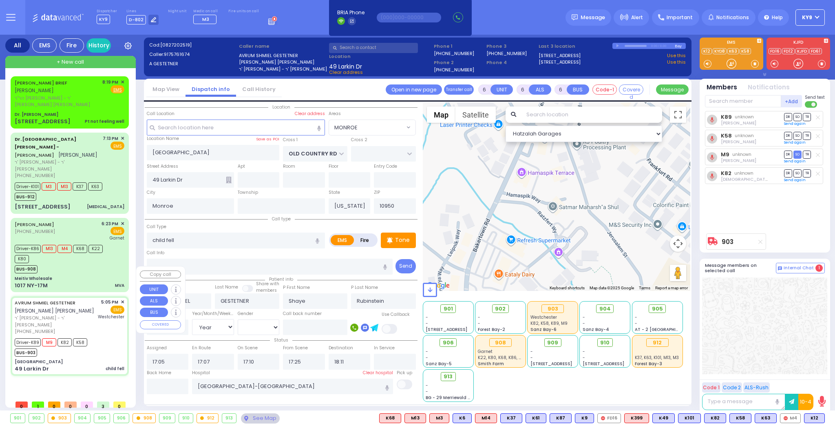
select select "Hatzalah Garages"
select select "MONROE"
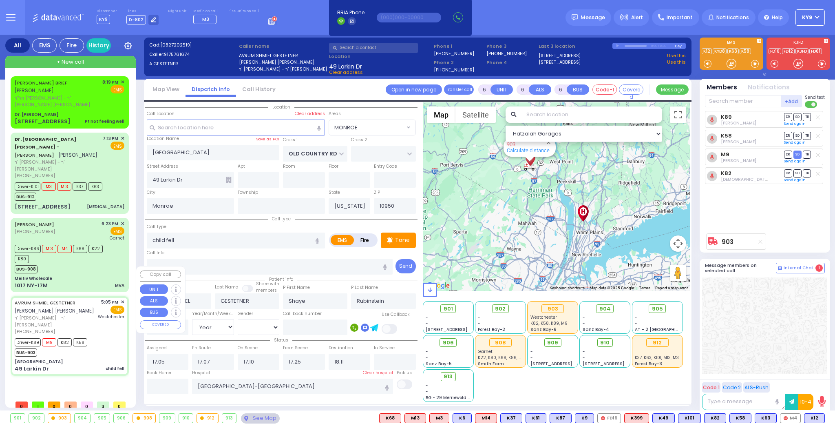
click at [88, 336] on div "Driver-K89 M9 K82 K58 BUS-903" at bounding box center [52, 346] width 75 height 20
select select
radio input "true"
select select "Year"
select select "[DEMOGRAPHIC_DATA]"
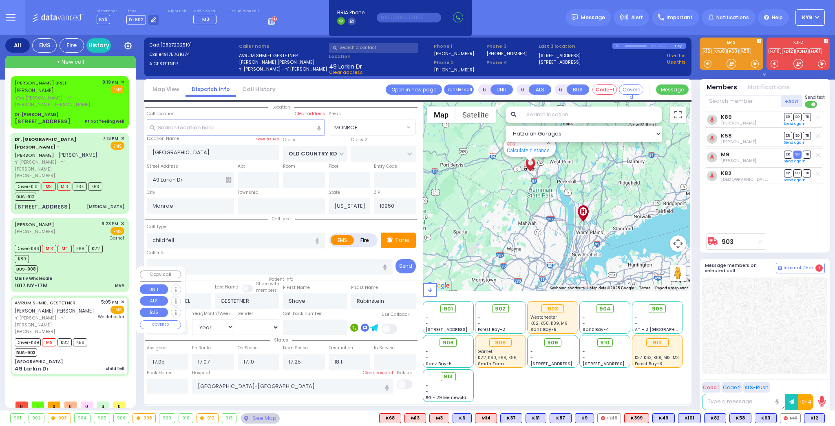
select select "Hatzalah Garages"
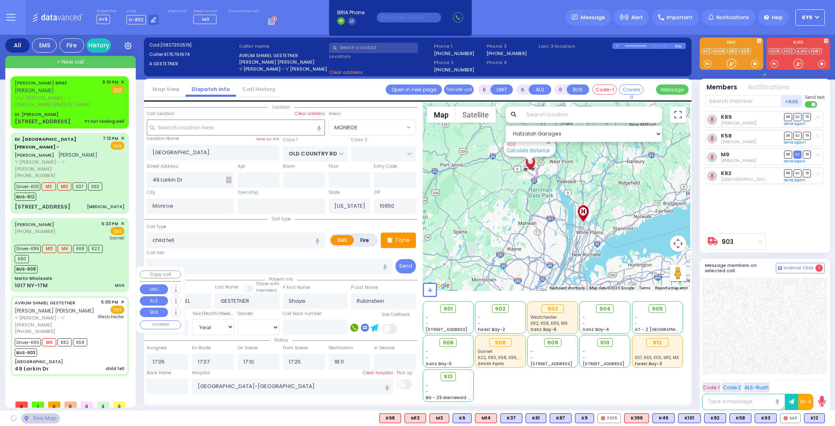
select select "MONROE"
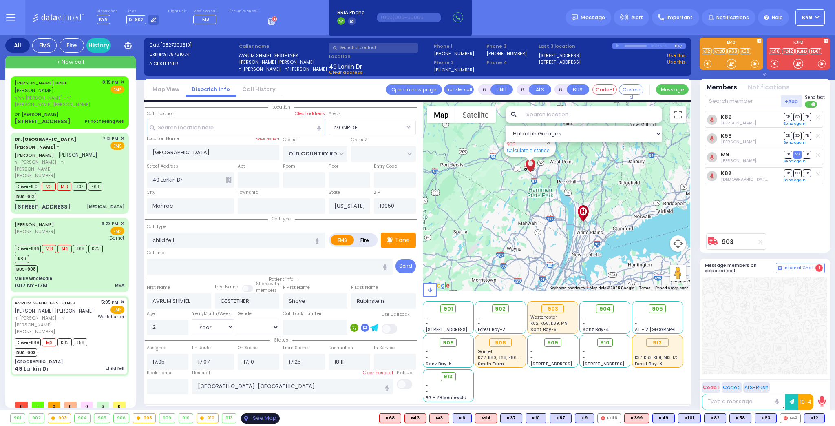
click at [251, 418] on div "See Map" at bounding box center [260, 418] width 38 height 10
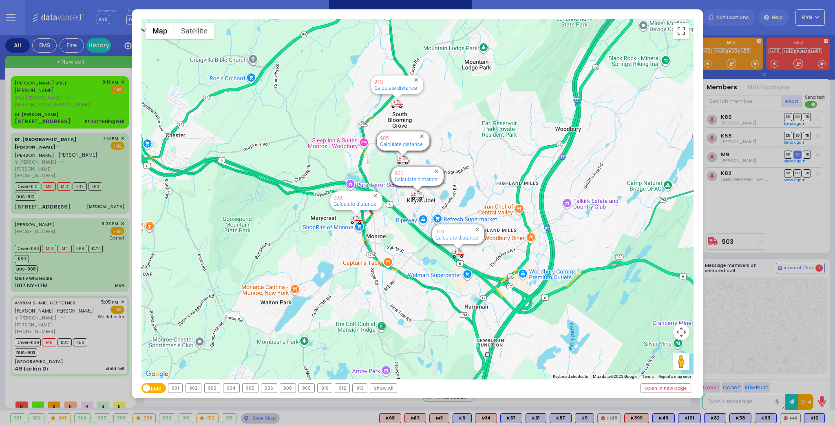
click at [212, 388] on div "903" at bounding box center [212, 387] width 15 height 9
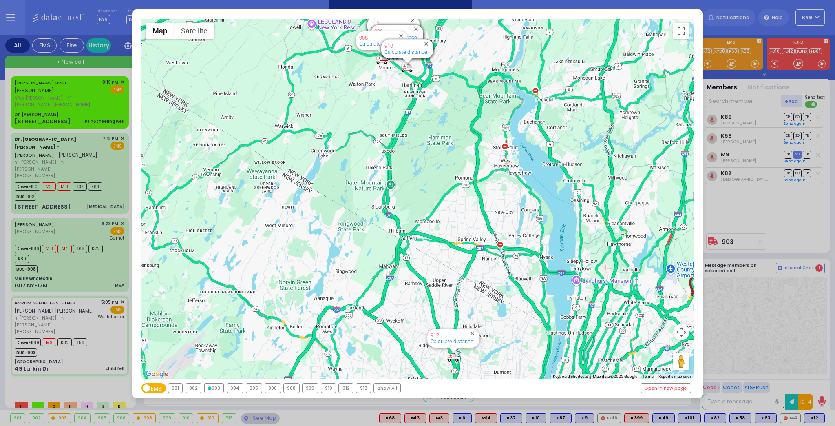
click at [211, 388] on div "903" at bounding box center [214, 387] width 19 height 9
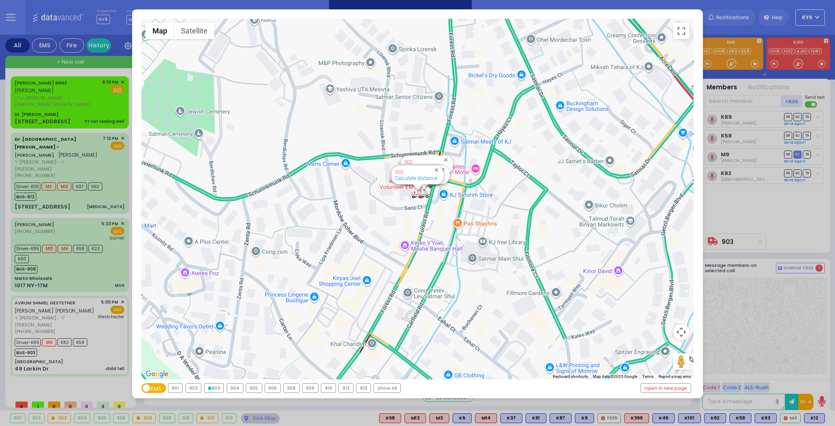
click at [211, 388] on div "903" at bounding box center [214, 387] width 19 height 9
click at [254, 416] on div "← Move left → Move right ↑ Move up ↓ Move down + Zoom in - Zoom out Home Jump l…" at bounding box center [417, 213] width 835 height 426
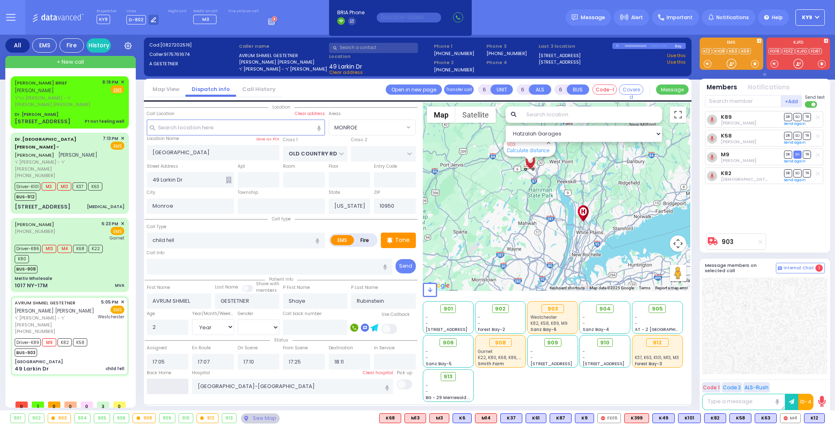
click at [181, 386] on input "text" at bounding box center [168, 385] width 42 height 15
type input "20:22"
select select
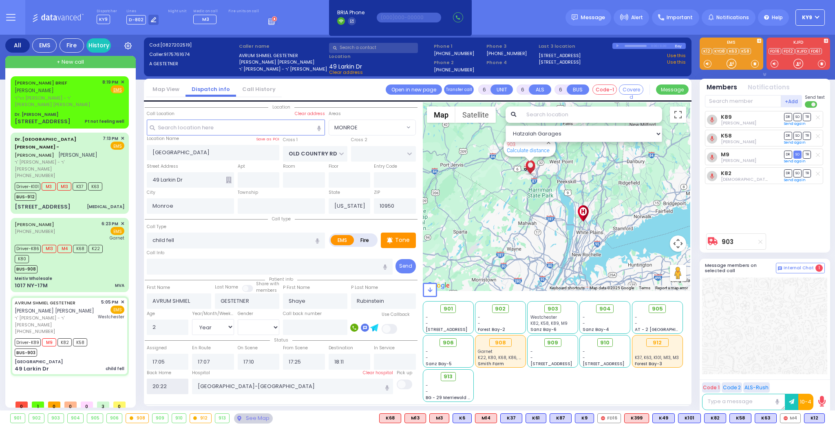
radio input "true"
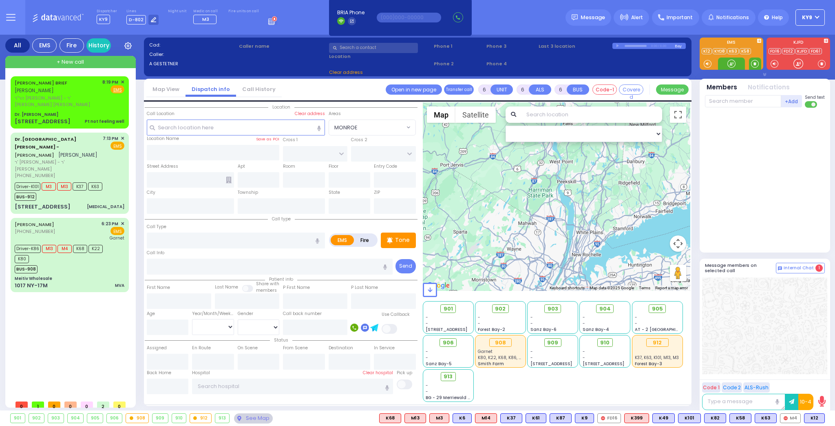
click at [754, 62] on span at bounding box center [755, 64] width 8 height 8
click at [731, 63] on div at bounding box center [731, 64] width 8 height 8
click at [91, 263] on div "BUS-908" at bounding box center [66, 268] width 102 height 10
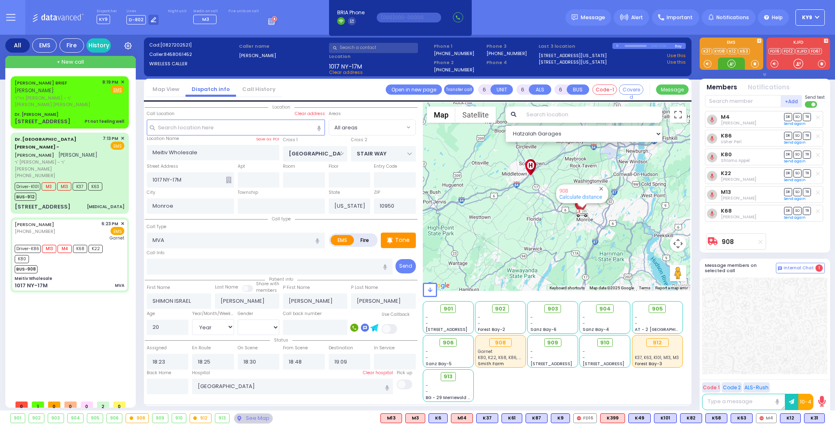
click at [731, 62] on div at bounding box center [731, 64] width 8 height 8
click at [81, 111] on div "[PERSON_NAME]" at bounding box center [70, 114] width 110 height 6
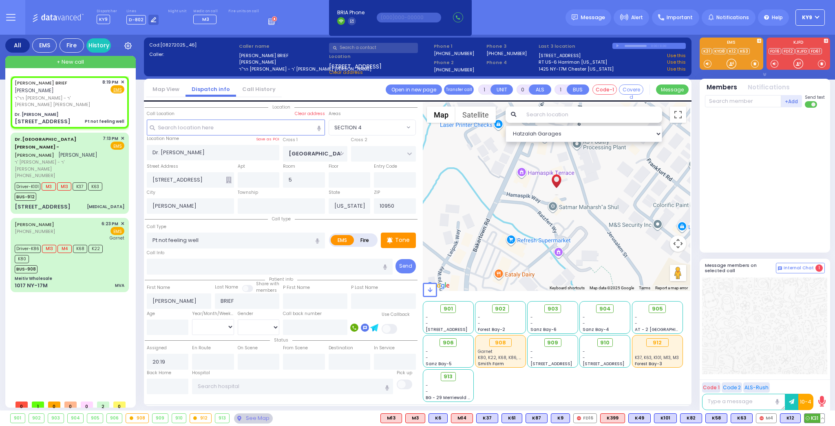
click at [817, 416] on span "K31" at bounding box center [814, 417] width 20 height 9
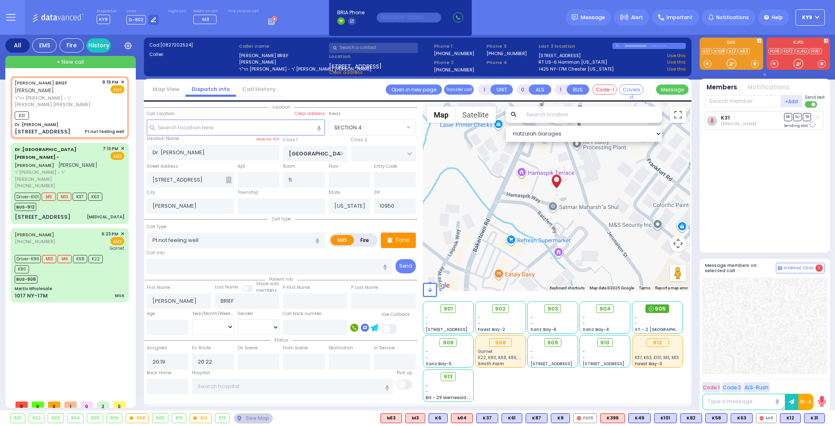
click at [657, 306] on span "905" at bounding box center [660, 309] width 11 height 8
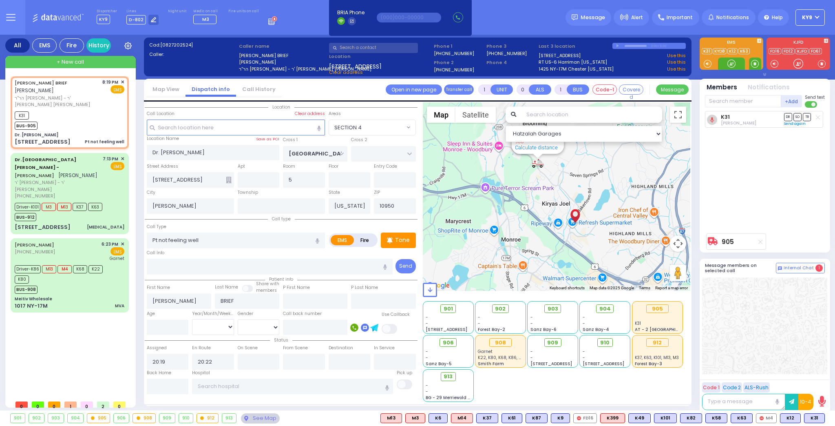
click at [753, 62] on span at bounding box center [755, 64] width 8 height 8
click at [731, 65] on div at bounding box center [731, 64] width 8 height 8
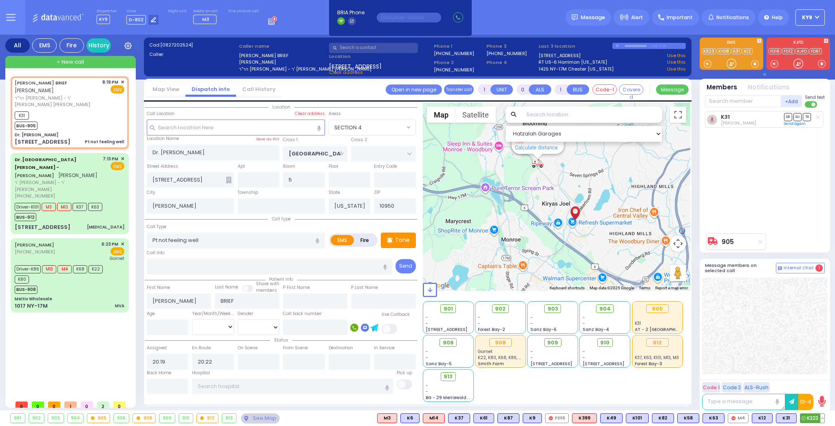
click at [817, 417] on span "K323" at bounding box center [812, 417] width 24 height 9
click at [732, 65] on div at bounding box center [731, 64] width 8 height 8
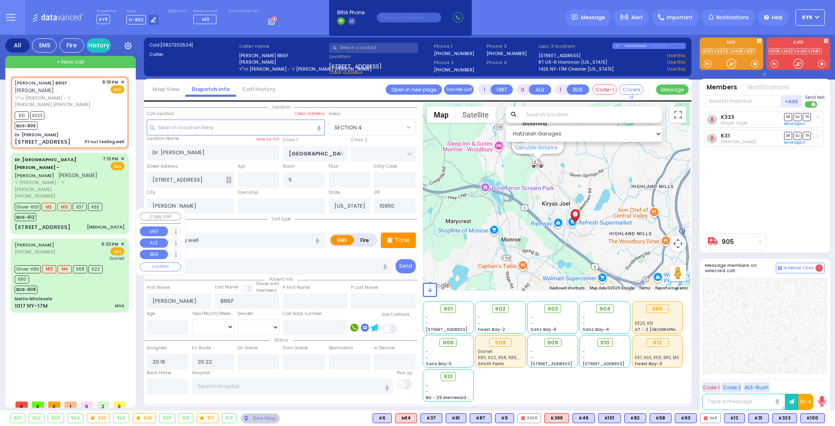
click at [87, 263] on div "Driver-K86 M13 M4 K68 K22 K80" at bounding box center [66, 273] width 102 height 20
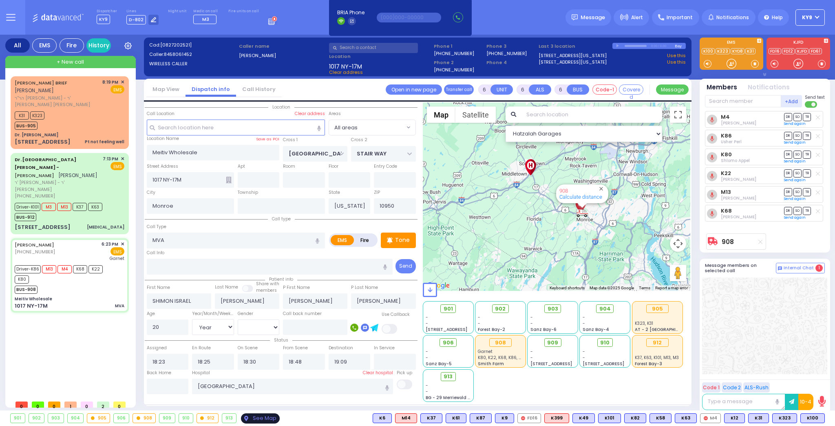
click at [264, 417] on div "See Map" at bounding box center [260, 418] width 38 height 10
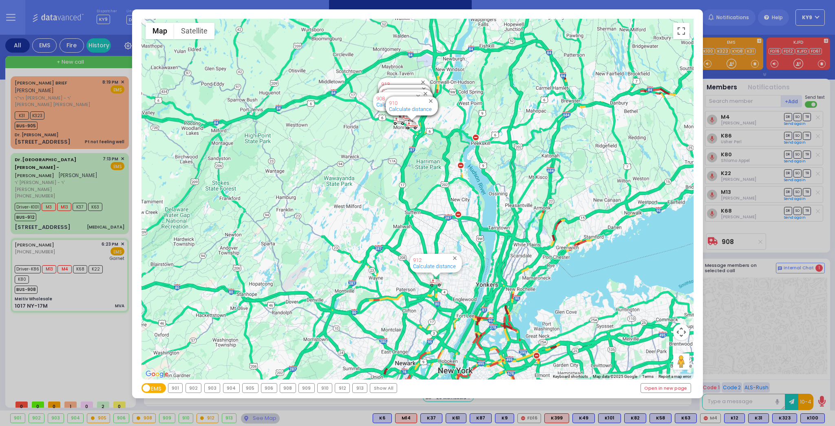
click at [285, 388] on div "908" at bounding box center [287, 387] width 15 height 9
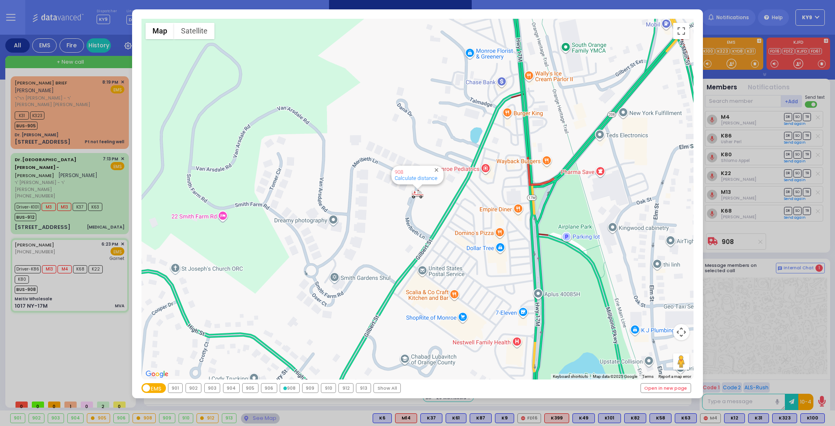
click at [290, 388] on div "908" at bounding box center [289, 387] width 19 height 9
click at [254, 417] on div "← Move left → Move right ↑ Move up ↓ Move down + Zoom in - Zoom out Home Jump l…" at bounding box center [417, 213] width 835 height 426
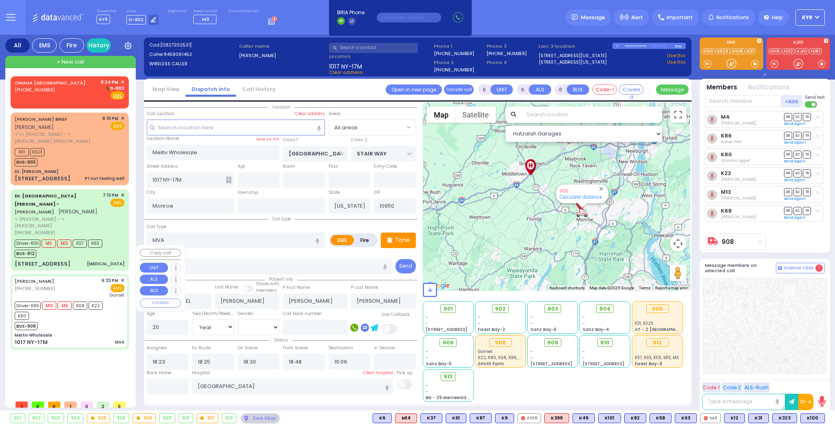
click at [70, 300] on div "SHIMON ISRAEL HOROWITZ (845) 806-1452 6:23 PM ✕ EMS Driver-K86 M13" at bounding box center [69, 312] width 115 height 72
click at [173, 388] on input "text" at bounding box center [168, 385] width 42 height 15
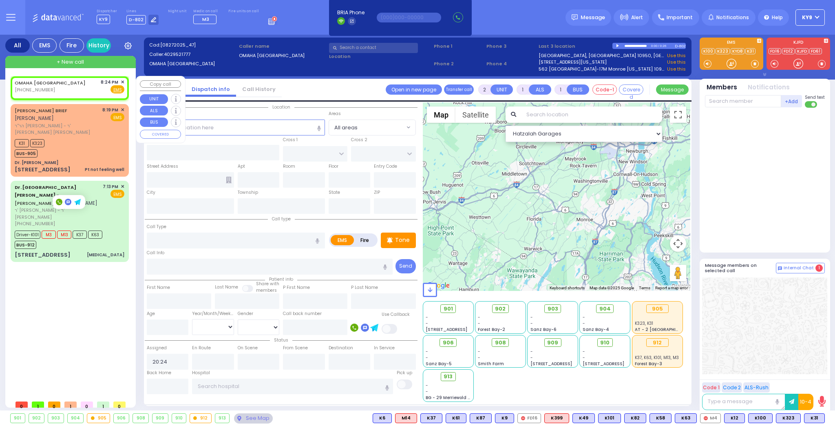
click at [121, 81] on span "✕" at bounding box center [123, 82] width 4 height 7
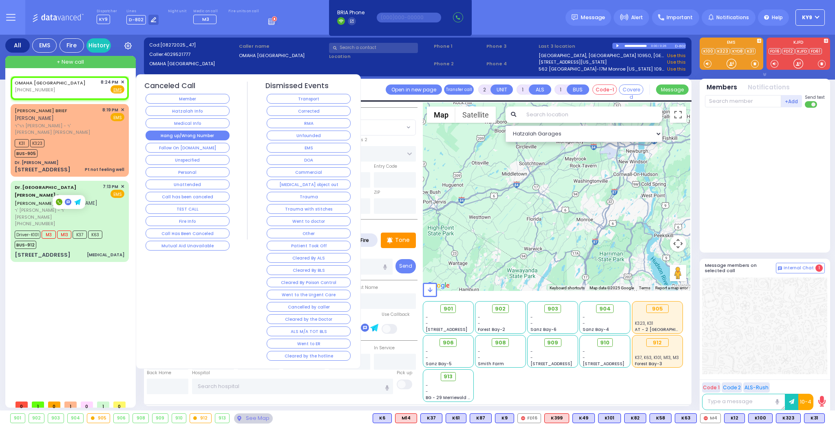
click at [152, 132] on button "Hang up/Wrong Number" at bounding box center [188, 135] width 84 height 10
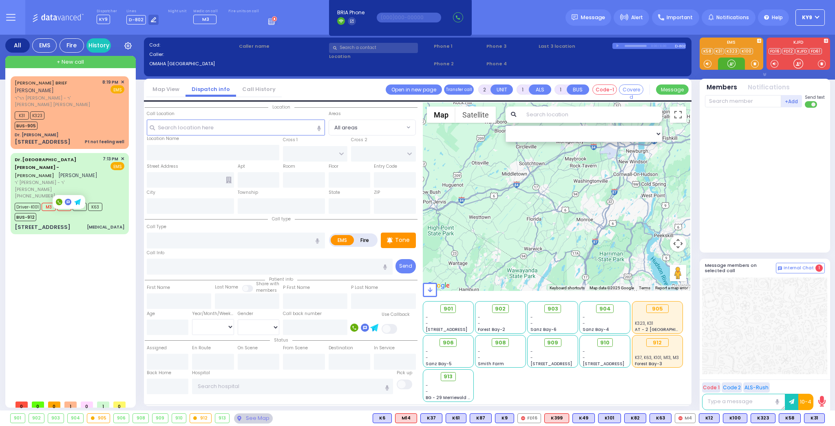
drag, startPoint x: 726, startPoint y: 62, endPoint x: 706, endPoint y: 61, distance: 20.0
click at [727, 61] on div at bounding box center [731, 64] width 8 height 8
click at [97, 109] on div "K31 K323 BUS-905" at bounding box center [70, 119] width 110 height 20
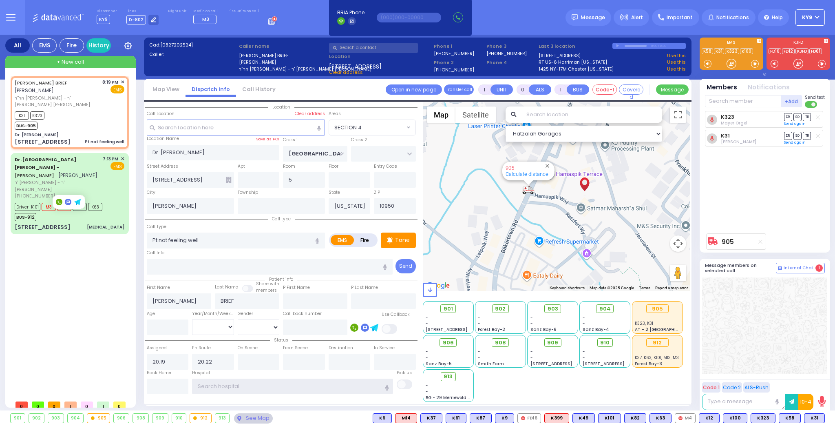
click at [217, 385] on input "text" at bounding box center [292, 385] width 201 height 15
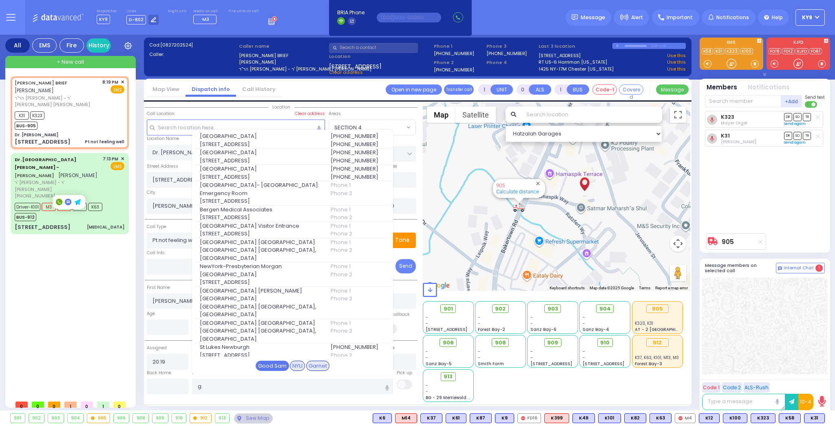
click at [263, 364] on div "Good Sam" at bounding box center [272, 365] width 33 height 11
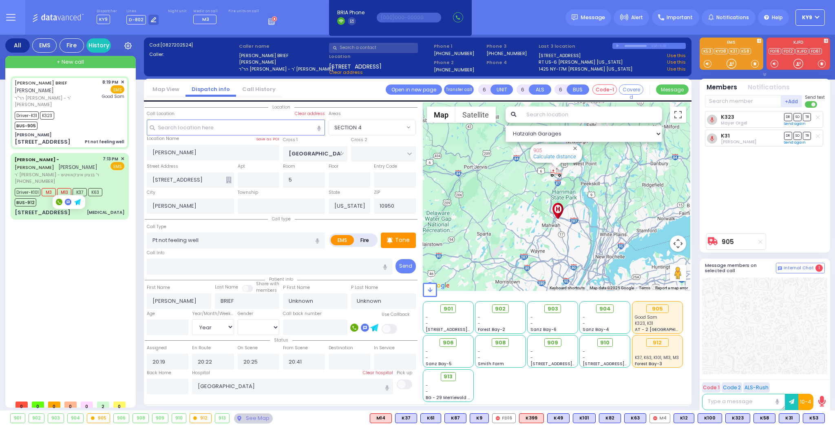
select select "SECTION 4"
select select "Year"
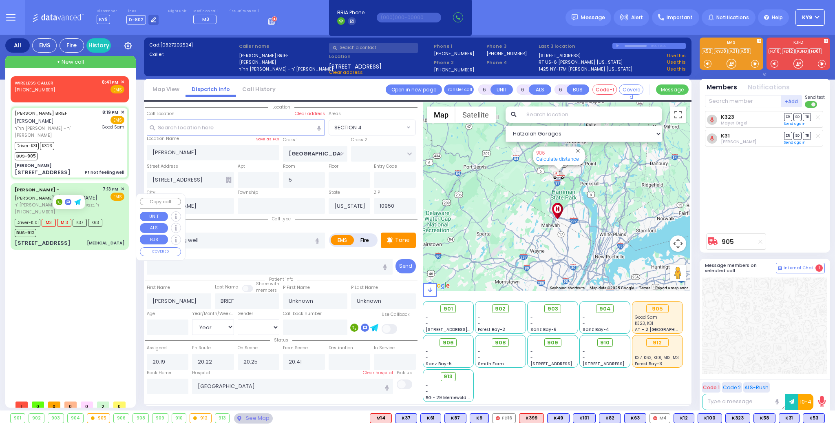
select select
radio input "true"
type input "[PERSON_NAME]"
type input "Brief"
type input "44"
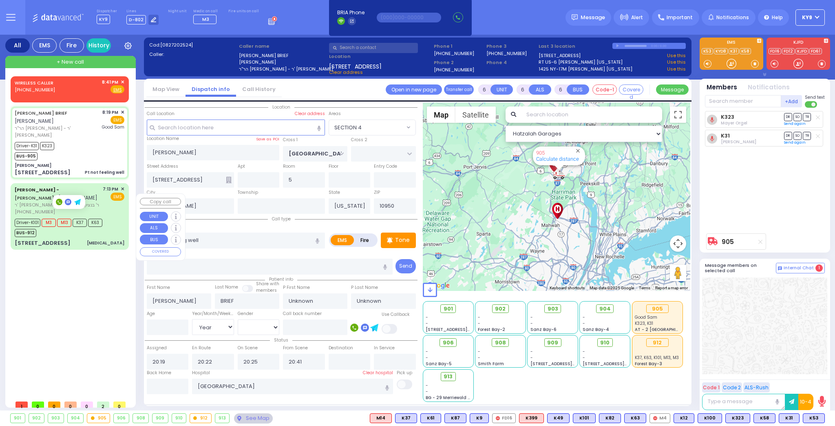
select select "Year"
select select "[DEMOGRAPHIC_DATA]"
select select "Hatzalah Garages"
select select "SECTION 4"
click at [122, 81] on span "✕" at bounding box center [123, 82] width 4 height 7
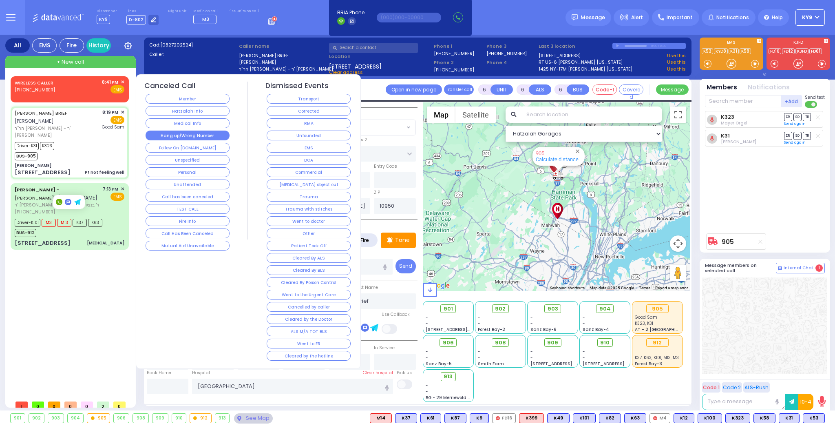
click at [156, 135] on button "Hang up/Wrong Number" at bounding box center [188, 135] width 84 height 10
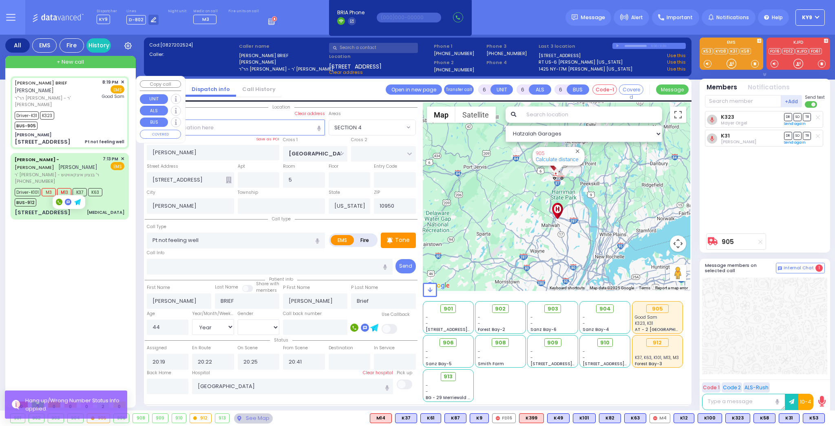
click at [79, 119] on div "Driver-K31 K323 BUS-905" at bounding box center [70, 119] width 110 height 20
select select
radio input "true"
select select "Year"
select select "[DEMOGRAPHIC_DATA]"
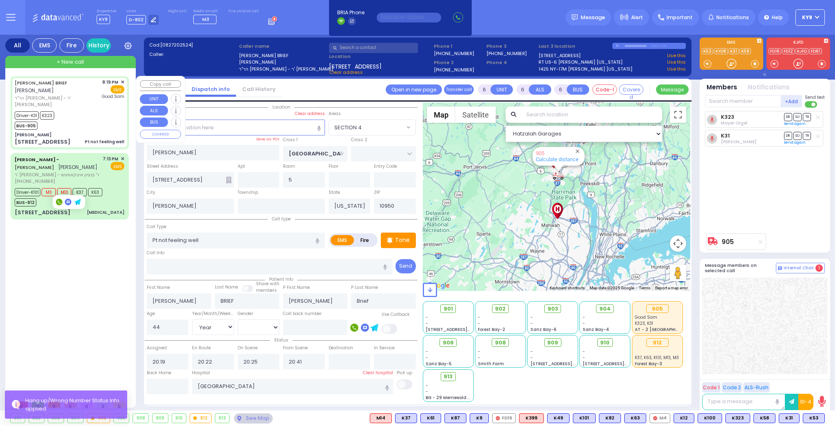
select select "Hatzalah Garages"
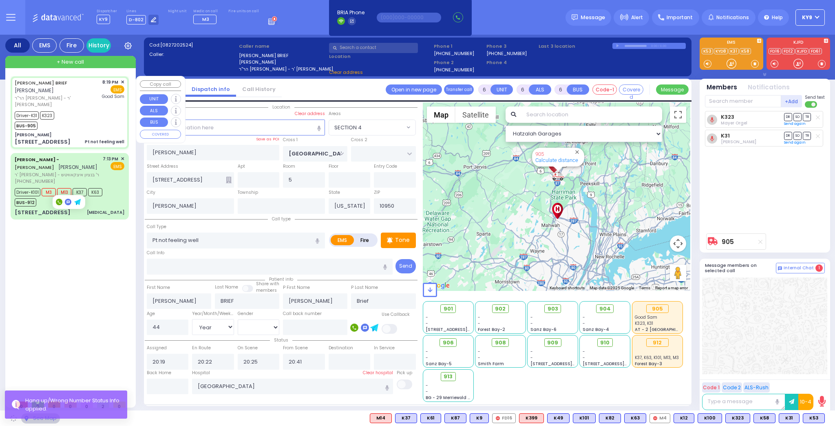
select select "SECTION 4"
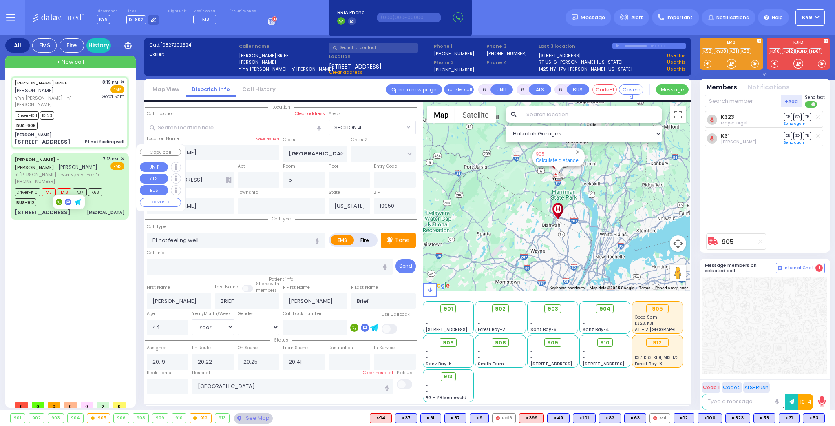
click at [92, 171] on span "ר' [PERSON_NAME] - ר' בנציון איצקאוויטש" at bounding box center [57, 174] width 85 height 7
select select
type input "[MEDICAL_DATA]"
radio input "true"
type input "AMROM"
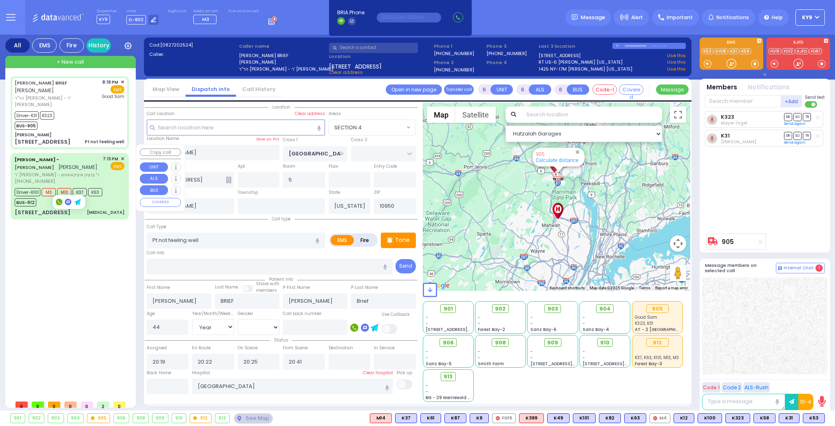
type input "[PERSON_NAME]"
type input "Amrom"
type input "Kohn"
type input "71"
select select "Year"
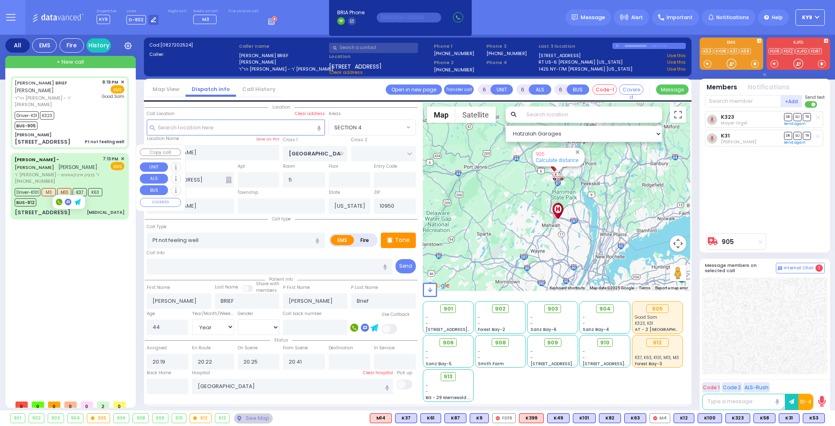
select select "[DEMOGRAPHIC_DATA]"
type input "19:13"
type input "19:15"
type input "19:21"
type input "19:40"
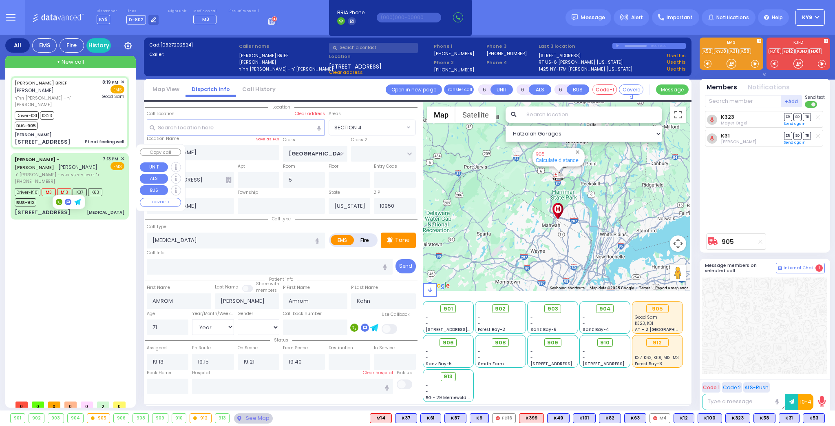
select select "Hatzalah Garages"
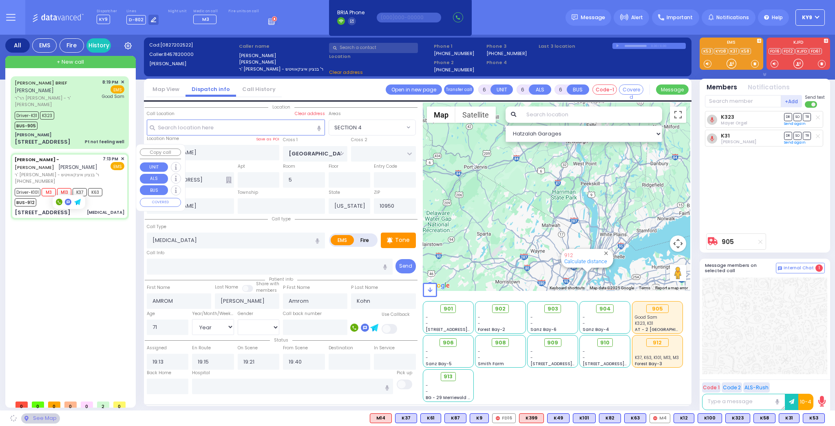
type input "011"
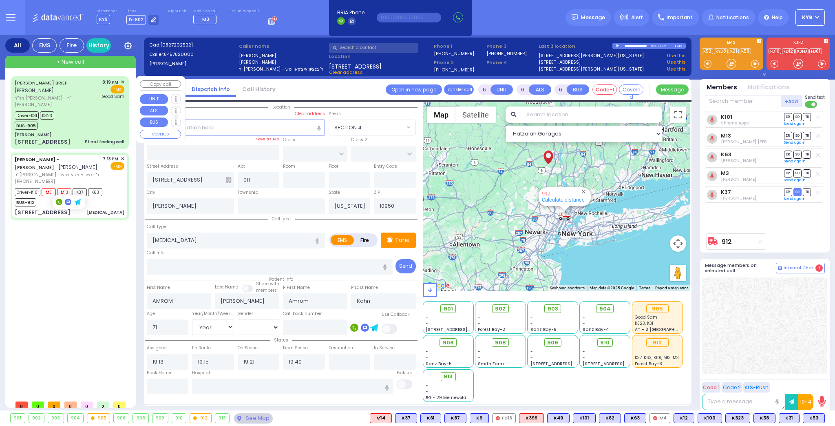
click at [99, 113] on div "Driver-K31 K323 BUS-905" at bounding box center [70, 119] width 110 height 20
select select
type input "Pt not feeling well"
radio input "true"
type input "[PERSON_NAME]"
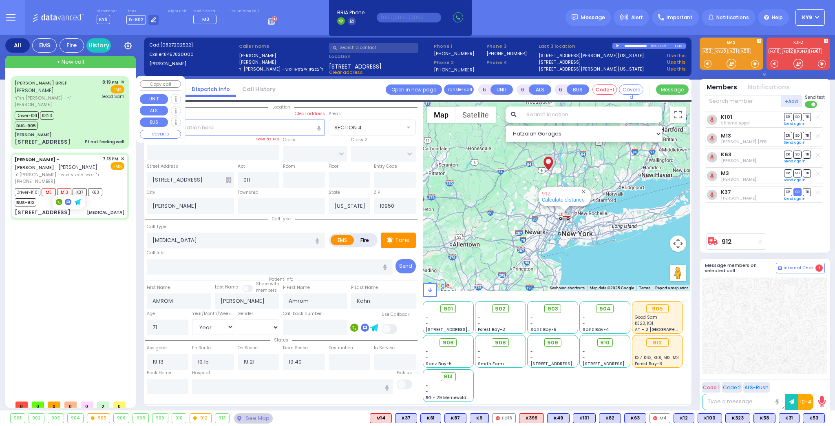
type input "BRIEF"
type input "[PERSON_NAME]"
type input "Brief"
type input "44"
select select "Year"
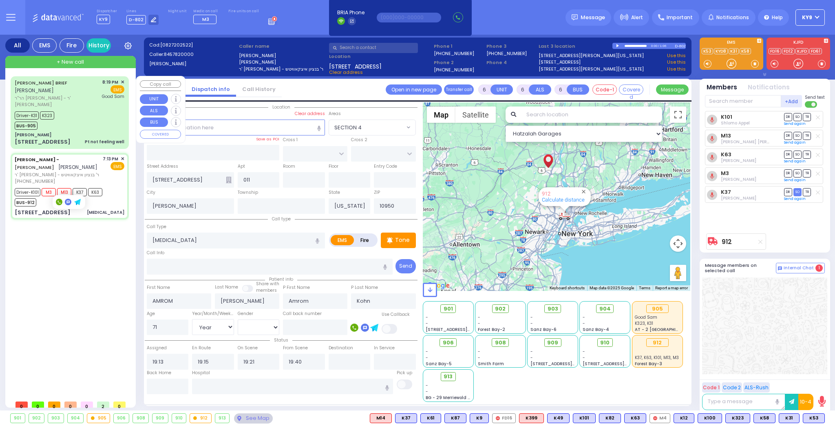
select select "[DEMOGRAPHIC_DATA]"
type input "20:19"
type input "20:22"
type input "20:25"
type input "20:41"
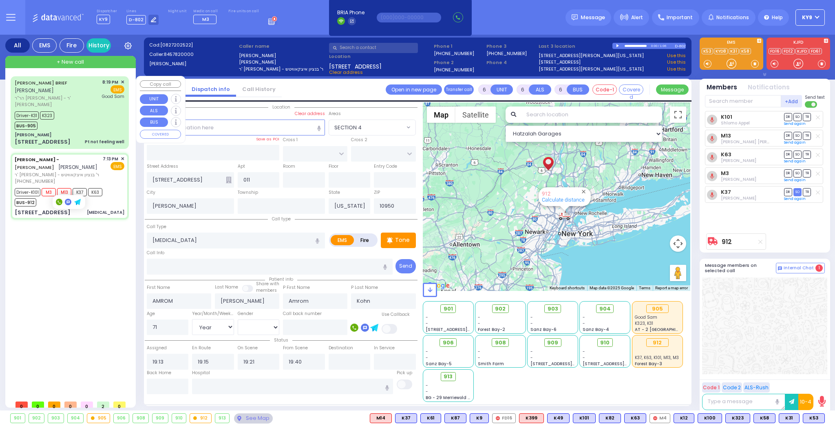
type input "[GEOGRAPHIC_DATA]"
select select "Hatzalah Garages"
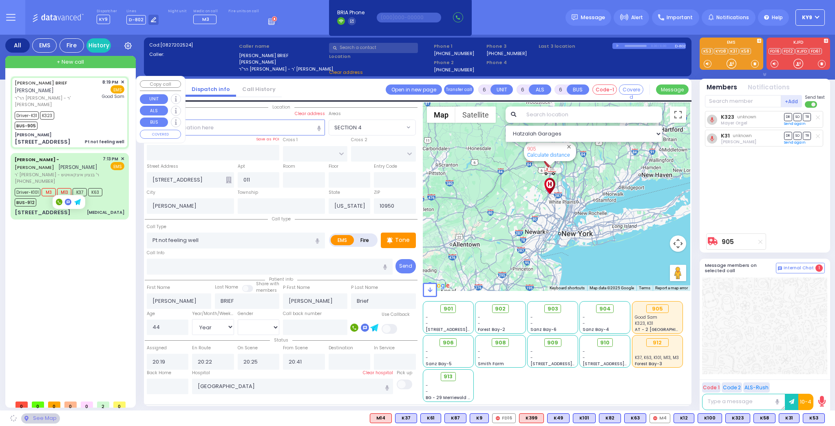
type input "[PERSON_NAME]"
type input "[GEOGRAPHIC_DATA]"
type input "5"
select select "SECTION 4"
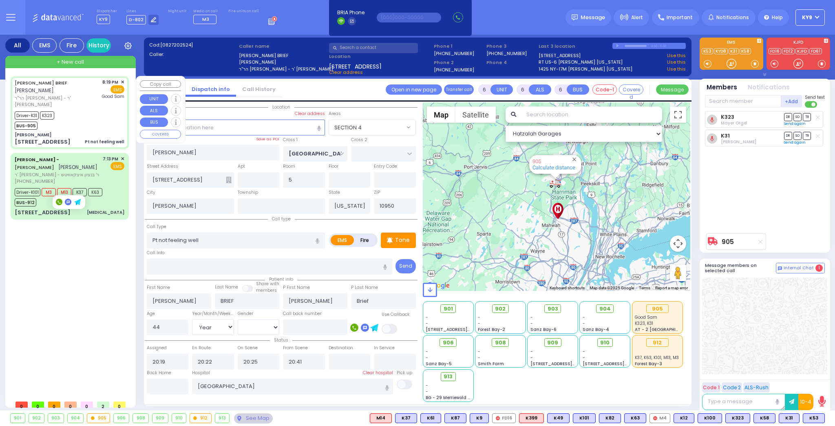
select select
radio input "true"
select select "Year"
select select "[DEMOGRAPHIC_DATA]"
select select "Hatzalah Garages"
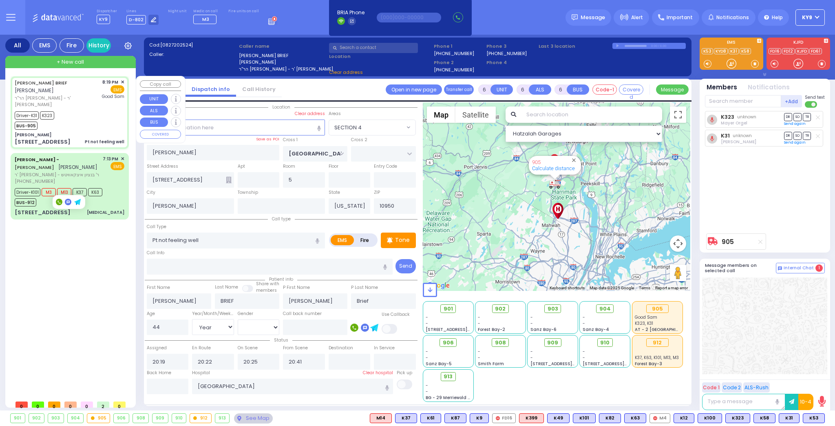
select select "SECTION 4"
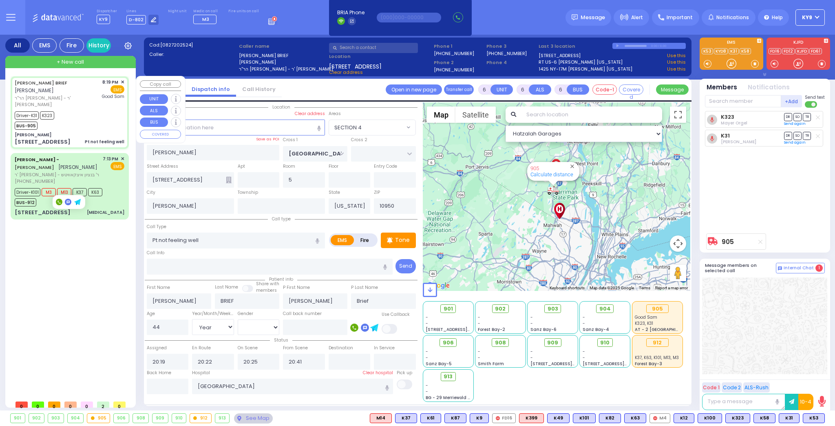
select select
radio input "true"
select select "Year"
select select "[DEMOGRAPHIC_DATA]"
select select "Hatzalah Garages"
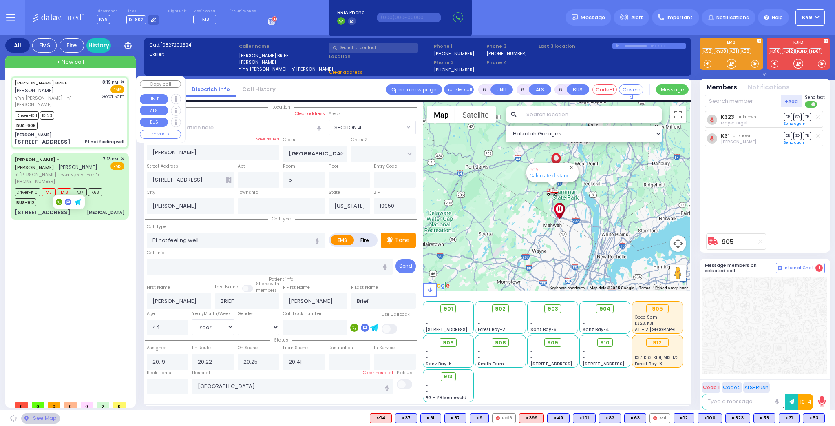
select select "SECTION 4"
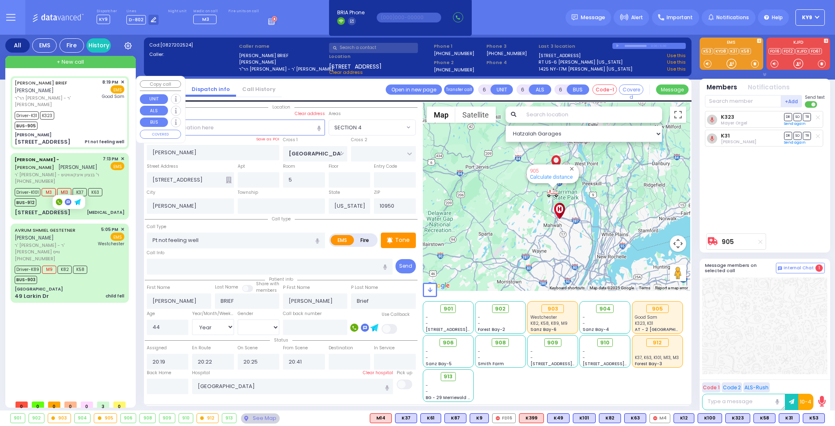
select select
radio input "true"
select select "Year"
select select "[DEMOGRAPHIC_DATA]"
select select "Hatzalah Garages"
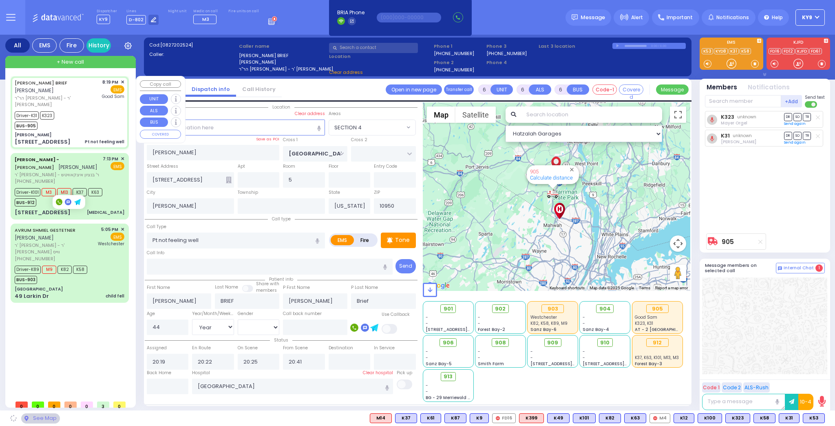
select select "SECTION 4"
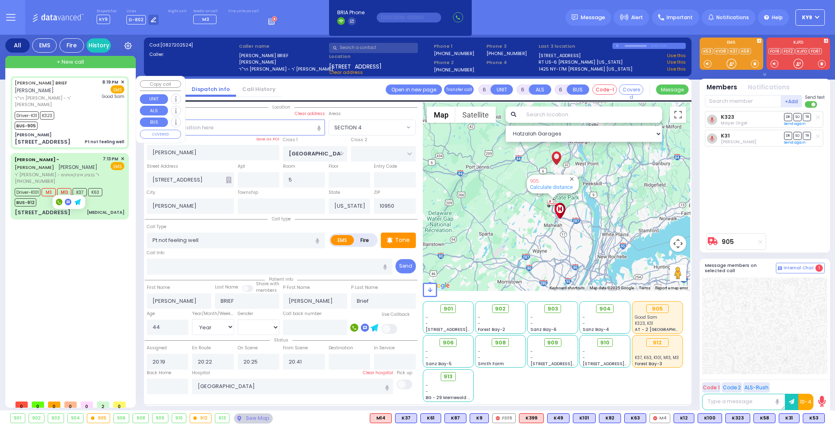
select select
radio input "true"
select select "Year"
select select "[DEMOGRAPHIC_DATA]"
select select "Hatzalah Garages"
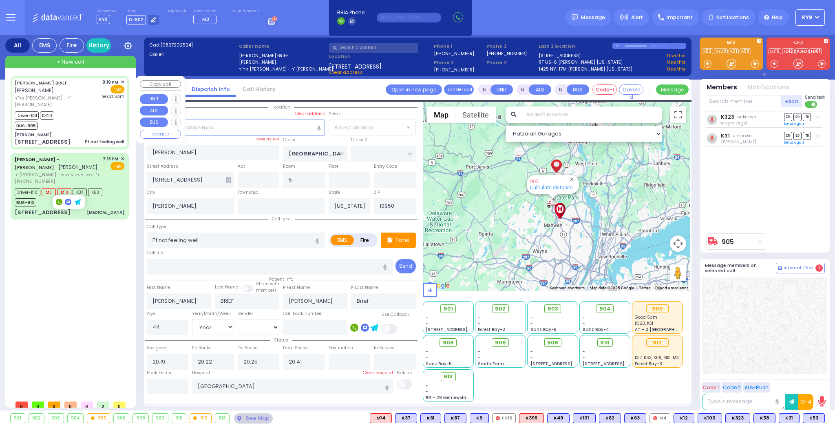
select select "SECTION 4"
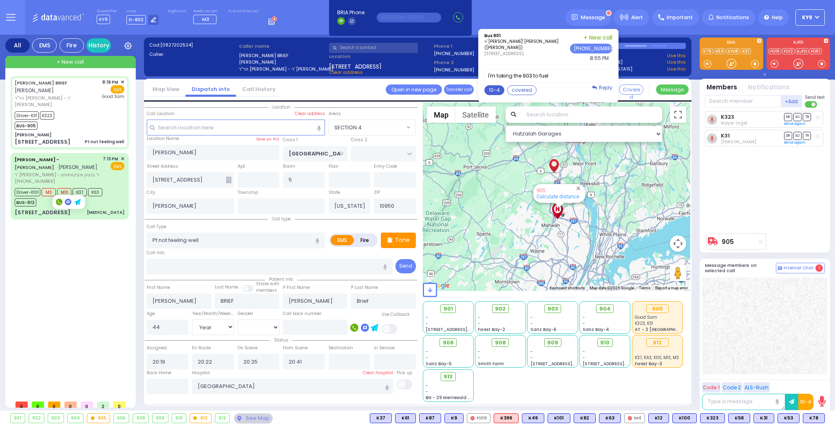
click at [504, 85] on button "10-4" at bounding box center [494, 90] width 20 height 10
type textarea "10-4 thank you"
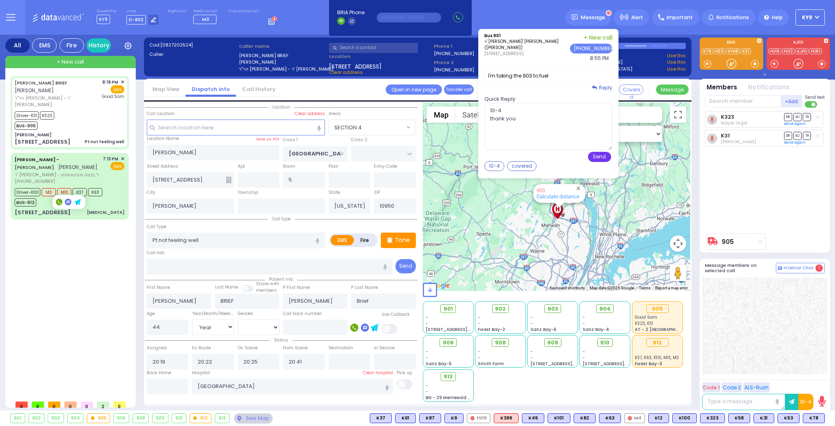
click at [607, 154] on button "Send" at bounding box center [599, 157] width 23 height 10
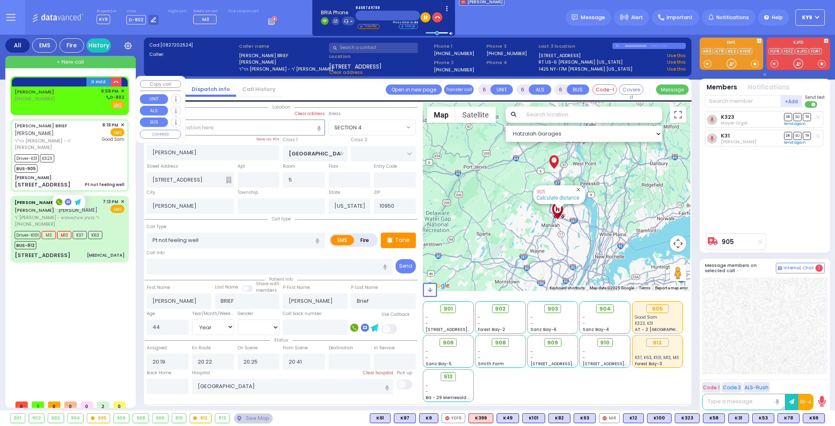
click at [93, 101] on div "[PERSON_NAME] [PHONE_NUMBER] 8:58 PM ✕ D-802" at bounding box center [70, 98] width 110 height 21
type input "2"
type input "1"
select select
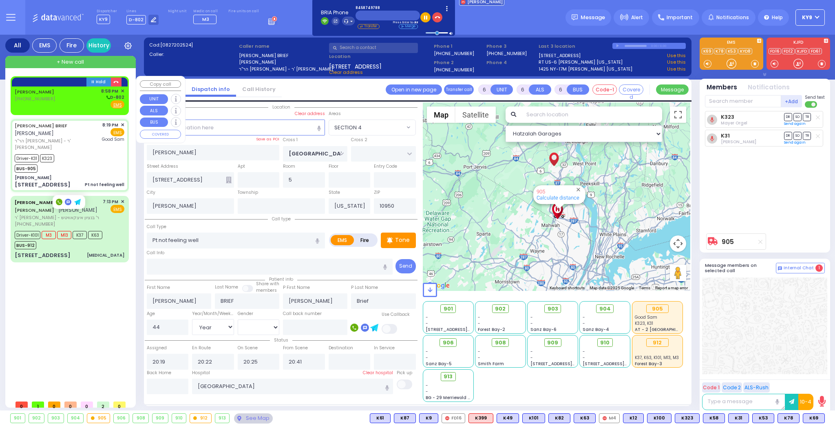
radio input "true"
select select
type input "20:58"
select select "Hatzalah Garages"
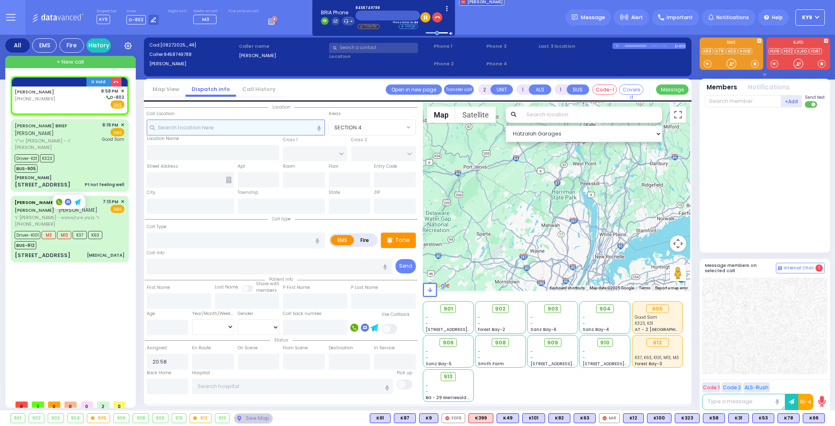
click at [174, 126] on input "text" at bounding box center [236, 126] width 178 height 15
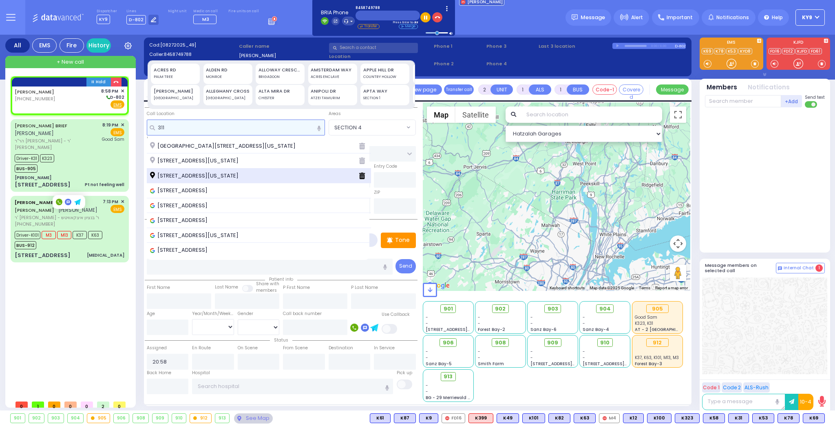
type input "311"
click at [160, 175] on span "[STREET_ADDRESS][US_STATE]" at bounding box center [195, 176] width 91 height 8
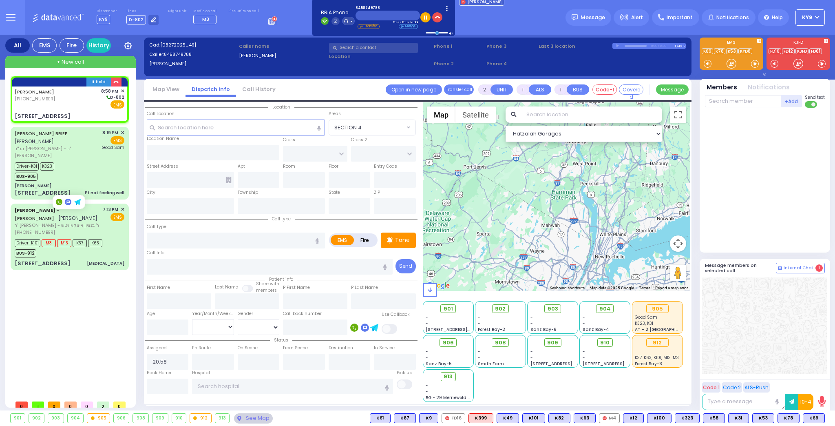
select select
radio input "true"
select select
select select "Hatzalah Garages"
type input "PREMIUM POINT RD"
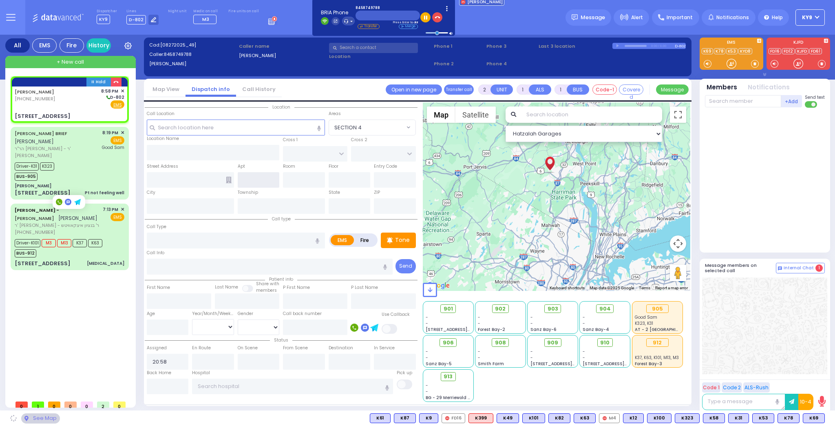
type input "SCHUNEMUNK ST"
type input "[STREET_ADDRESS]"
type input "Monroe"
type input "[US_STATE]"
type input "10950"
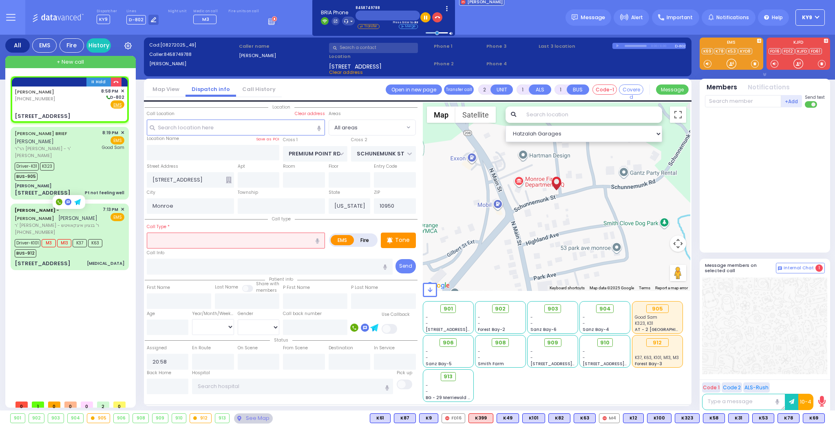
click at [191, 241] on input "text" at bounding box center [236, 239] width 178 height 15
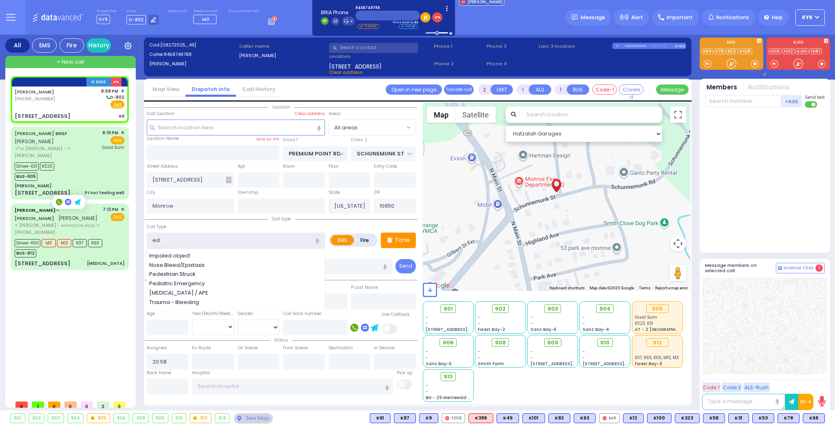
type input "edp"
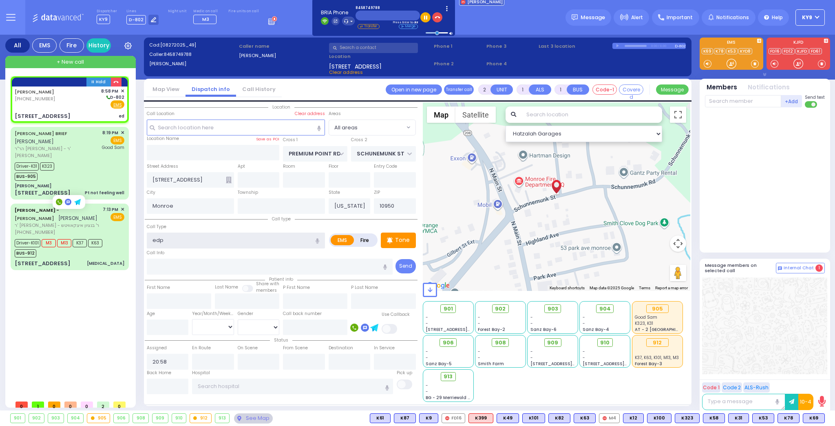
select select
radio input "true"
select select
select select "Hatzalah Garages"
type input "ed"
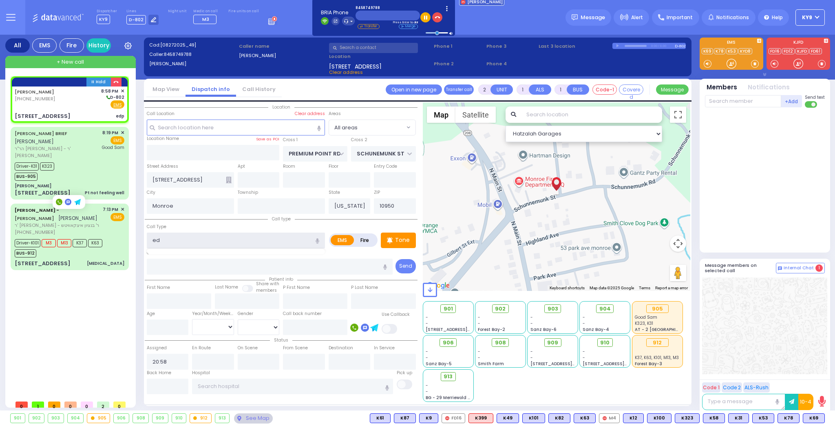
select select
radio input "true"
select select
select select "Hatzalah Garages"
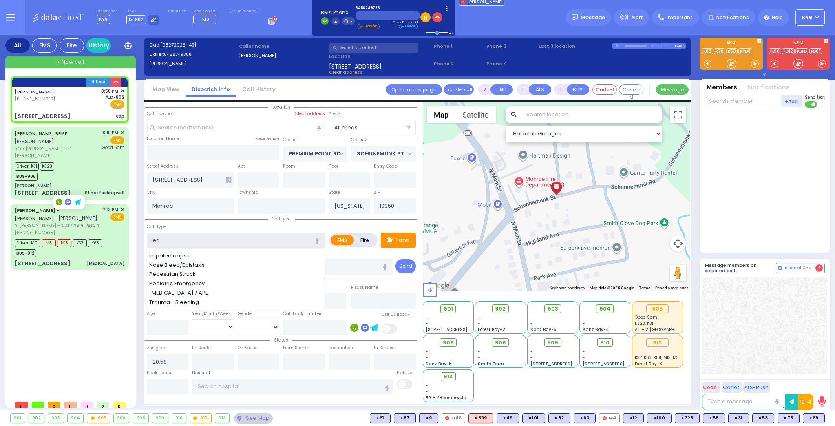
type input "e"
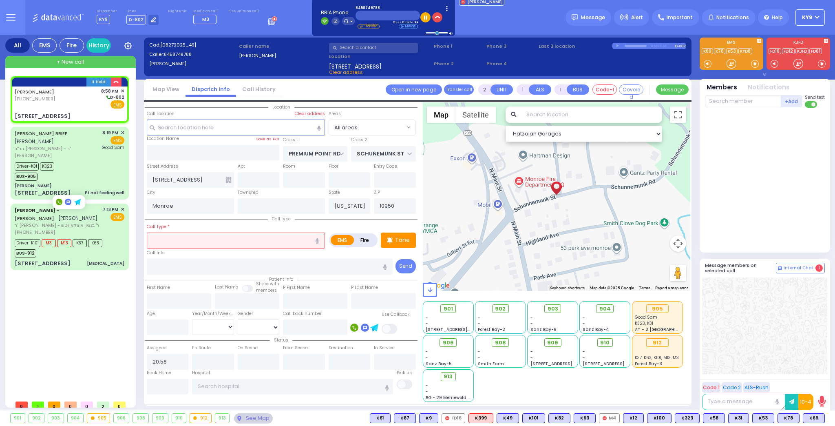
select select
radio input "true"
select select
select select "Hatzalah Garages"
click at [179, 325] on input "number" at bounding box center [168, 326] width 42 height 15
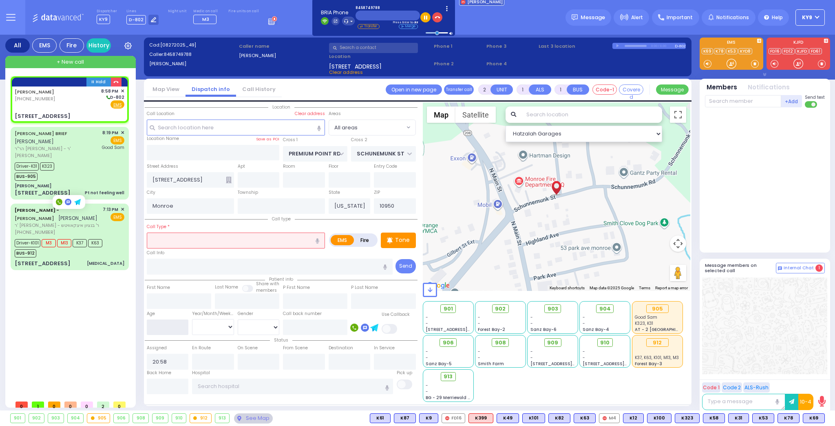
select select
radio input "true"
select select
select select "Hatzalah Garages"
type input "38"
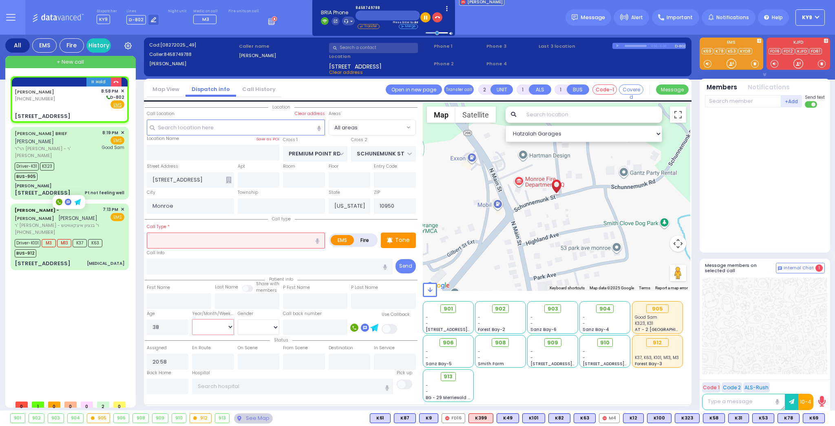
click at [200, 324] on select "Year Month Week Day" at bounding box center [213, 326] width 42 height 15
select select "Year"
click at [192, 319] on select "Year Month Week Day" at bounding box center [213, 326] width 42 height 15
select select
radio input "true"
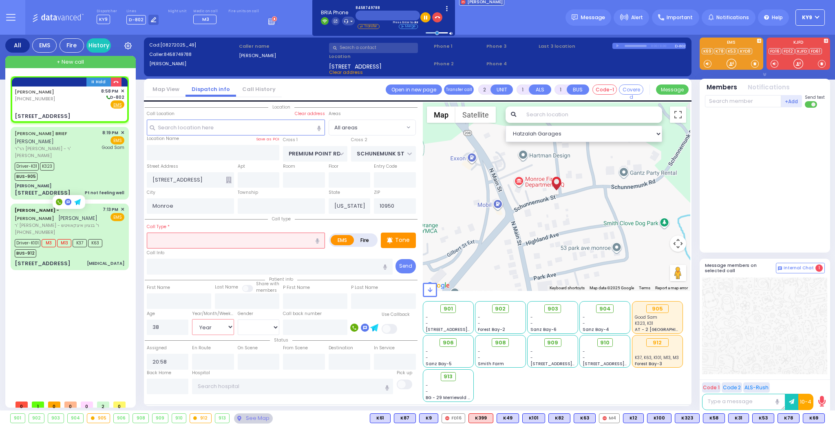
select select
select select "Hatzalah Garages"
select select
radio input "true"
select select "Year"
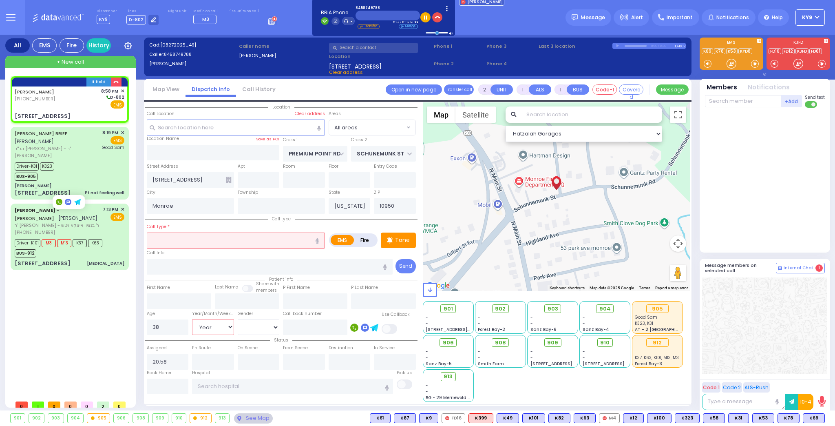
select select "Hatzalah Garages"
click at [211, 326] on select "Year Month Week Day" at bounding box center [213, 326] width 42 height 15
click at [245, 329] on select "[DEMOGRAPHIC_DATA] [DEMOGRAPHIC_DATA]" at bounding box center [259, 326] width 42 height 15
select select "[DEMOGRAPHIC_DATA]"
click at [238, 319] on select "[DEMOGRAPHIC_DATA] [DEMOGRAPHIC_DATA]" at bounding box center [259, 326] width 42 height 15
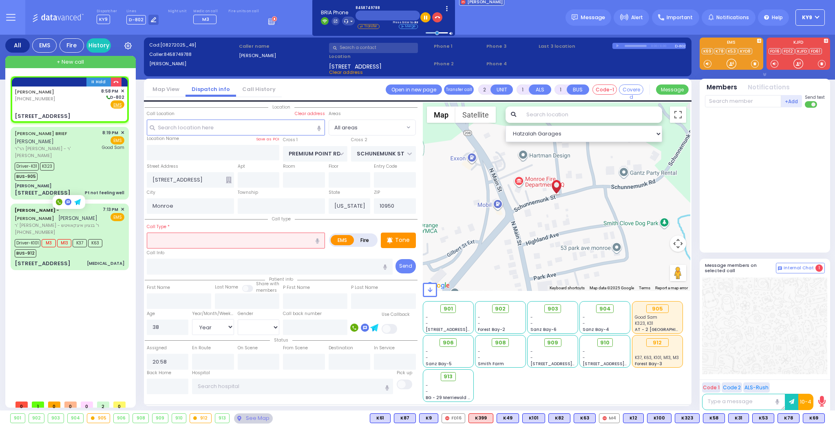
click at [238, 239] on input "text" at bounding box center [236, 239] width 178 height 15
select select
radio input "true"
select select "Year"
select select "[DEMOGRAPHIC_DATA]"
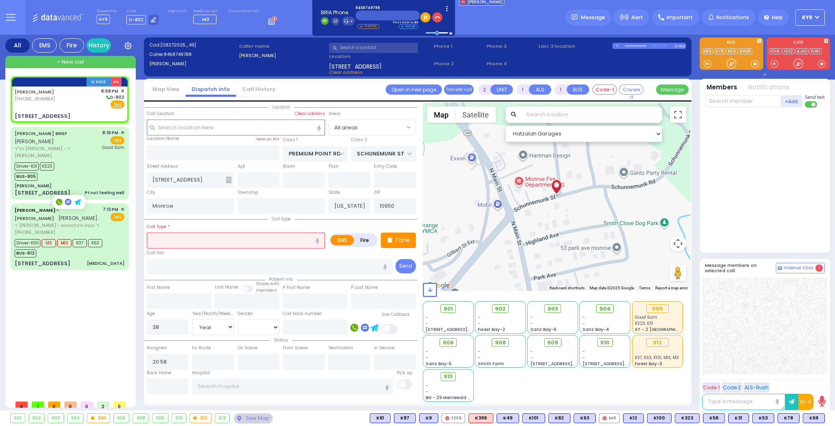
select select "Hatzalah Garages"
type input "u"
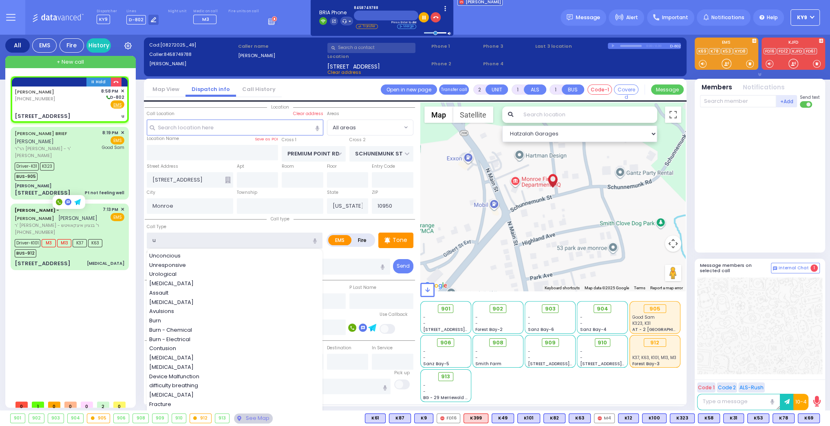
select select
radio input "true"
select select "Year"
select select "[DEMOGRAPHIC_DATA]"
select select "Hatzalah Garages"
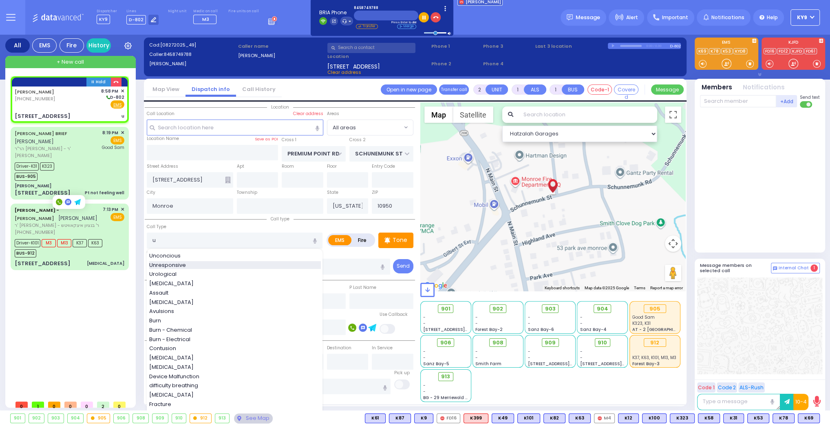
click at [158, 263] on span "Unresponsive" at bounding box center [169, 265] width 40 height 8
type input "Unresponsive"
type input "5"
type input "2"
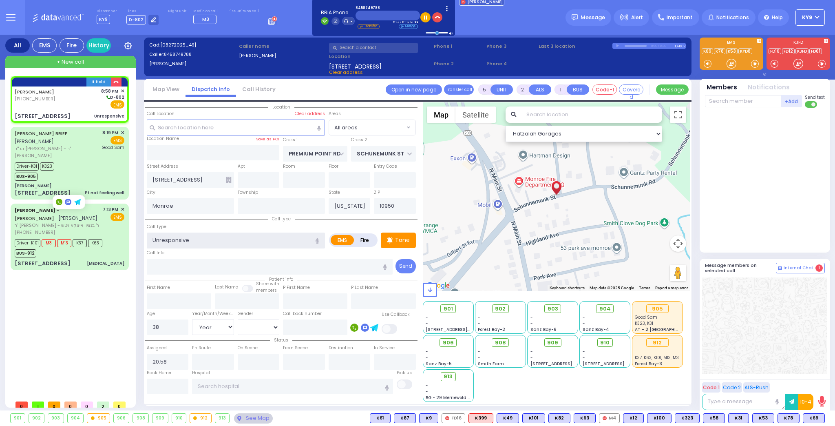
select select
radio input "true"
select select "Year"
select select "[DEMOGRAPHIC_DATA]"
select select "Hatzalah Garages"
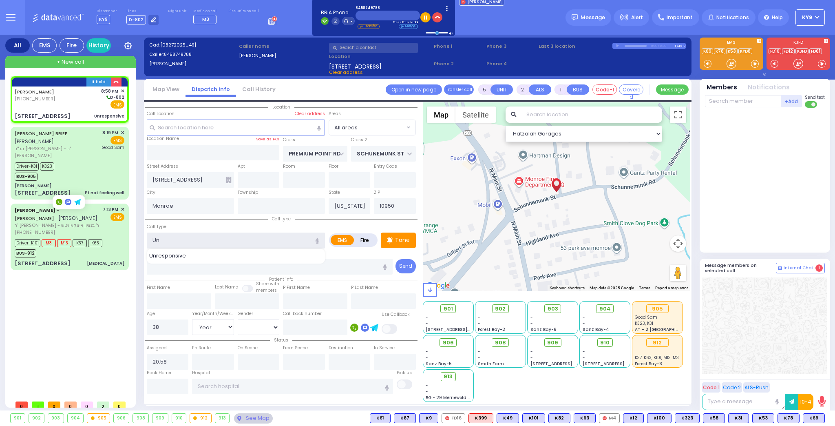
type input "U"
type input "drunk v"
select select
radio input "true"
select select "Year"
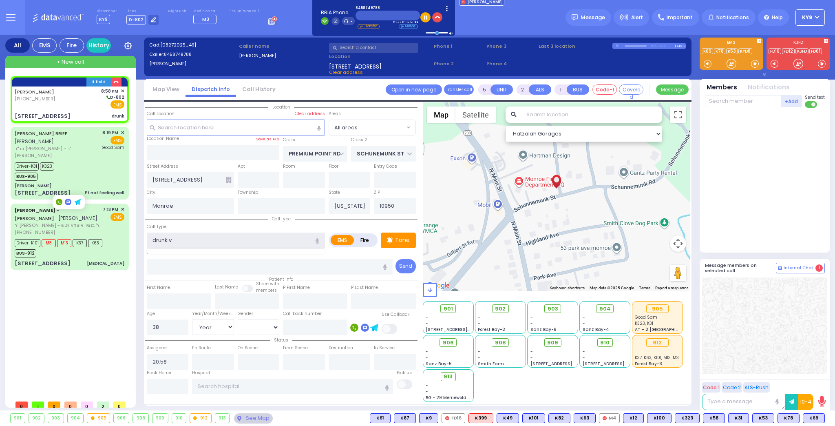
select select "[DEMOGRAPHIC_DATA]"
select select "Hatzalah Garages"
type input "drunk"
select select
radio input "true"
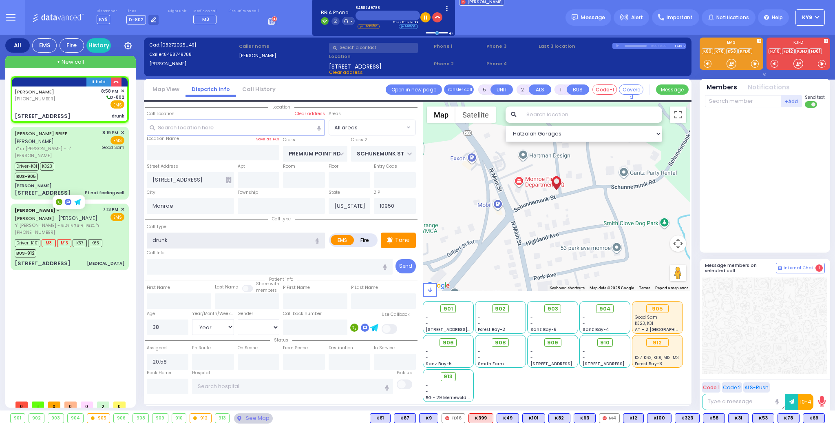
select select "Year"
select select "[DEMOGRAPHIC_DATA]"
select select "Hatzalah Garages"
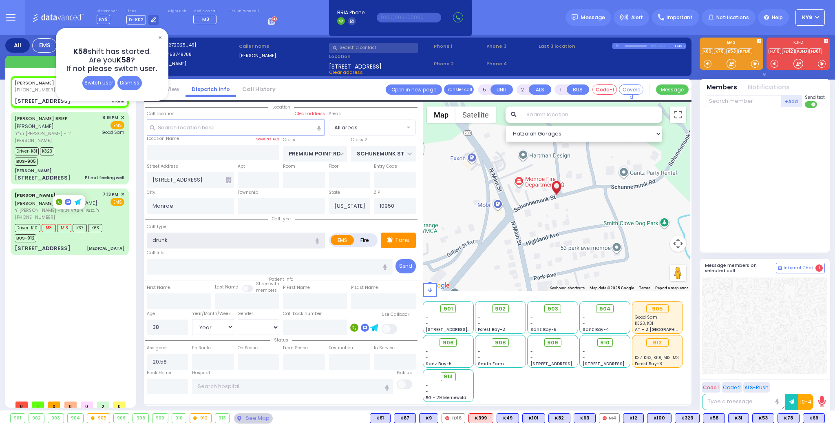
select select
radio input "true"
select select "Year"
select select "[DEMOGRAPHIC_DATA]"
select select "Hatzalah Garages"
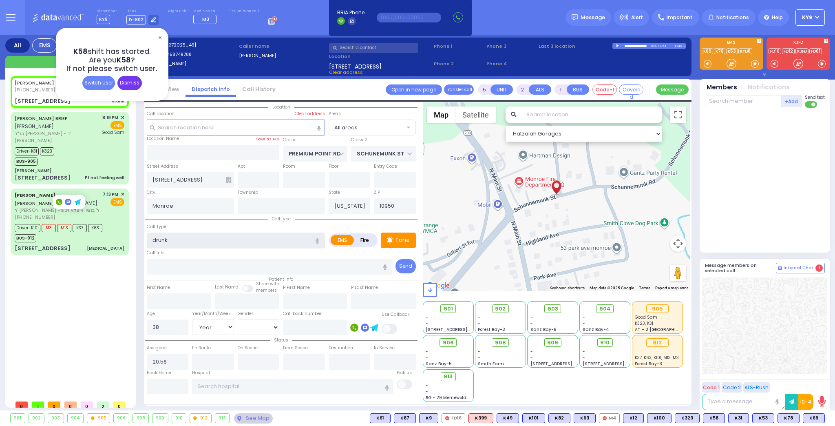
type input "drunk"
click at [122, 84] on div "Dismiss" at bounding box center [129, 83] width 24 height 14
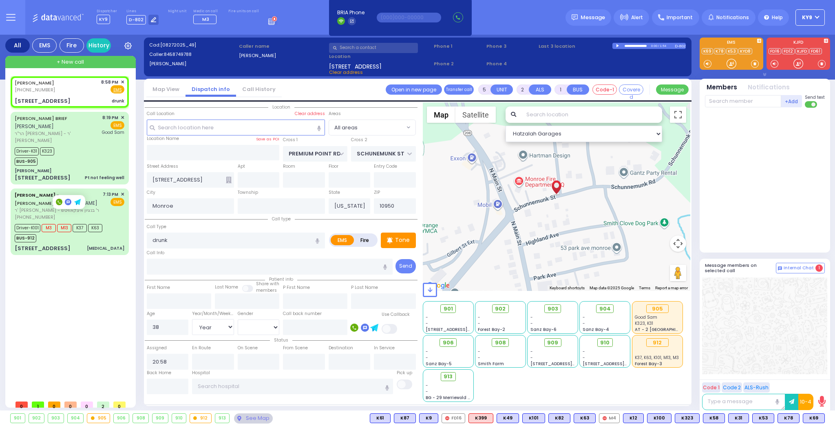
select select
radio input "true"
select select "Year"
select select "[DEMOGRAPHIC_DATA]"
select select "Hatzalah Garages"
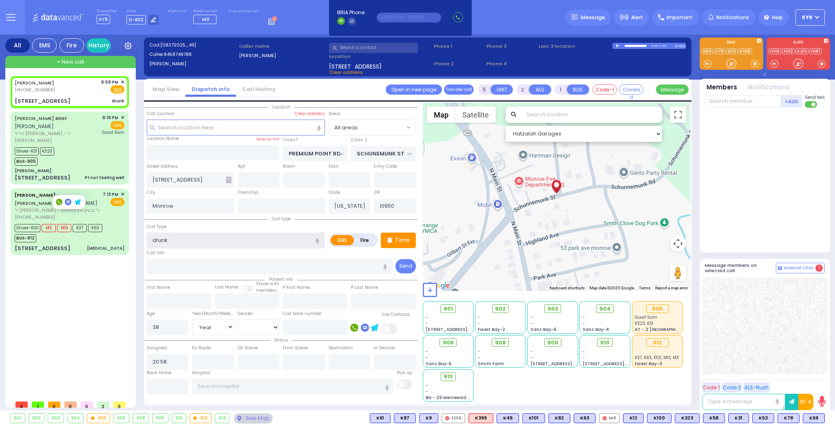
drag, startPoint x: 184, startPoint y: 240, endPoint x: 143, endPoint y: 242, distance: 41.2
click at [145, 242] on div "Call Type drunk" at bounding box center [281, 235] width 273 height 26
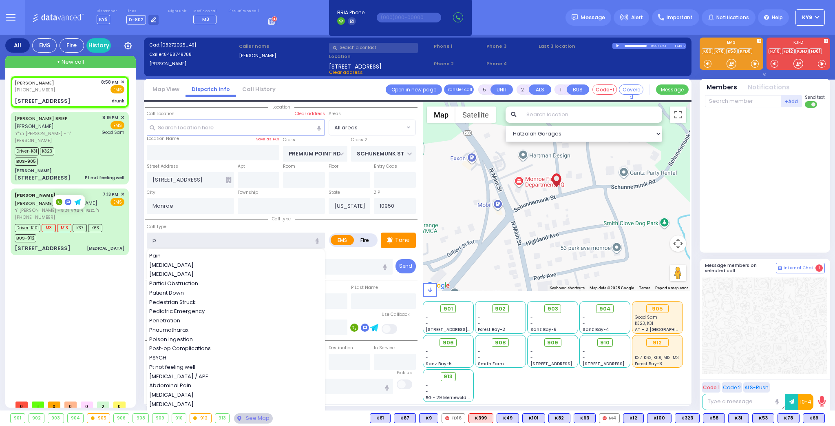
type input "pt"
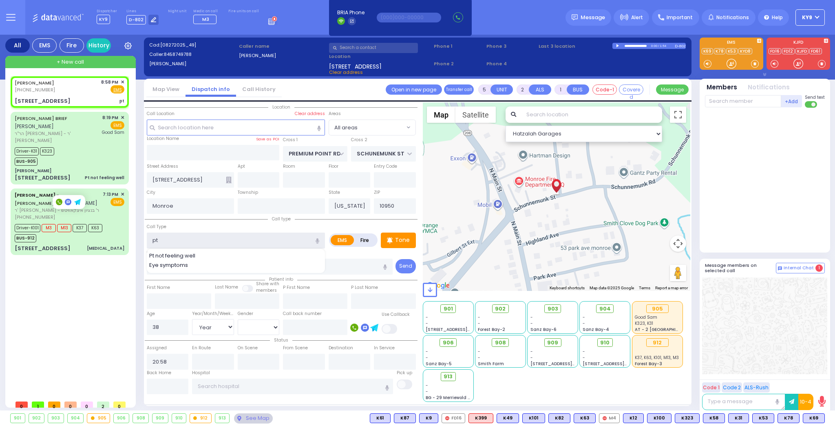
select select
radio input "true"
select select "Year"
select select "[DEMOGRAPHIC_DATA]"
click at [158, 254] on span "Pt not feeling well" at bounding box center [173, 256] width 49 height 8
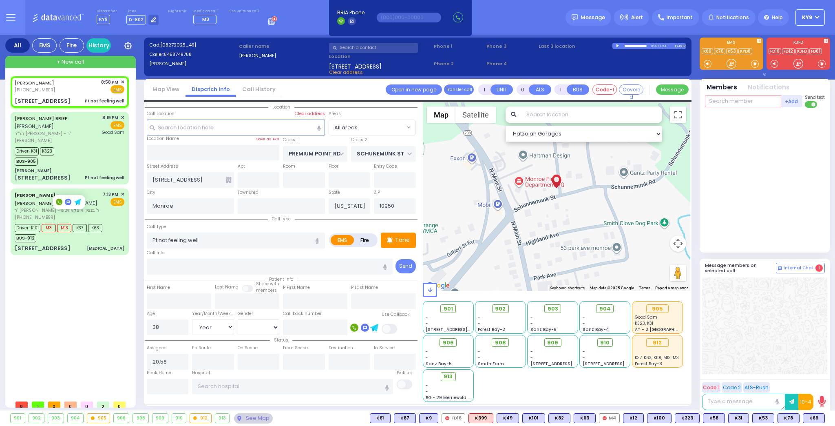
click at [731, 100] on input "text" at bounding box center [743, 101] width 76 height 12
click at [332, 324] on input "text" at bounding box center [315, 326] width 64 height 15
click at [36, 303] on div "[PERSON_NAME] [PHONE_NUMBER] 8:58 PM ✕ EMS K323 M3" at bounding box center [71, 236] width 121 height 320
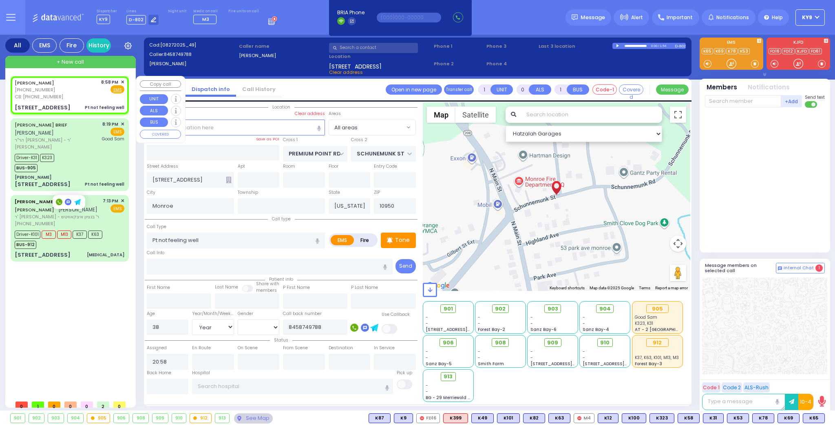
click at [87, 100] on div "[PERSON_NAME] [PHONE_NUMBER] CB: [PHONE_NUMBER] 8:58 PM ✕ Fire EMS" at bounding box center [69, 94] width 115 height 35
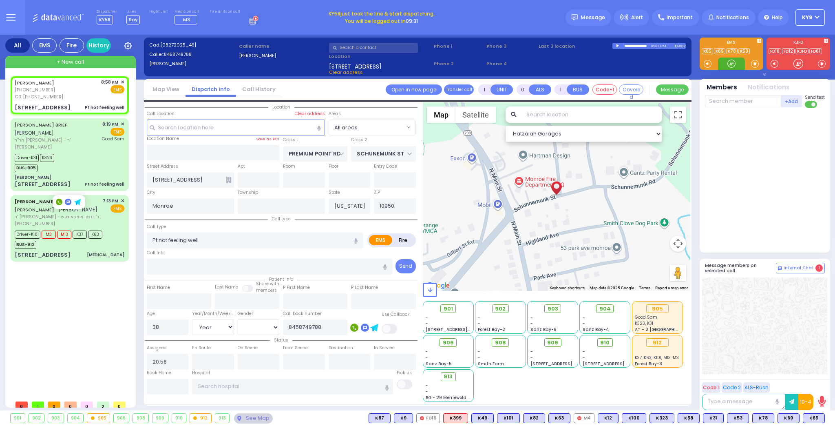
drag, startPoint x: 726, startPoint y: 63, endPoint x: 734, endPoint y: 61, distance: 8.1
click at [732, 61] on div at bounding box center [731, 64] width 8 height 8
click at [728, 64] on div at bounding box center [731, 64] width 8 height 8
click at [732, 104] on input "text" at bounding box center [743, 101] width 76 height 12
click at [733, 121] on div "KY69" at bounding box center [732, 118] width 41 height 8
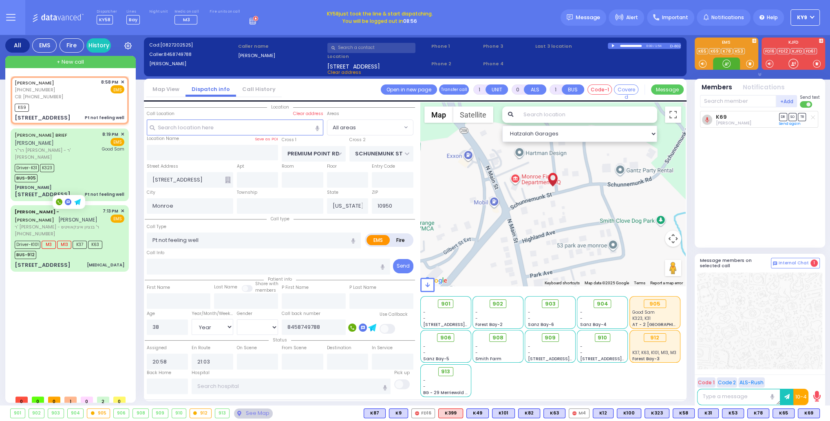
click at [728, 64] on div at bounding box center [726, 64] width 8 height 8
